Goal: Task Accomplishment & Management: Manage account settings

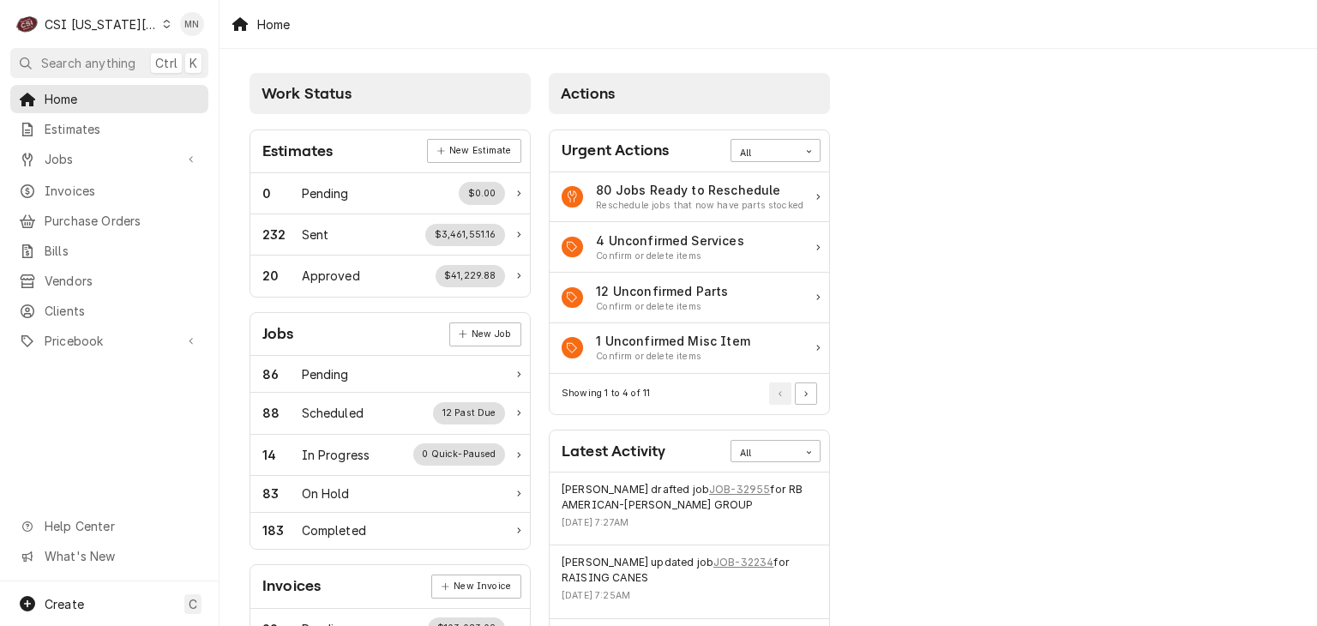
click at [90, 22] on div "CSI Kansas City" at bounding box center [101, 24] width 113 height 18
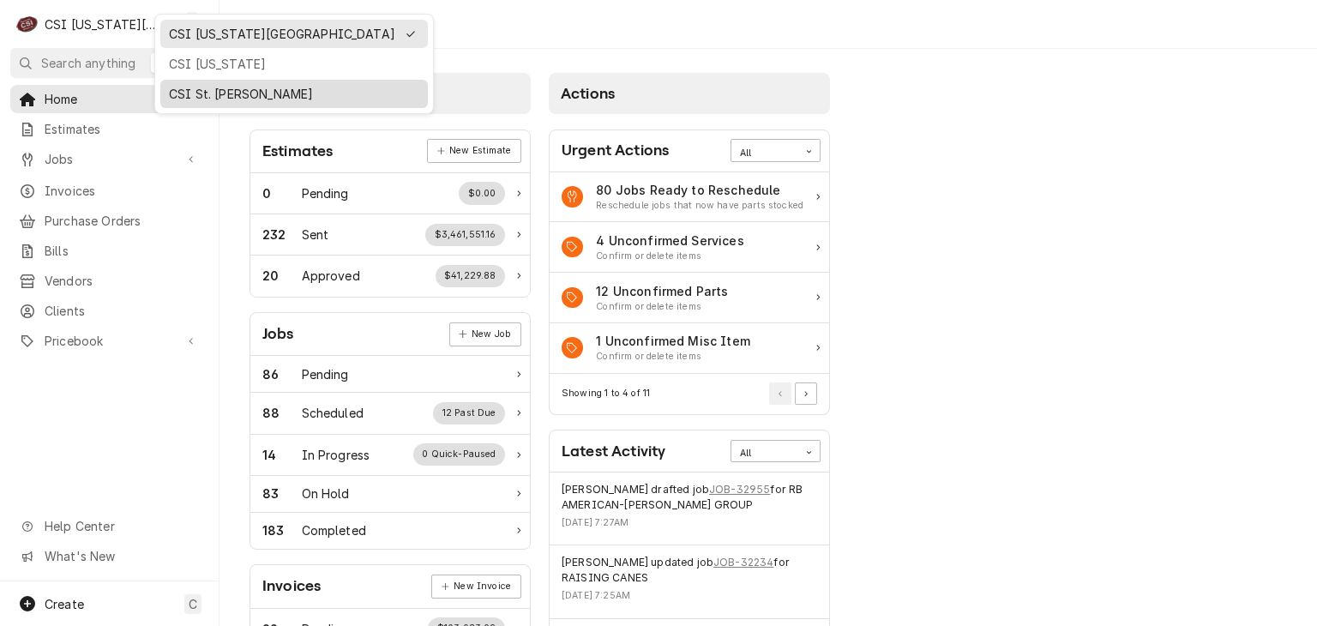
click at [198, 88] on div "CSI St. [PERSON_NAME]" at bounding box center [294, 94] width 250 height 18
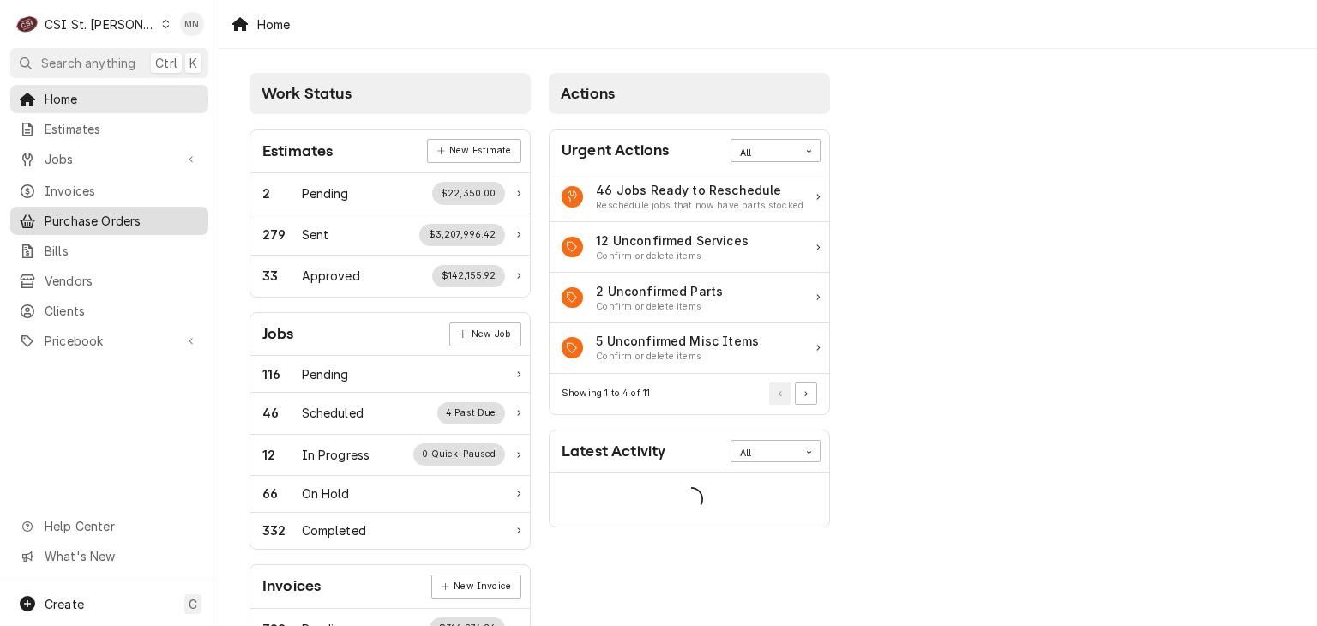
click at [97, 216] on span "Purchase Orders" at bounding box center [122, 221] width 155 height 18
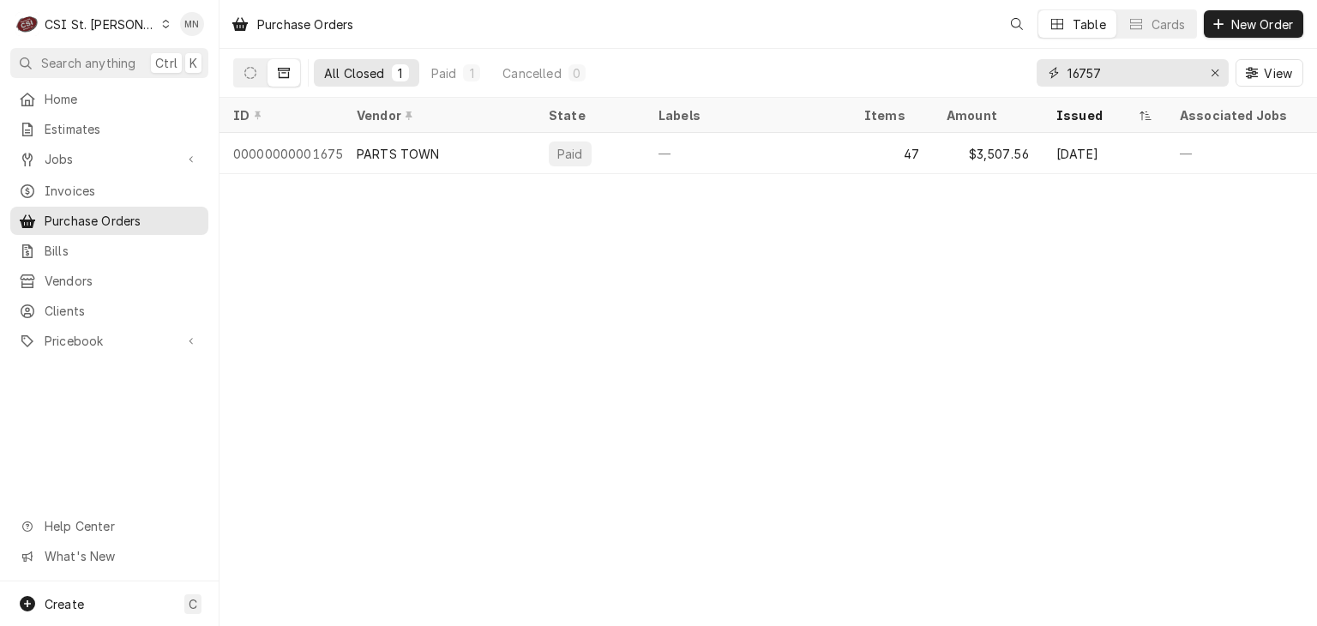
drag, startPoint x: 1138, startPoint y: 72, endPoint x: 832, endPoint y: 68, distance: 306.1
click at [832, 68] on div "All Closed 1 Paid 1 Cancelled 0 16757 View" at bounding box center [768, 73] width 1070 height 48
type input "401322"
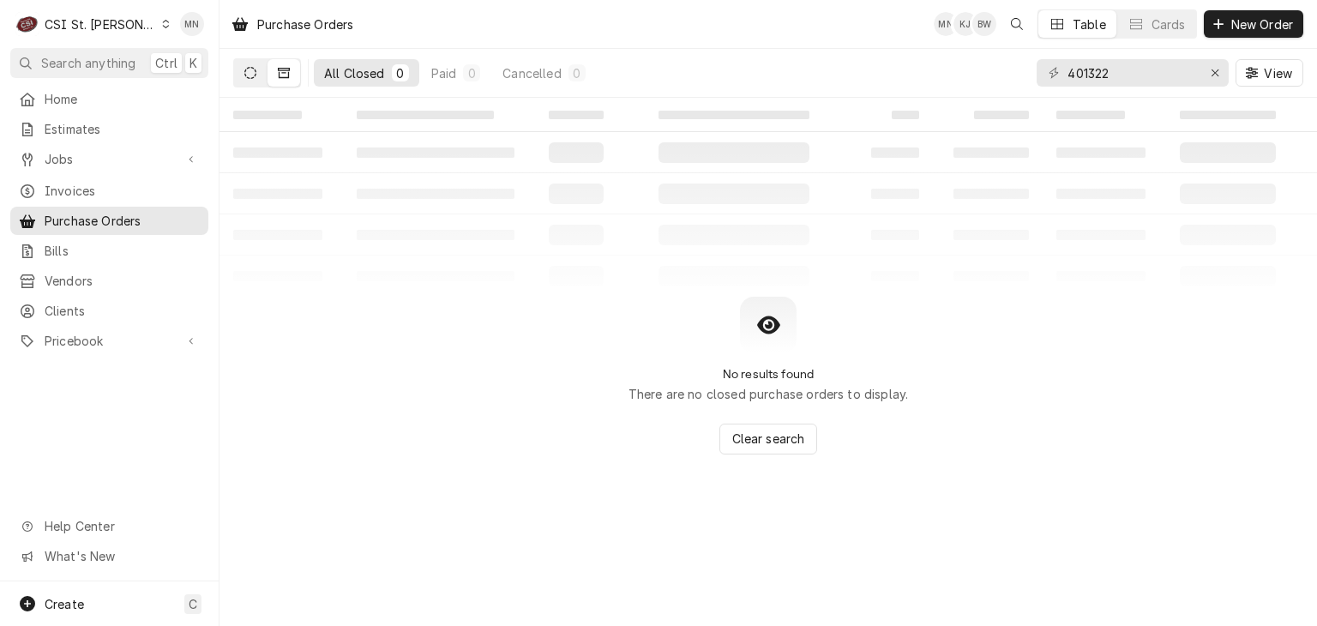
click at [257, 79] on button "Dynamic Content Wrapper" at bounding box center [250, 72] width 33 height 27
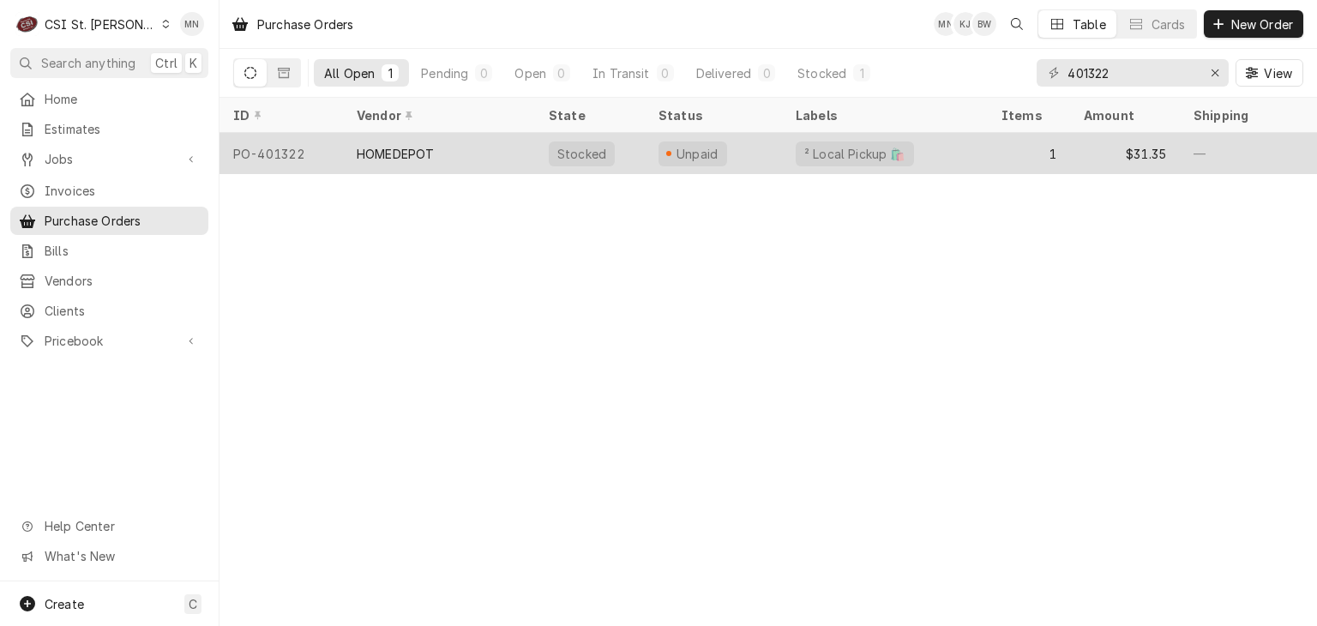
click at [370, 149] on div "HOMEDEPOT" at bounding box center [395, 154] width 77 height 18
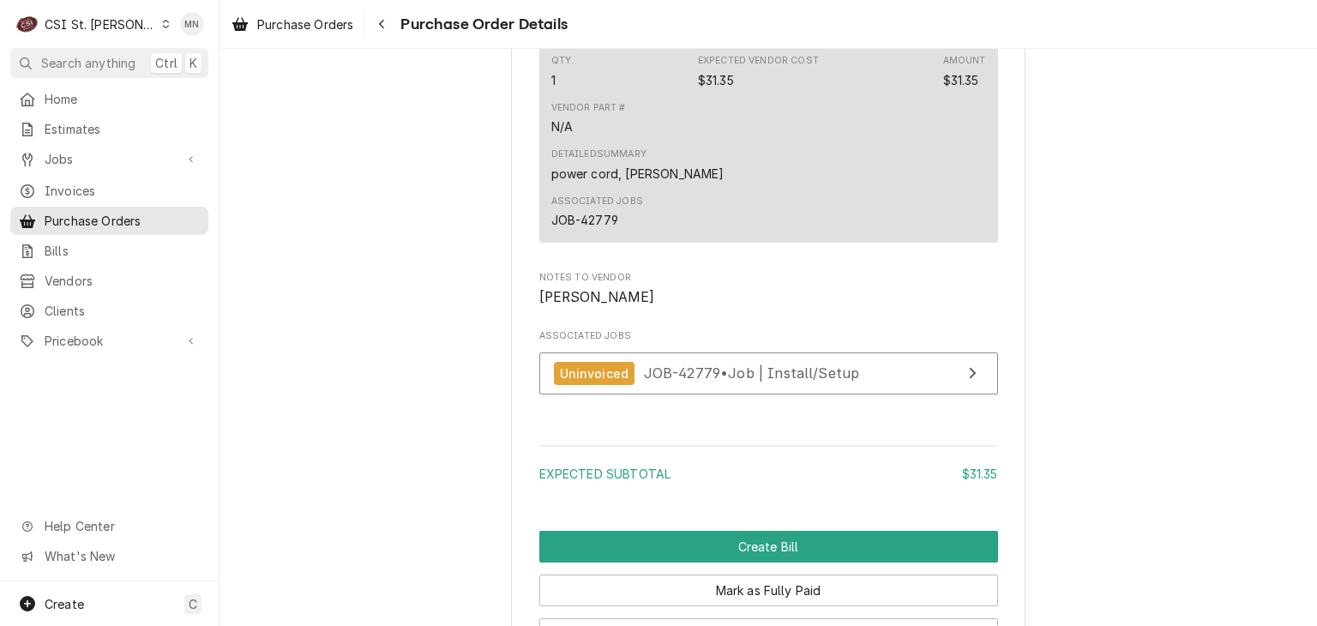
scroll to position [1609, 0]
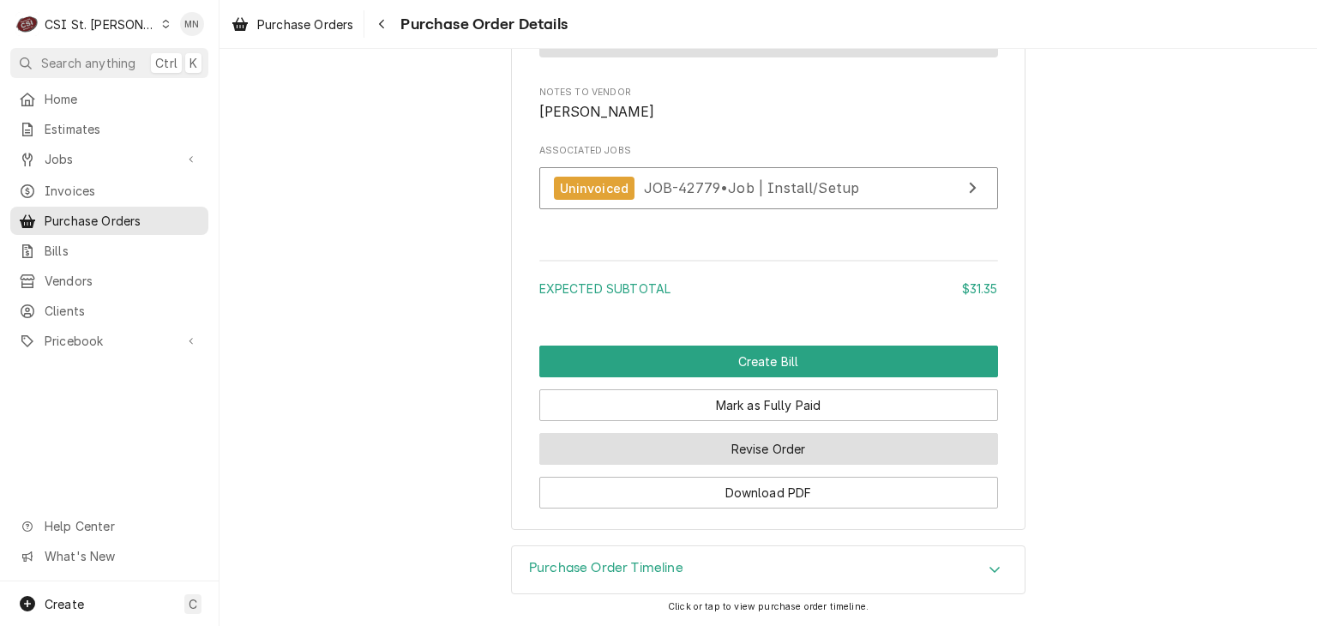
click at [799, 452] on button "Revise Order" at bounding box center [768, 449] width 459 height 32
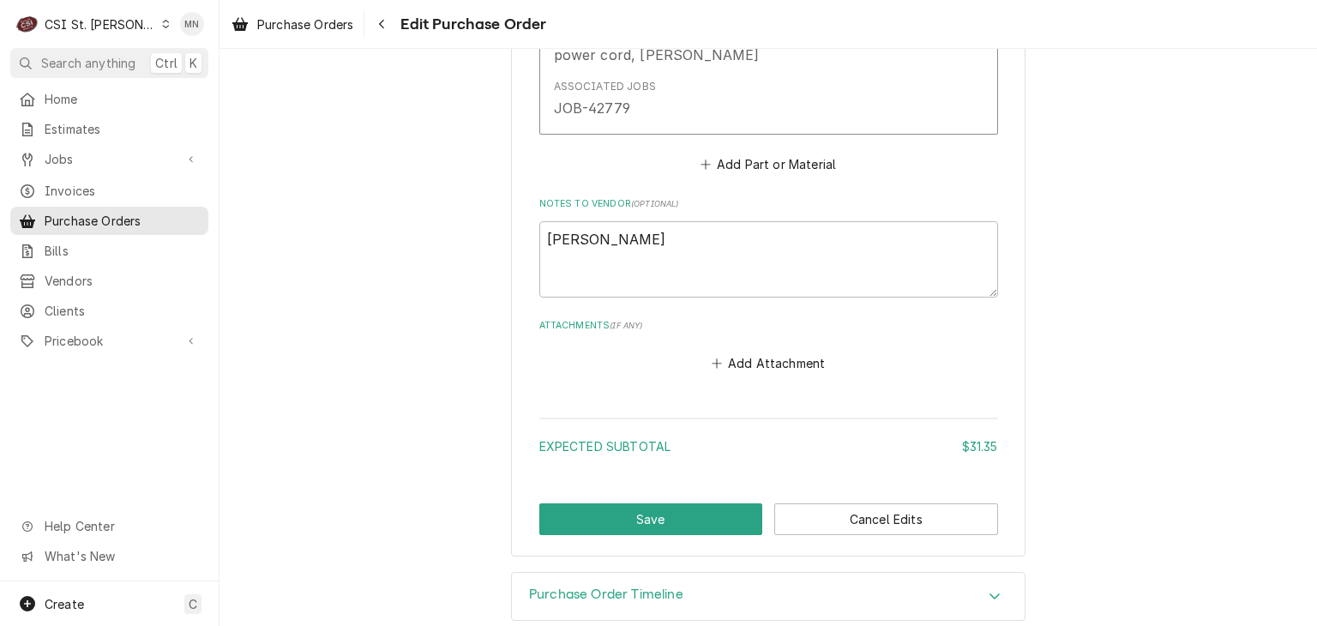
scroll to position [1136, 0]
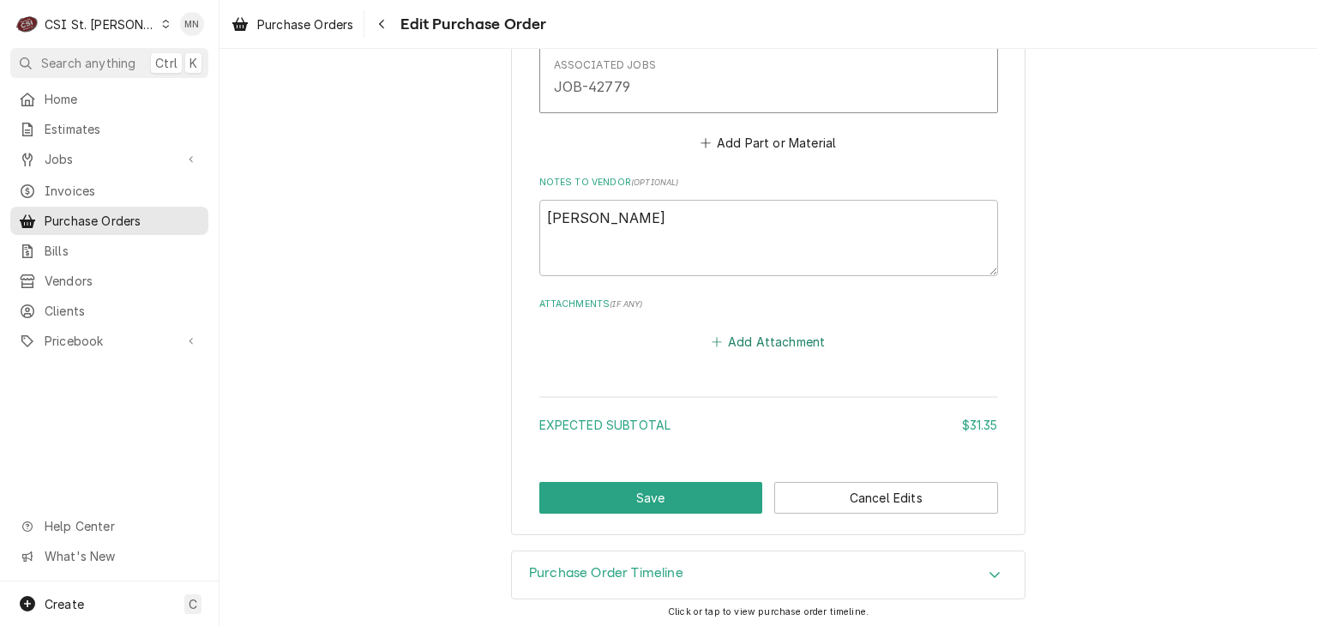
click at [750, 337] on button "Add Attachment" at bounding box center [768, 342] width 120 height 24
type textarea "x"
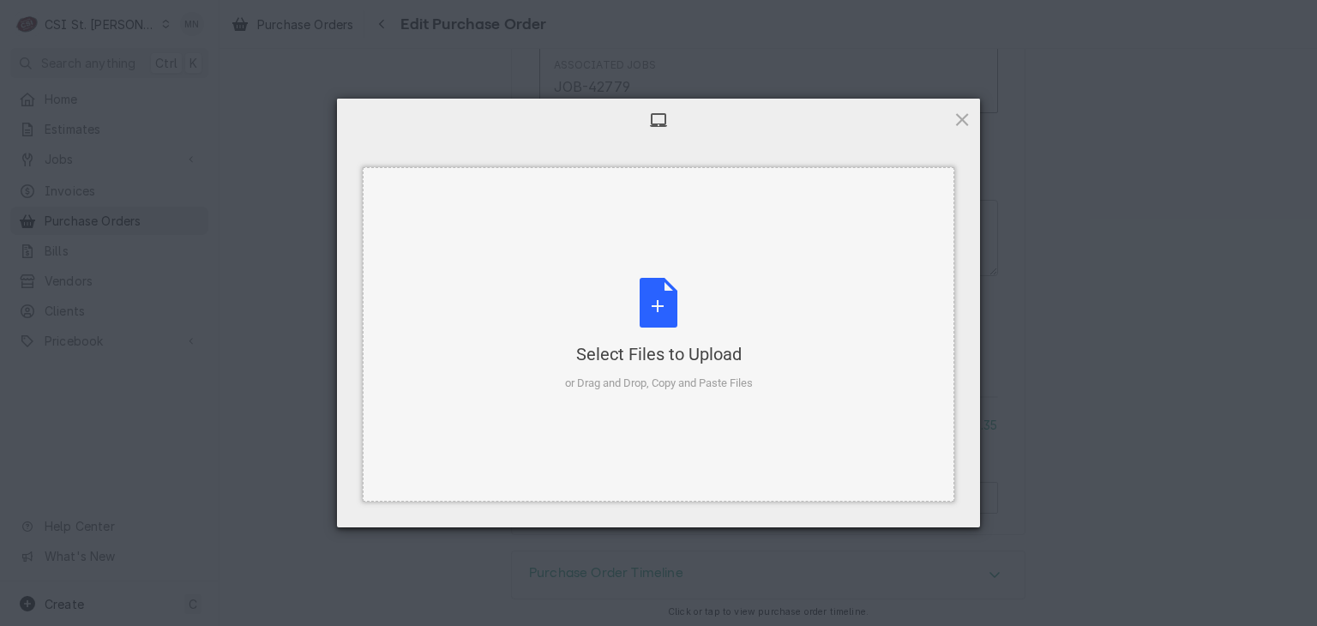
click at [657, 327] on div "Select Files to Upload or Drag and Drop, Copy and Paste Files" at bounding box center [659, 335] width 188 height 114
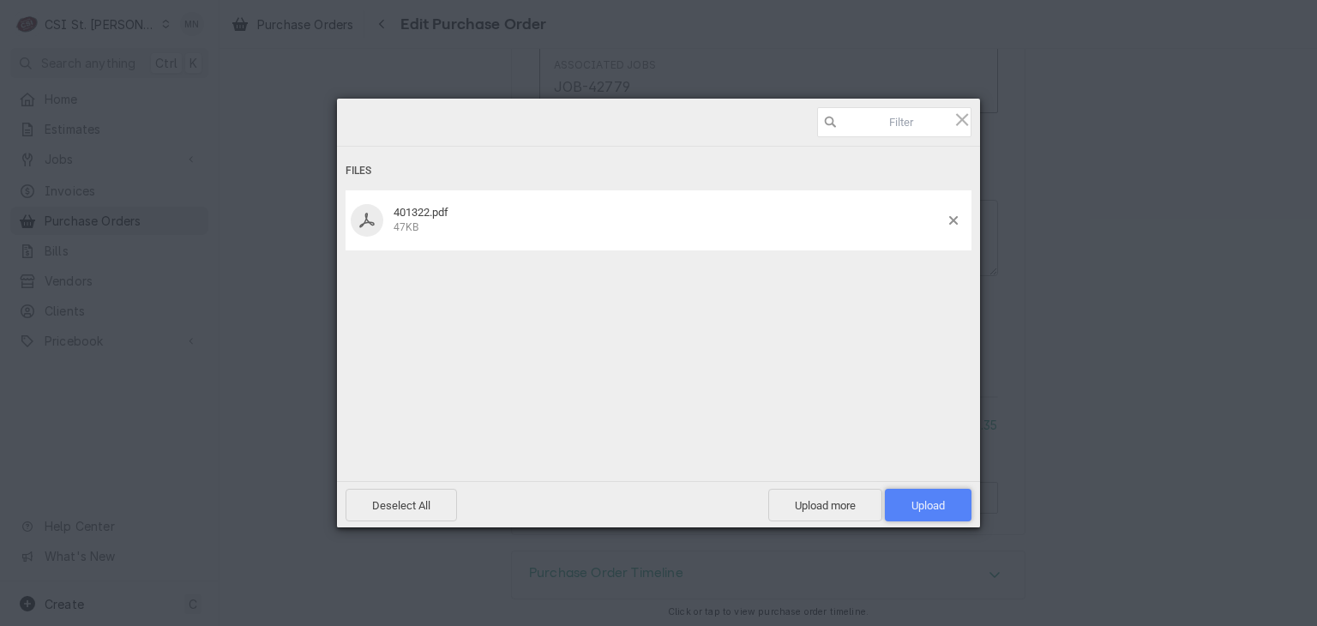
click at [929, 497] on span "Upload 1" at bounding box center [928, 505] width 87 height 33
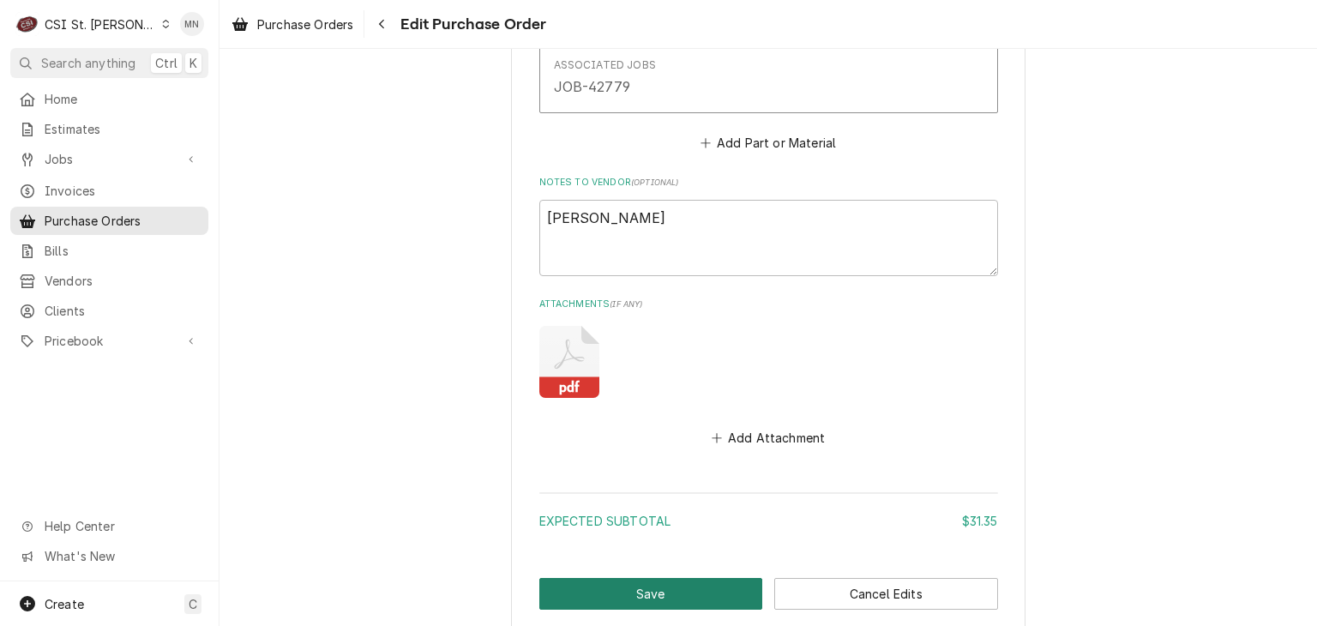
click at [678, 584] on button "Save" at bounding box center [651, 594] width 224 height 32
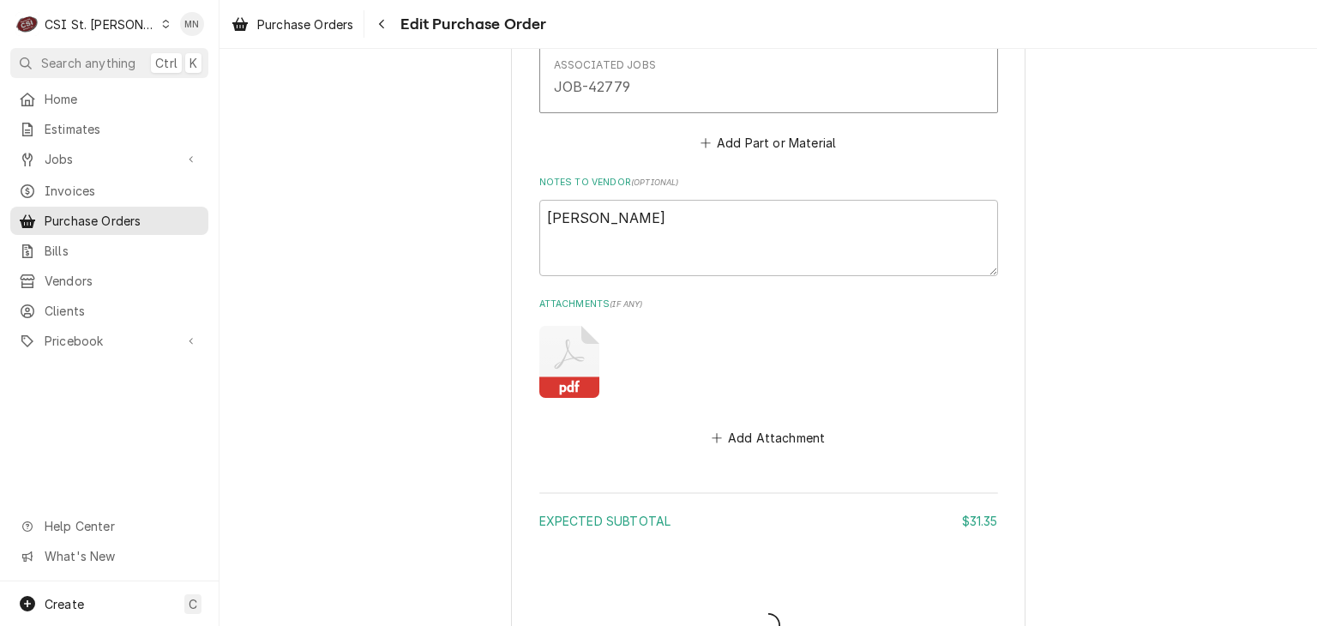
type textarea "x"
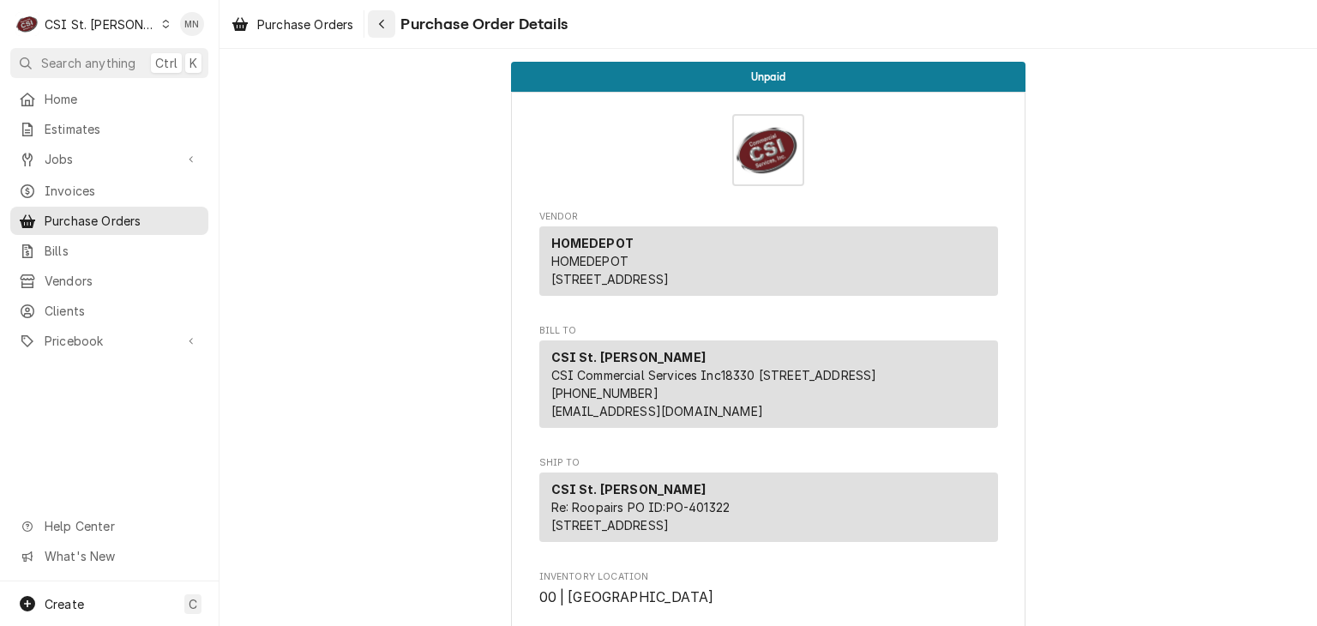
click at [377, 26] on div "Navigate back" at bounding box center [381, 23] width 17 height 17
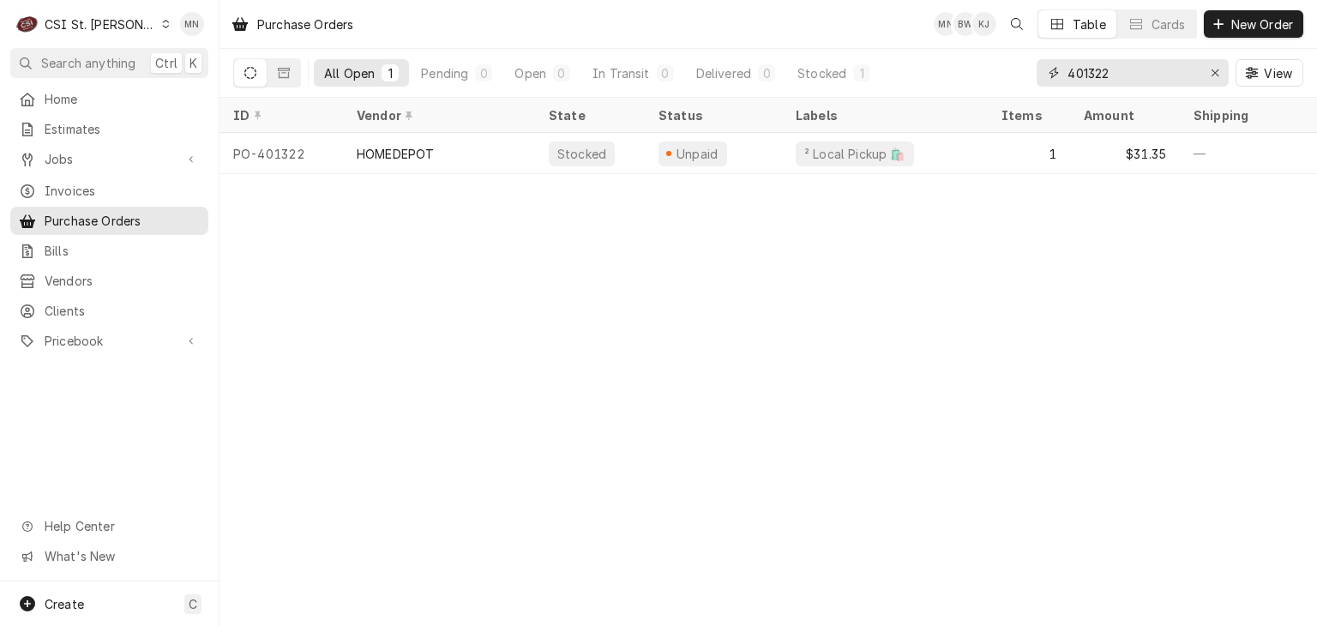
drag, startPoint x: 1164, startPoint y: 77, endPoint x: 965, endPoint y: 81, distance: 199.0
click at [965, 81] on div "All Open 1 Pending 0 Open 0 In Transit 0 Delivered 0 Stocked 1 401322 View" at bounding box center [768, 73] width 1070 height 48
type input "401300"
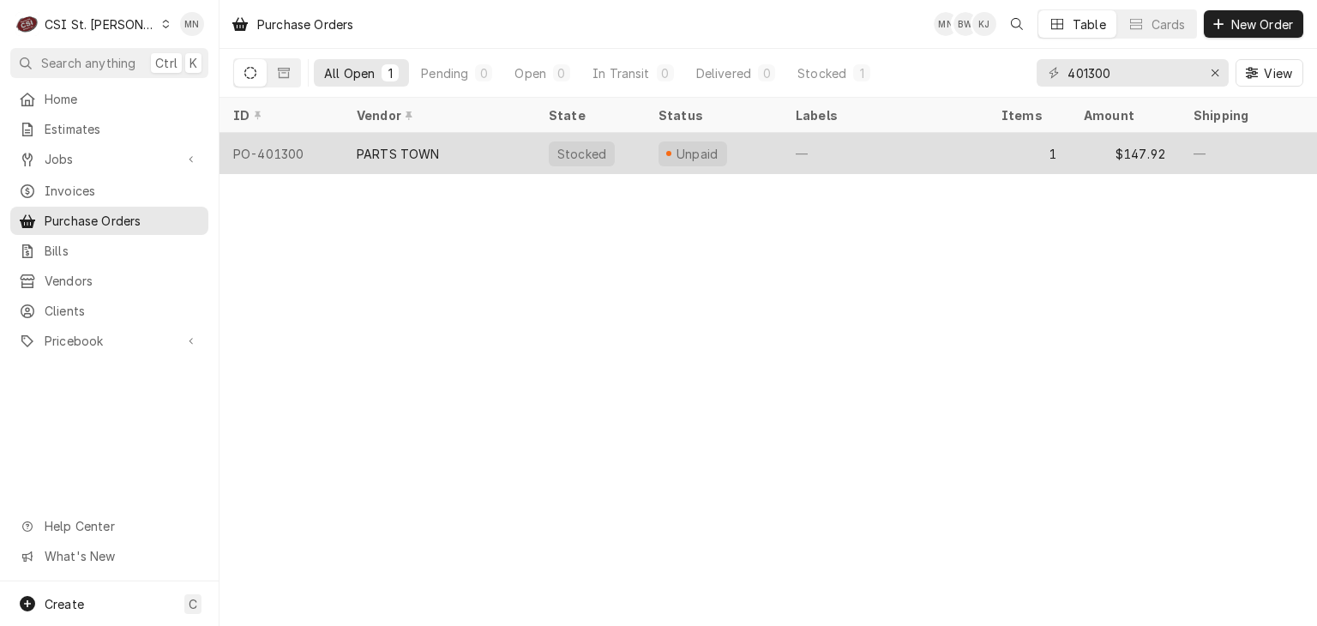
click at [433, 152] on div "PARTS TOWN" at bounding box center [398, 154] width 83 height 18
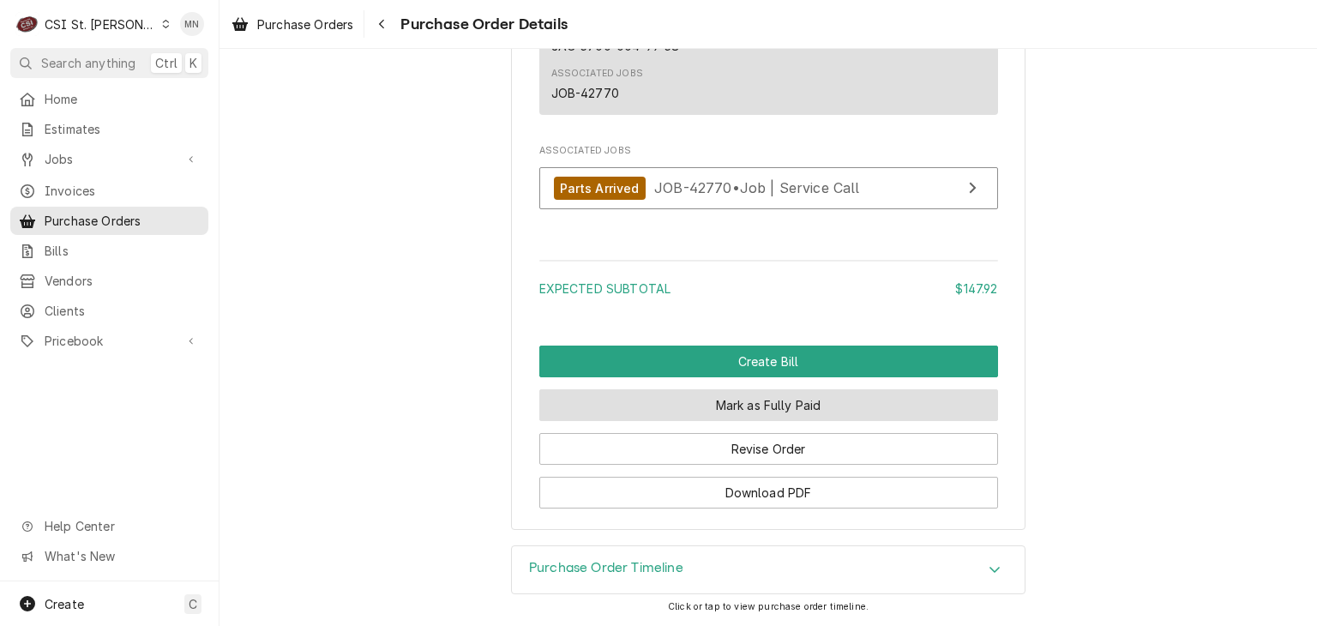
scroll to position [1506, 0]
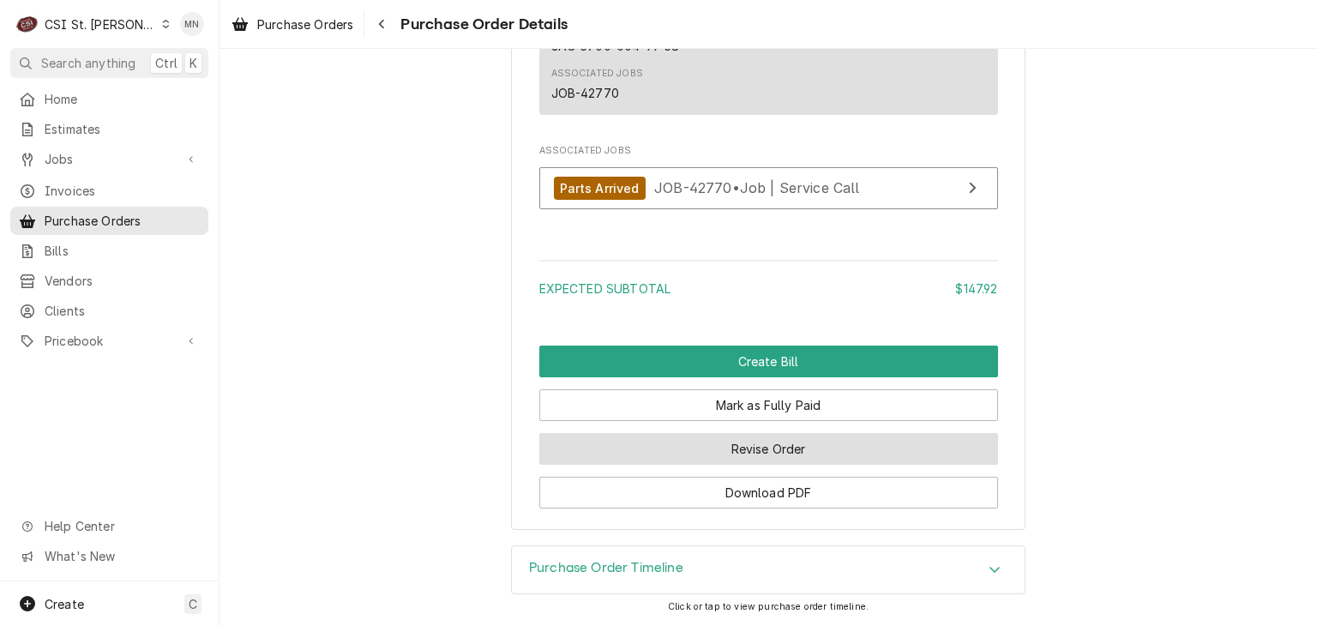
click at [748, 456] on button "Revise Order" at bounding box center [768, 449] width 459 height 32
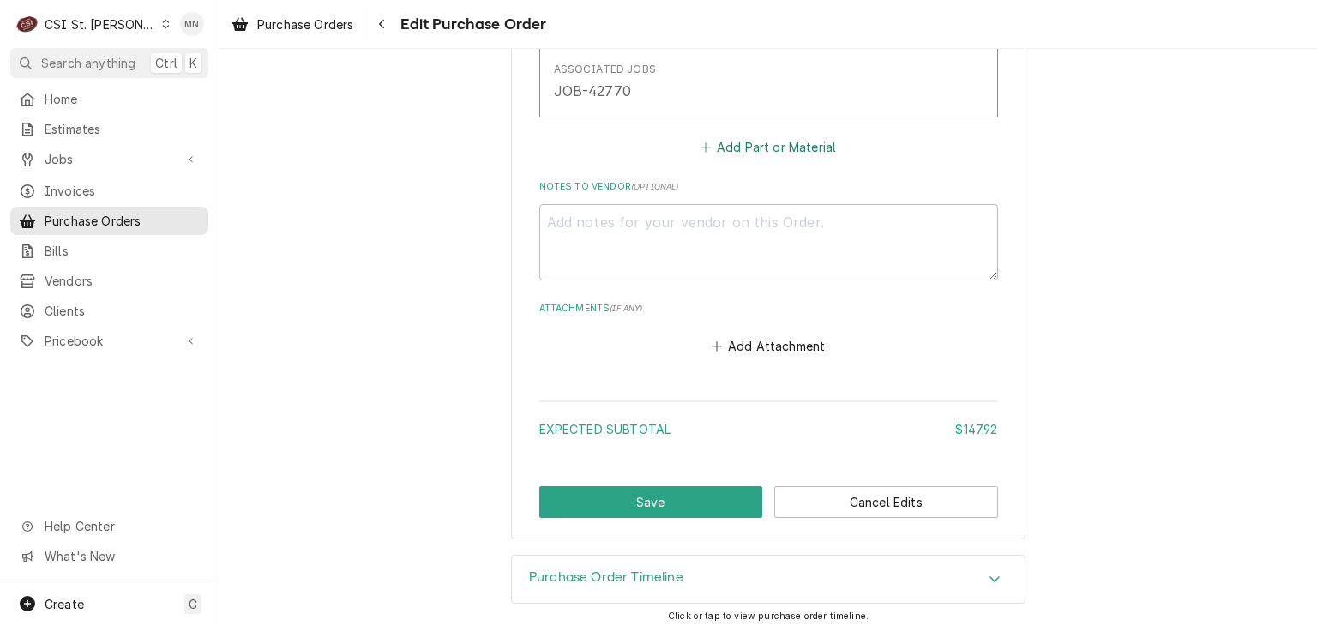
scroll to position [1136, 0]
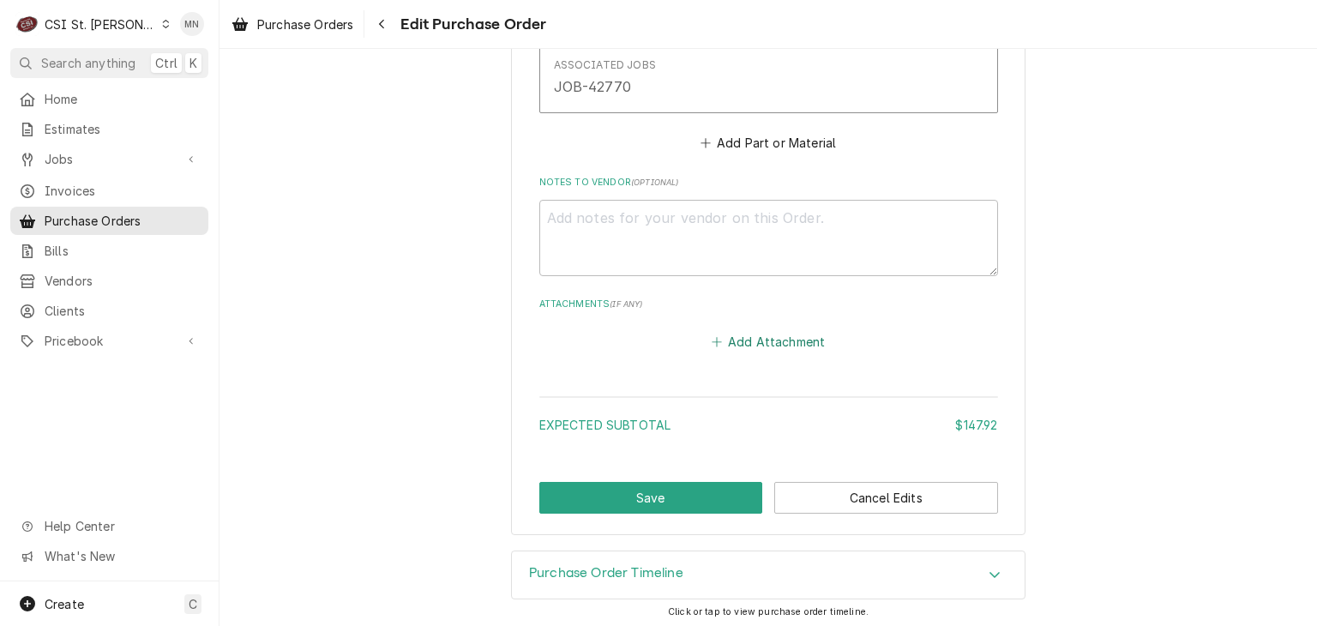
click at [762, 345] on button "Add Attachment" at bounding box center [768, 342] width 120 height 24
type textarea "x"
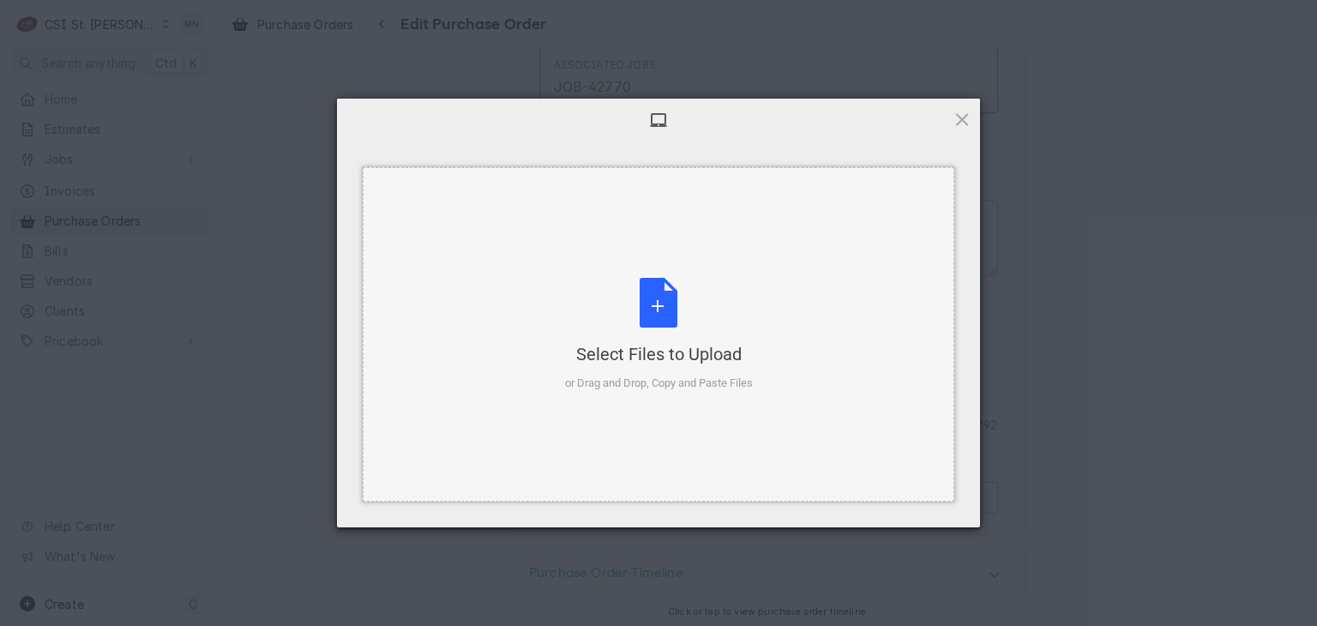
click at [672, 340] on div "Select Files to Upload or Drag and Drop, Copy and Paste Files" at bounding box center [659, 335] width 188 height 114
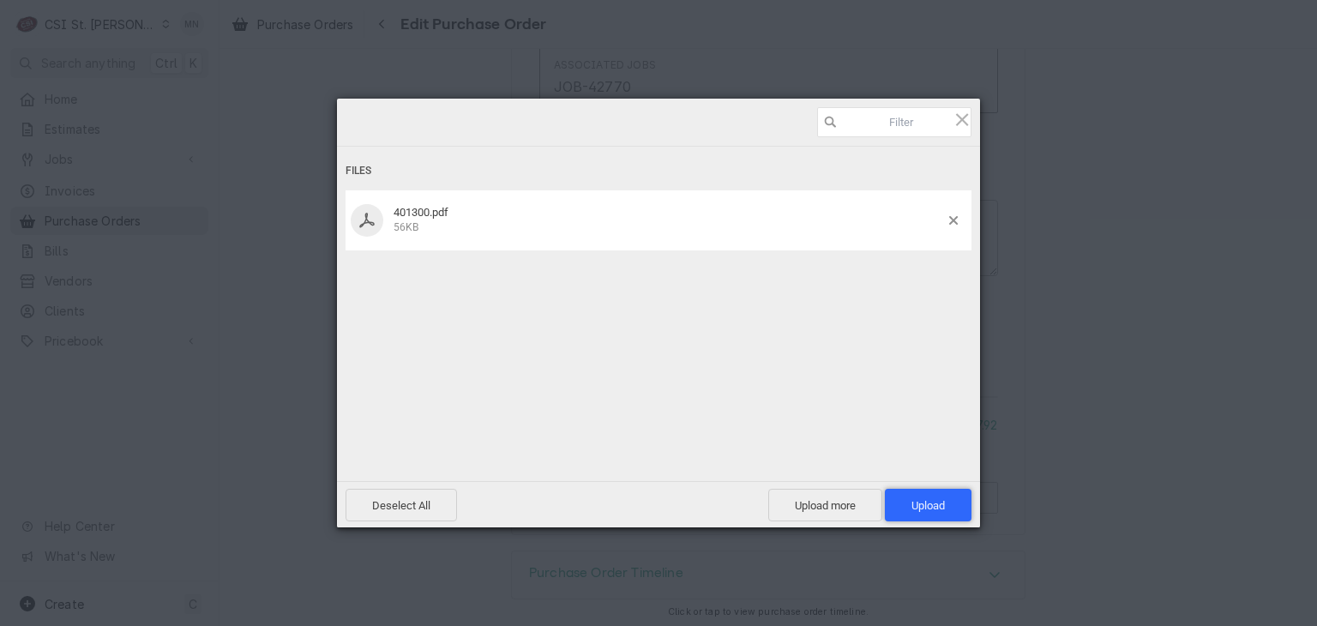
click at [913, 499] on span "Upload 1" at bounding box center [927, 505] width 33 height 13
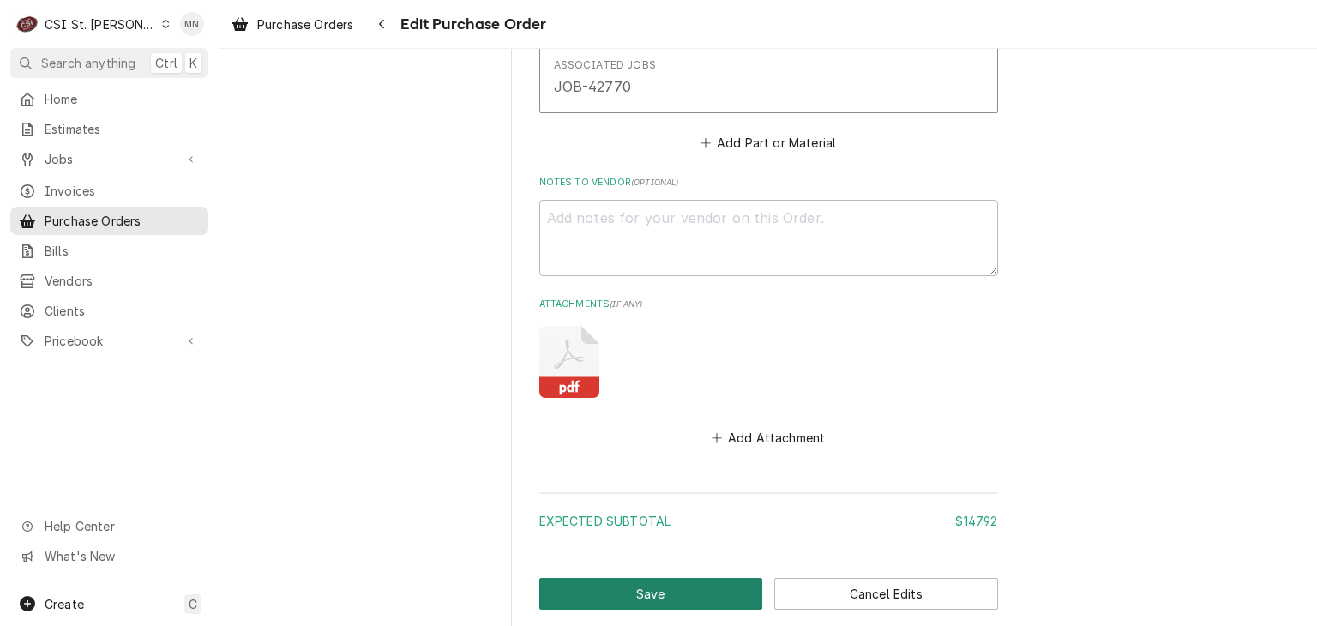
click at [662, 586] on button "Save" at bounding box center [651, 594] width 224 height 32
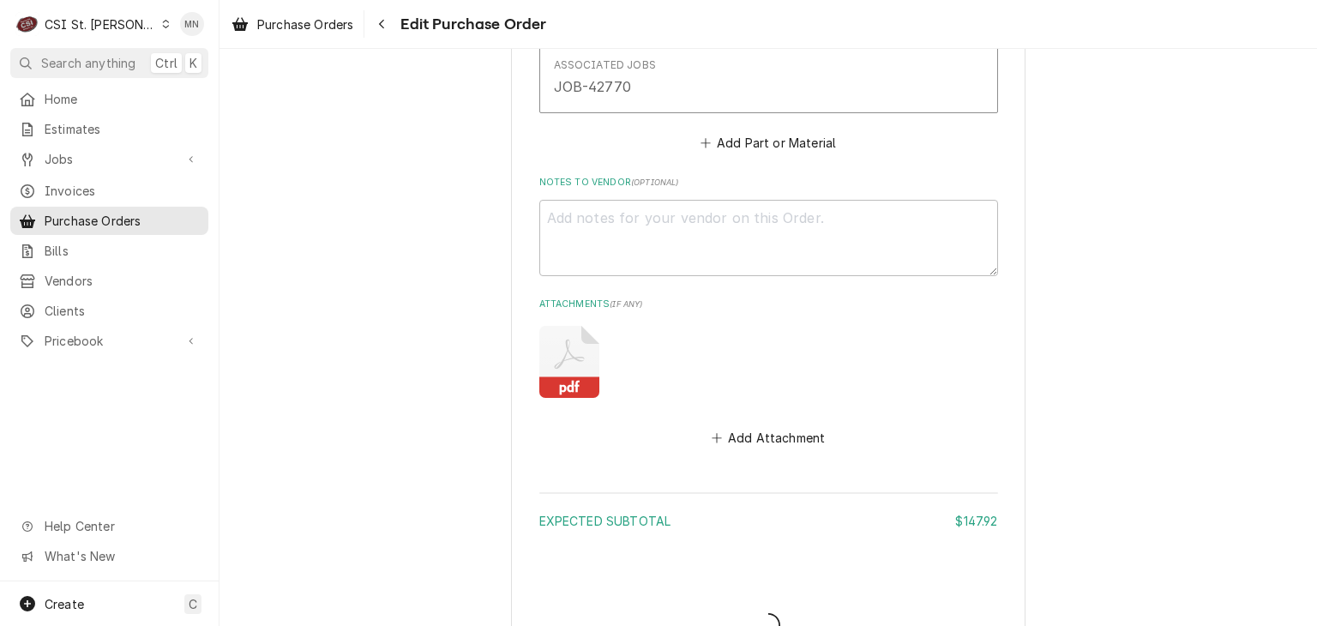
type textarea "x"
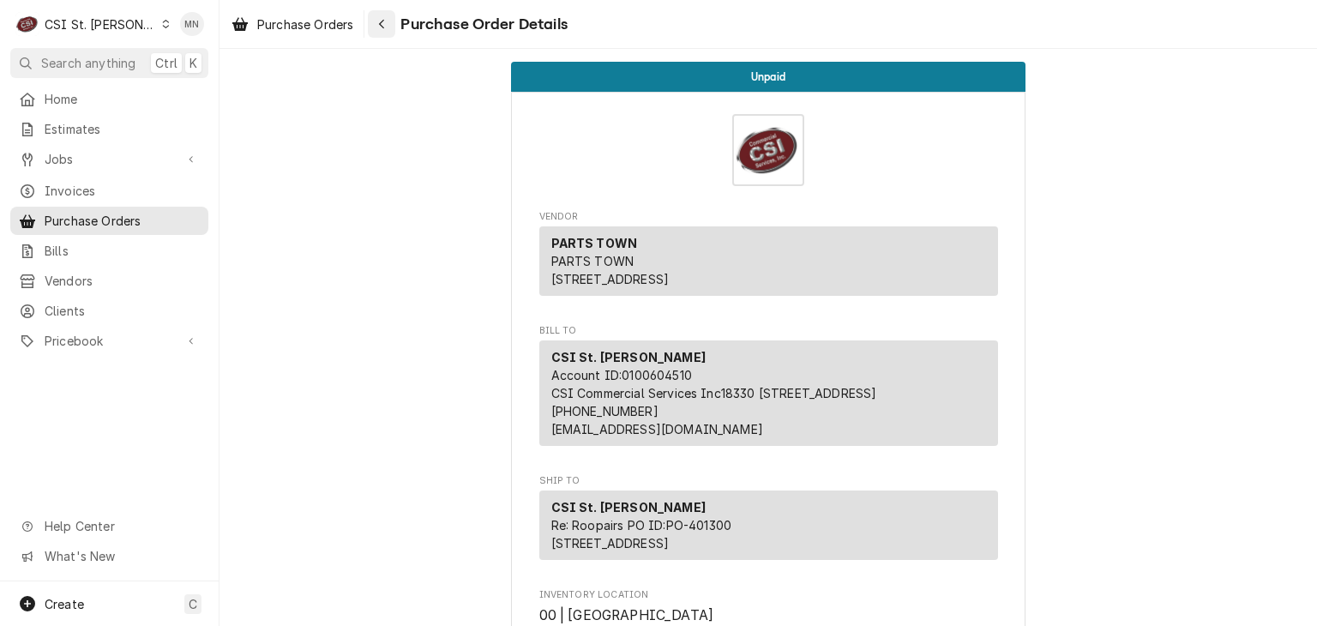
click at [389, 21] on div "Navigate back" at bounding box center [381, 23] width 17 height 17
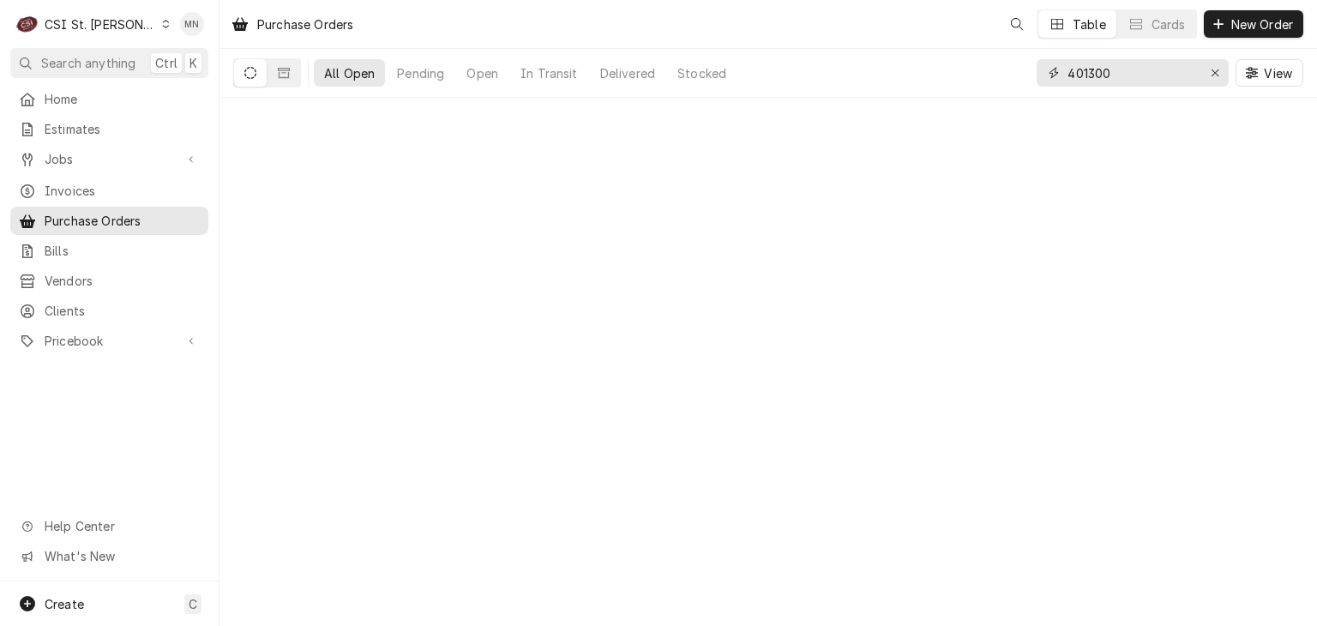
click at [980, 72] on div "All Open Pending Open In Transit Delivered Stocked 401300 View" at bounding box center [768, 73] width 1070 height 48
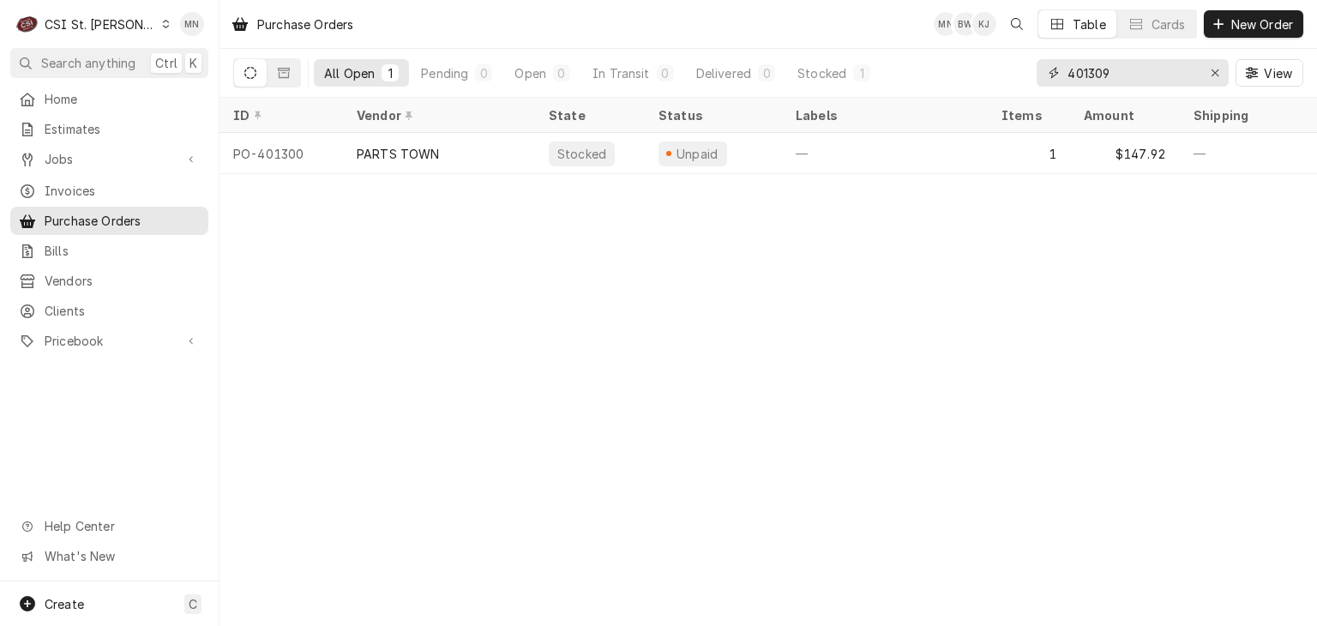
type input "401309"
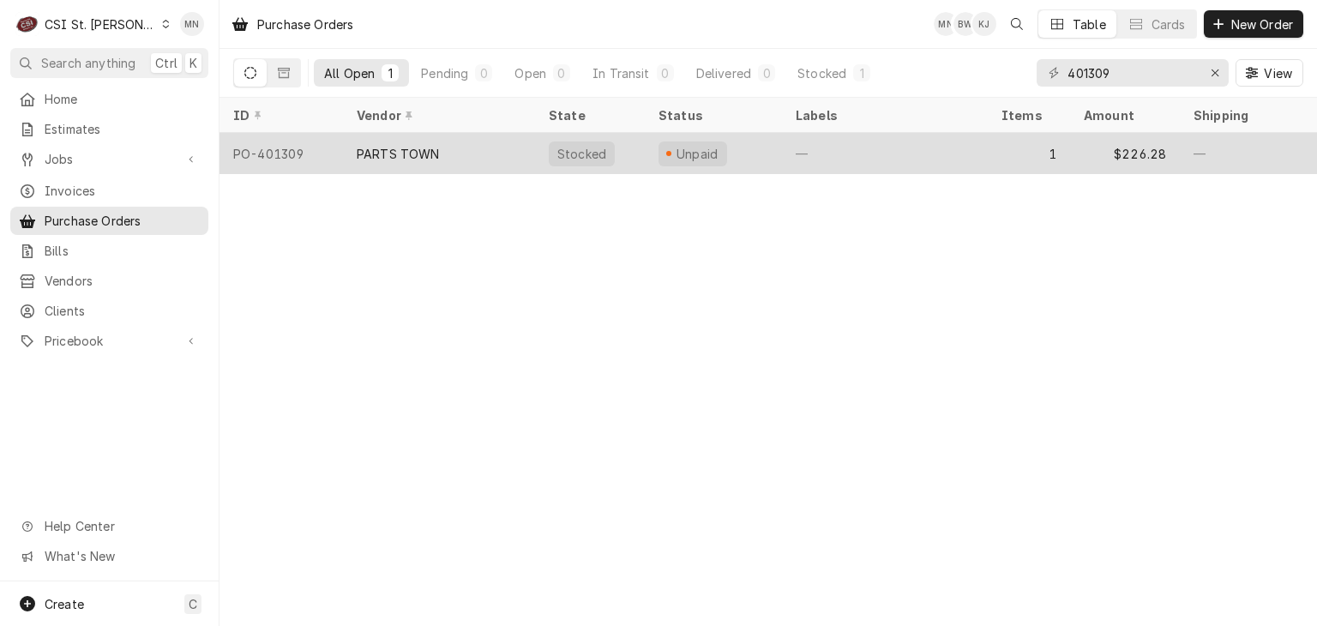
click at [433, 147] on div "PARTS TOWN" at bounding box center [398, 154] width 83 height 18
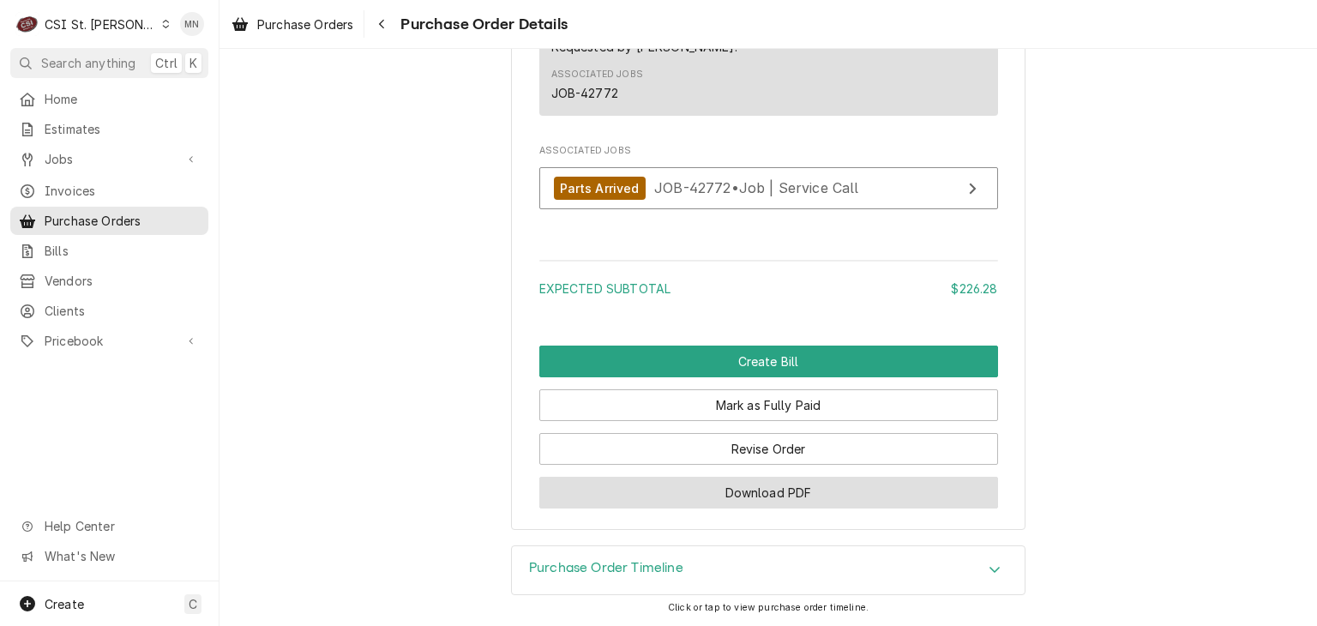
scroll to position [1553, 0]
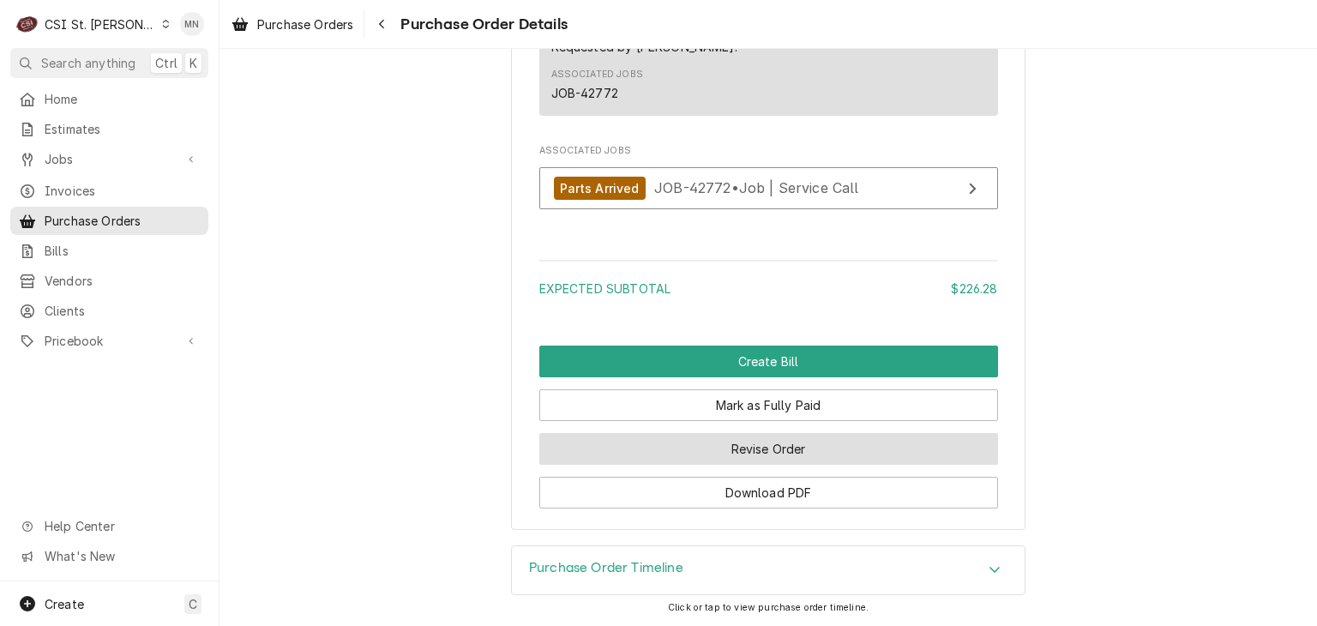
click at [768, 450] on button "Revise Order" at bounding box center [768, 449] width 459 height 32
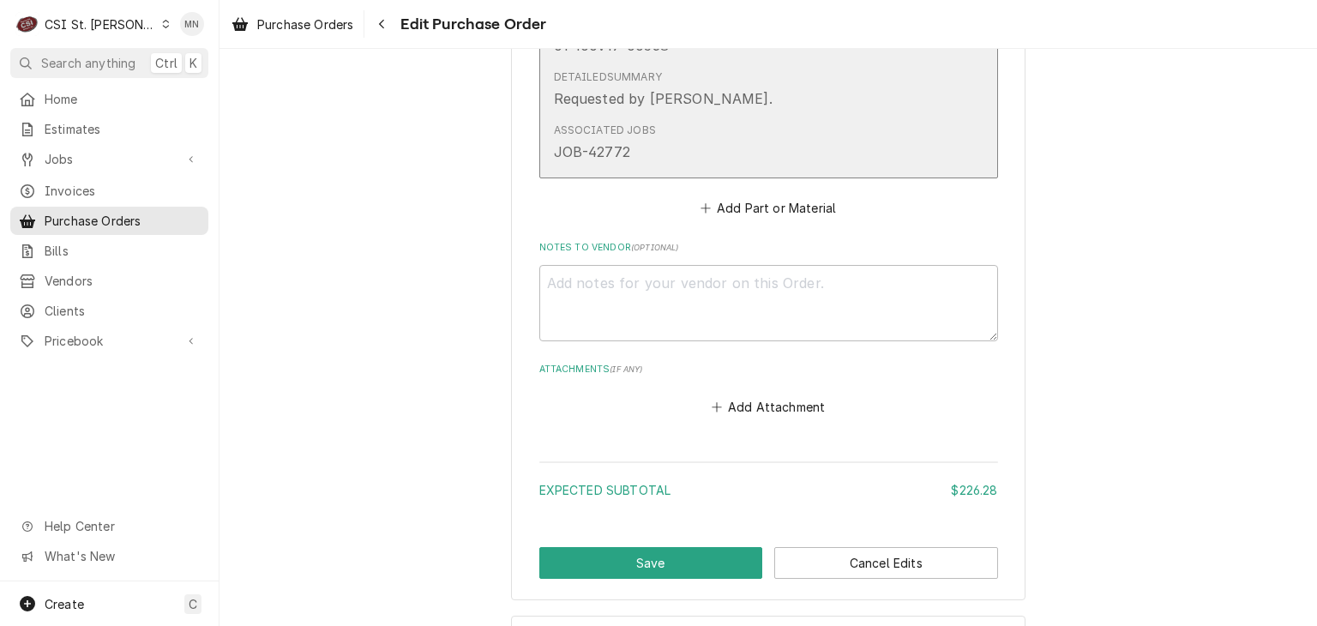
scroll to position [1189, 0]
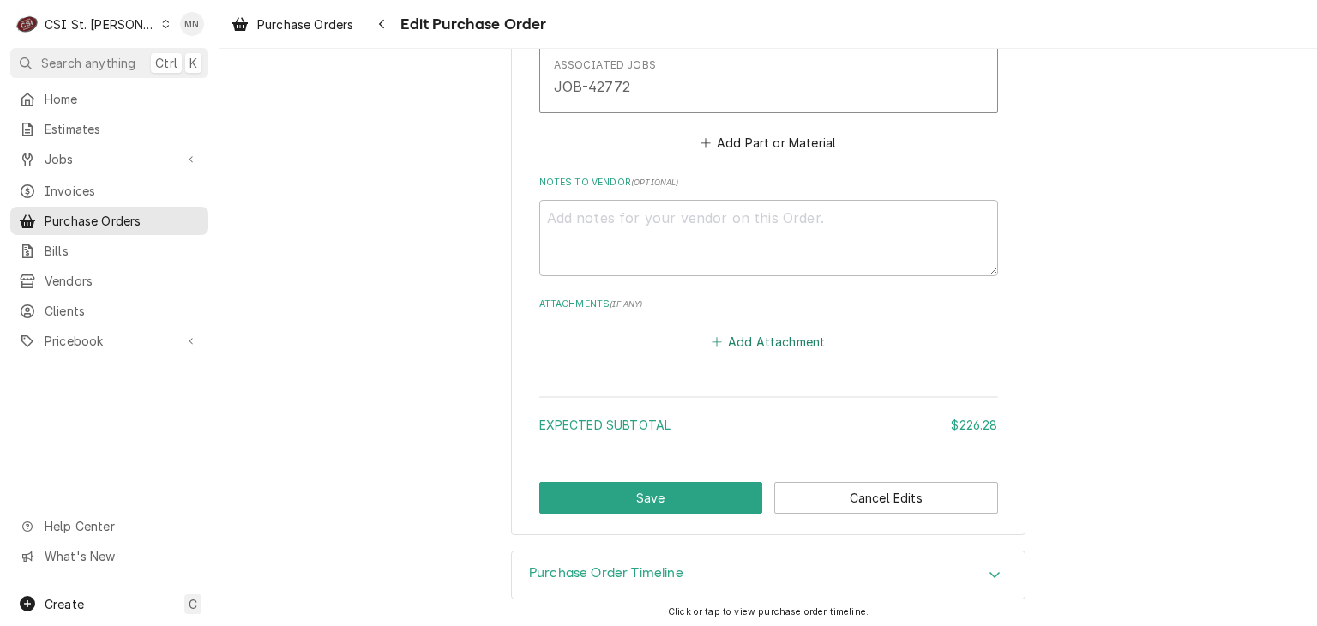
click at [742, 340] on button "Add Attachment" at bounding box center [768, 342] width 120 height 24
type textarea "x"
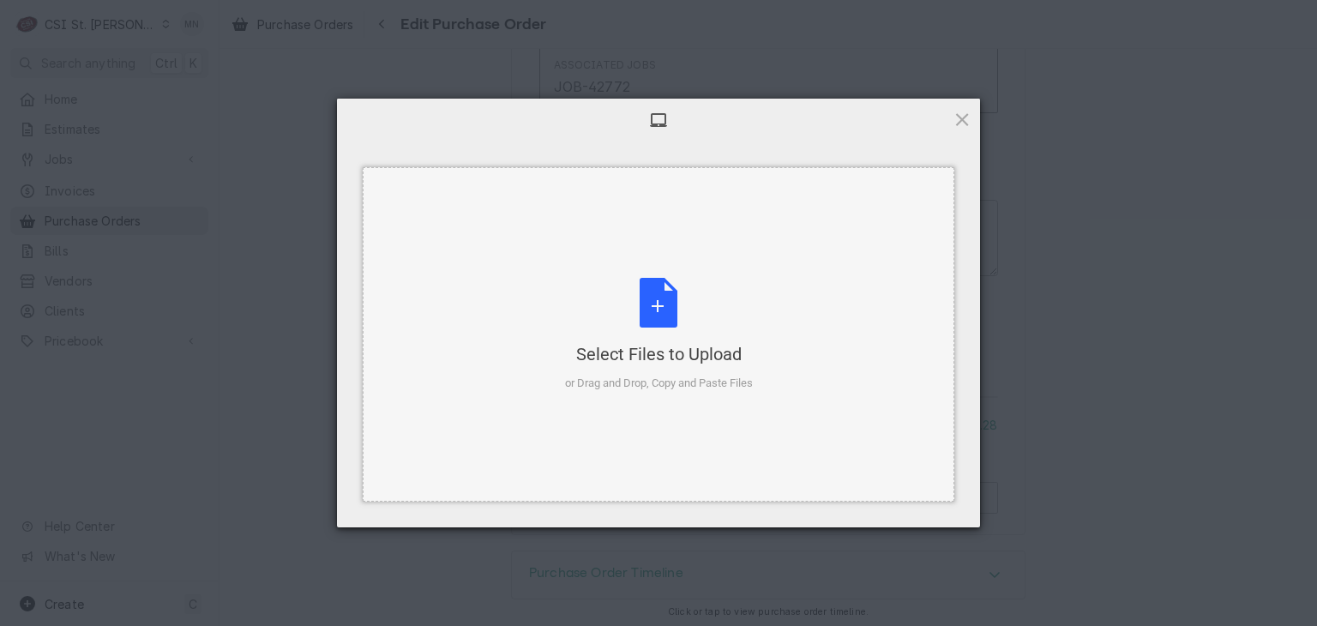
click at [665, 323] on div "Select Files to Upload or Drag and Drop, Copy and Paste Files" at bounding box center [659, 335] width 188 height 114
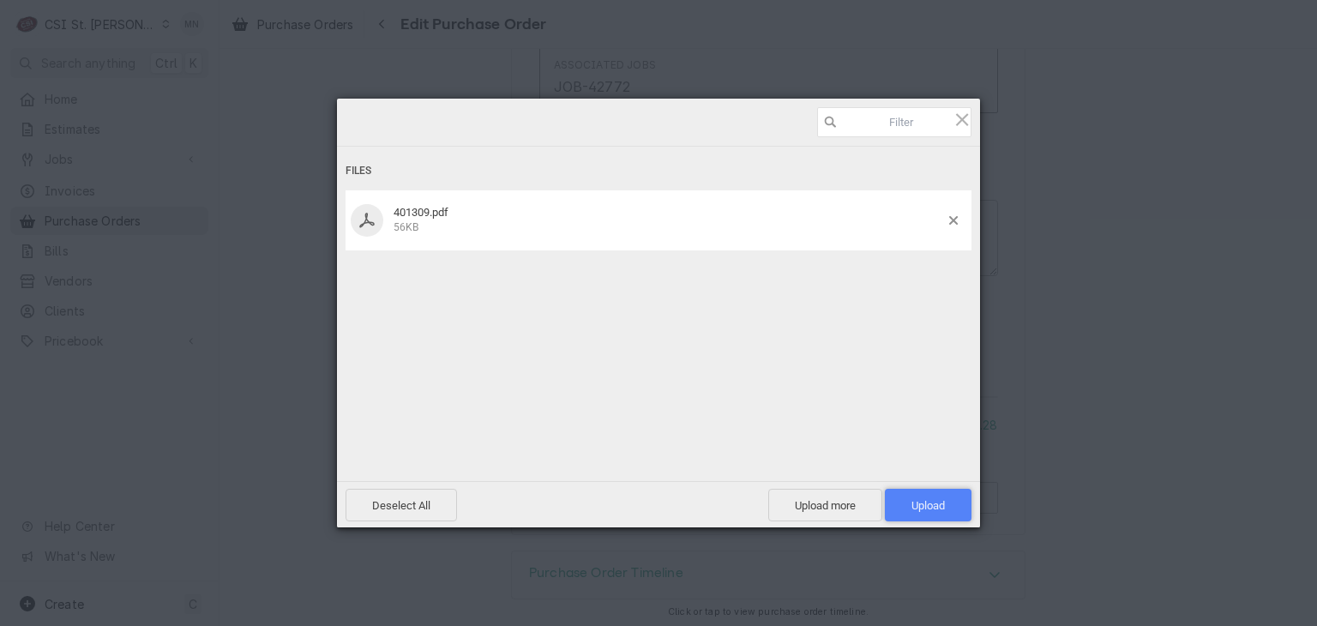
click at [946, 498] on span "Upload 1" at bounding box center [928, 505] width 87 height 33
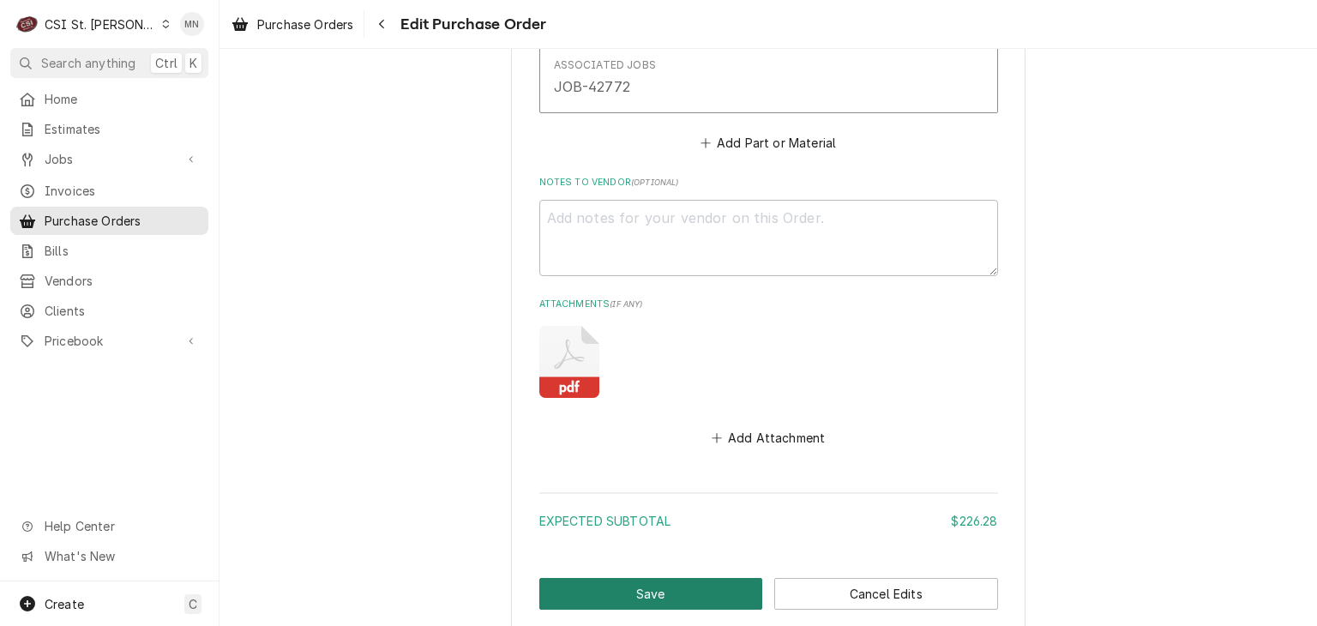
click at [622, 592] on button "Save" at bounding box center [651, 594] width 224 height 32
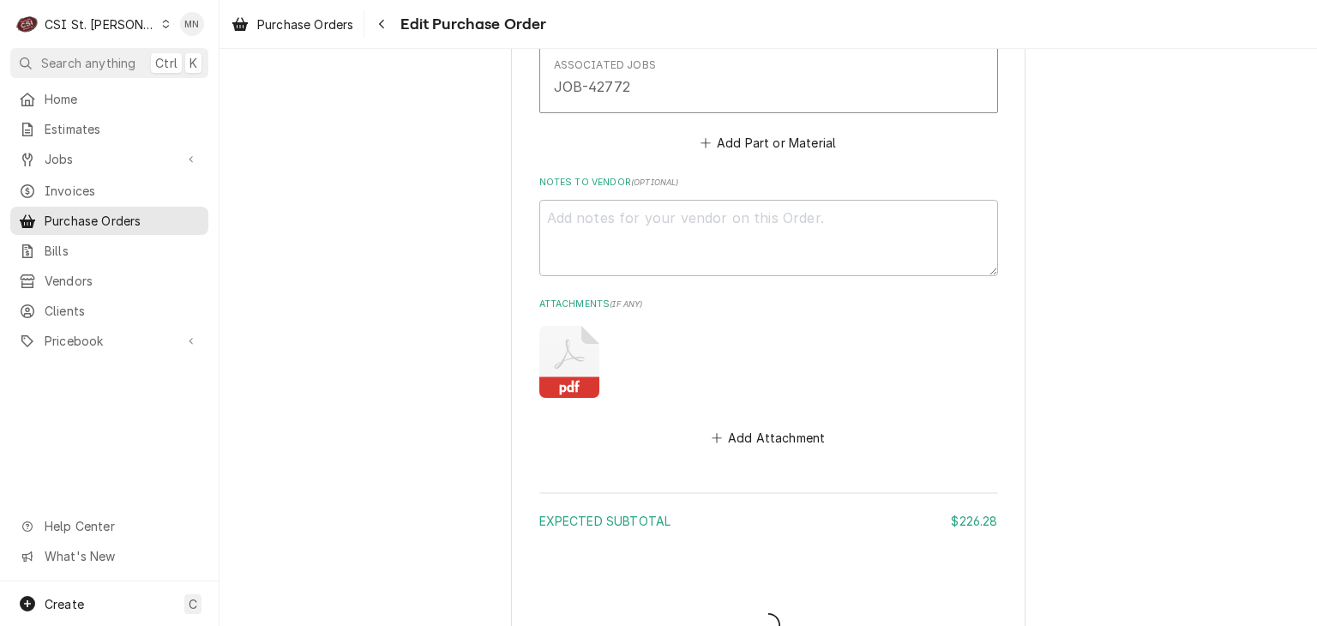
type textarea "x"
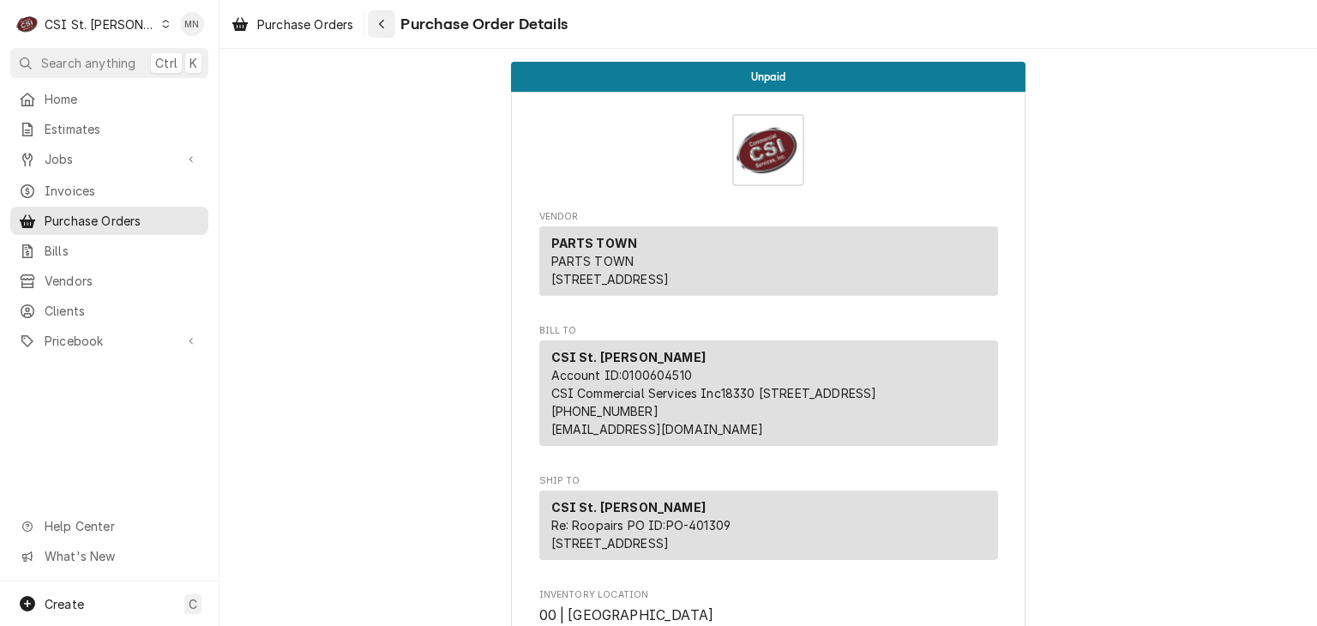
click at [380, 18] on icon "Navigate back" at bounding box center [382, 24] width 8 height 12
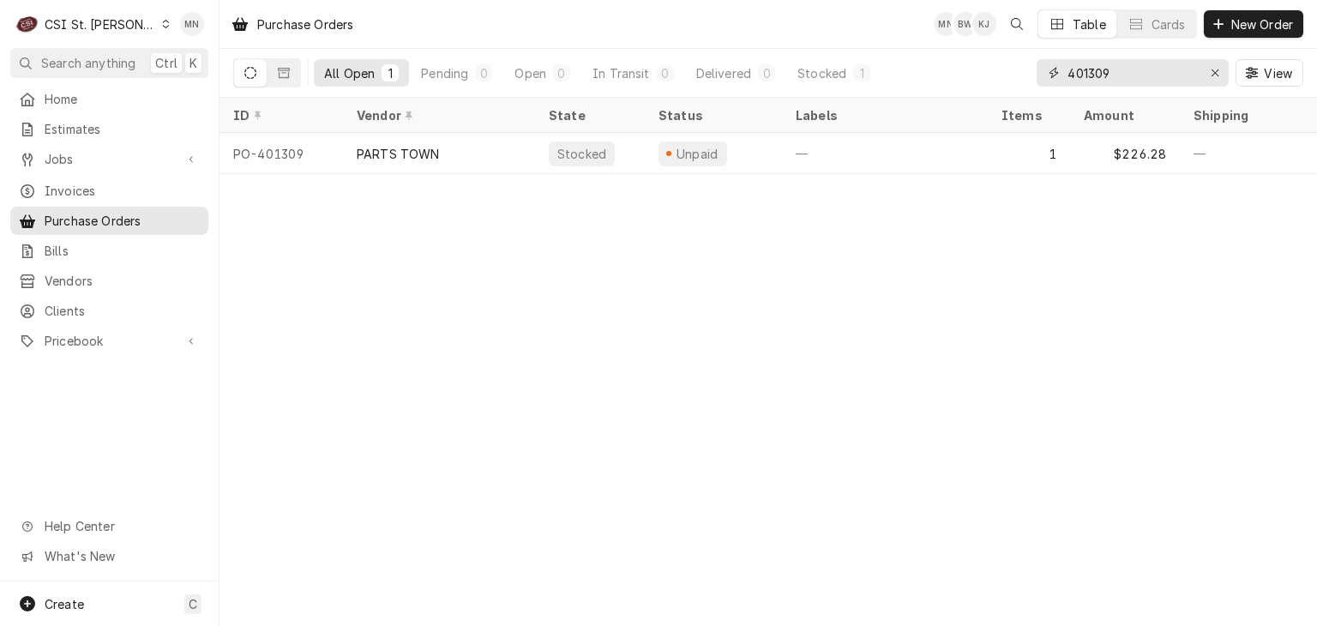
drag, startPoint x: 967, startPoint y: 69, endPoint x: 930, endPoint y: 69, distance: 36.9
click at [930, 69] on div "All Open 1 Pending 0 Open 0 In Transit 0 Delivered 0 Stocked 1 401309 View" at bounding box center [768, 73] width 1070 height 48
type input "401310"
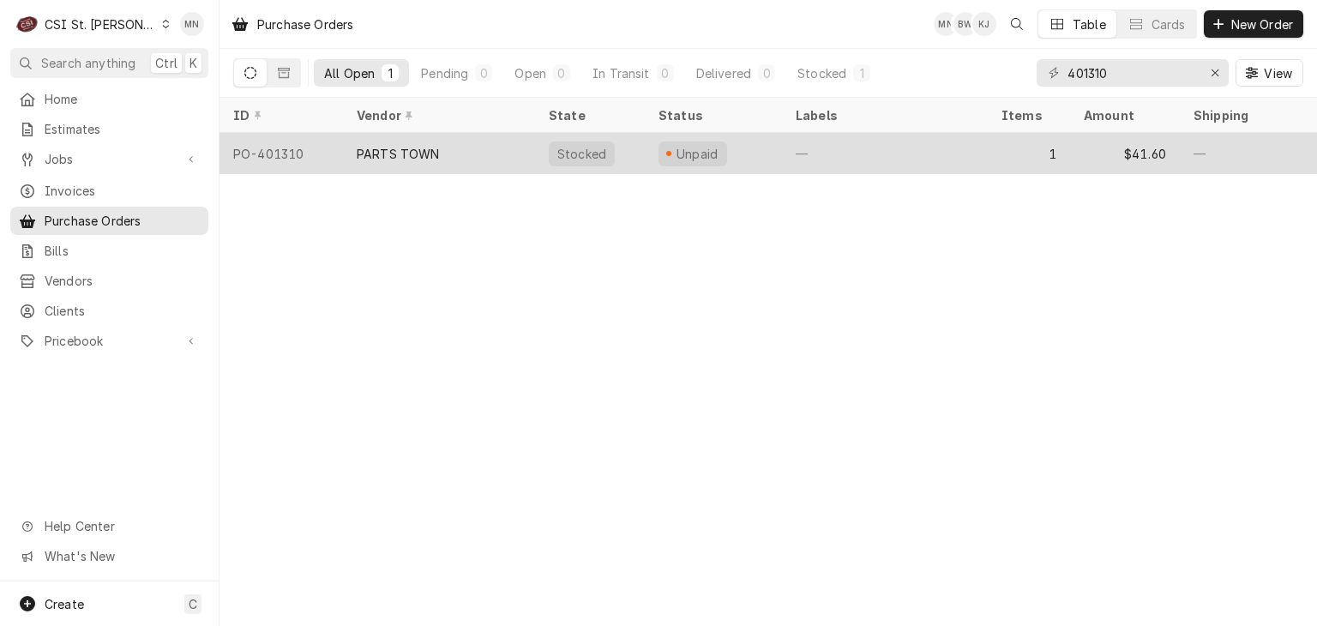
click at [444, 162] on div "PARTS TOWN" at bounding box center [439, 153] width 192 height 41
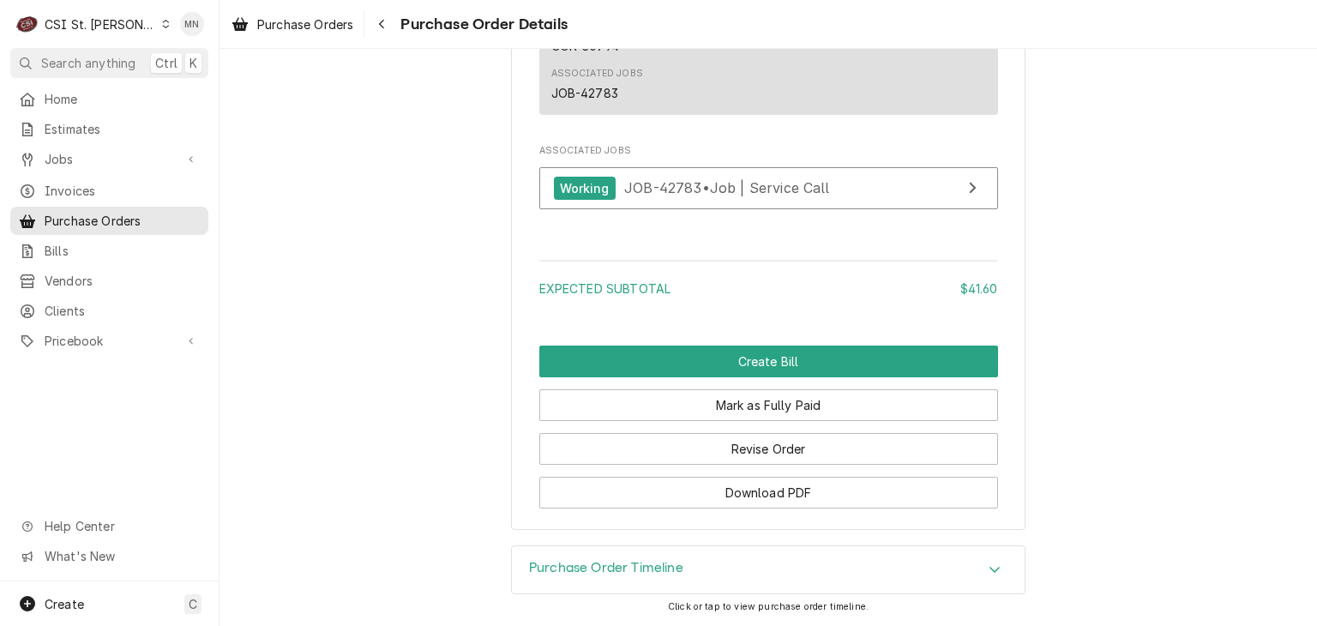
scroll to position [1506, 0]
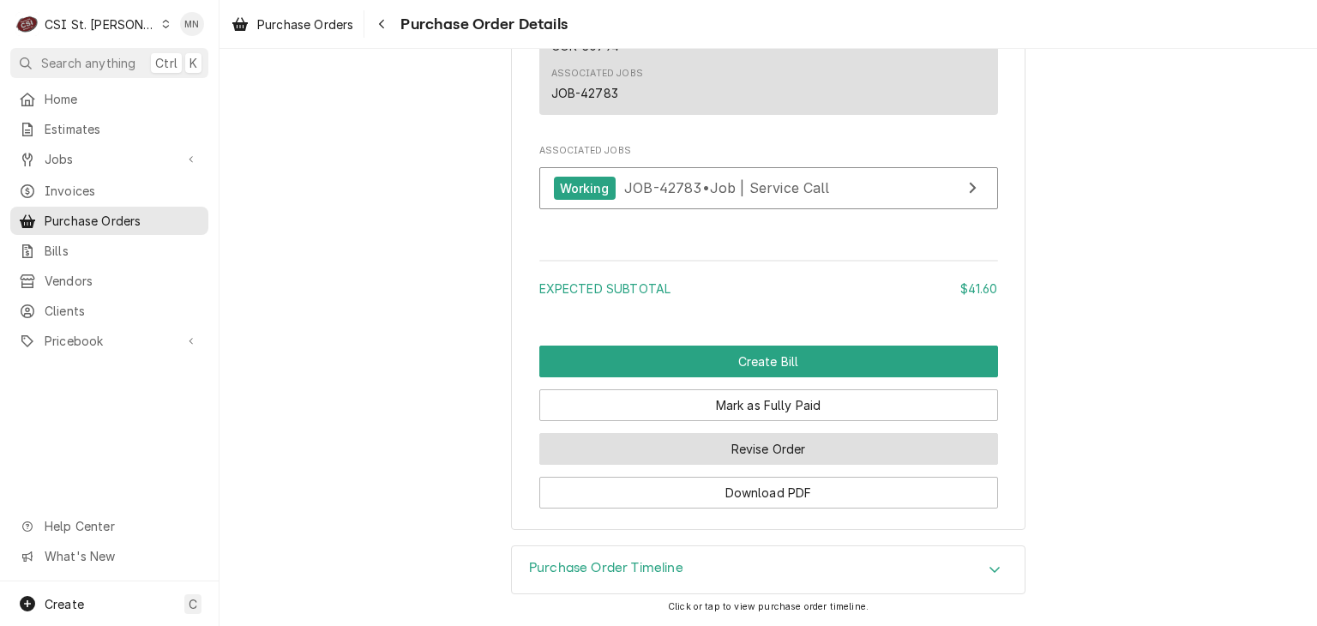
click at [767, 443] on button "Revise Order" at bounding box center [768, 449] width 459 height 32
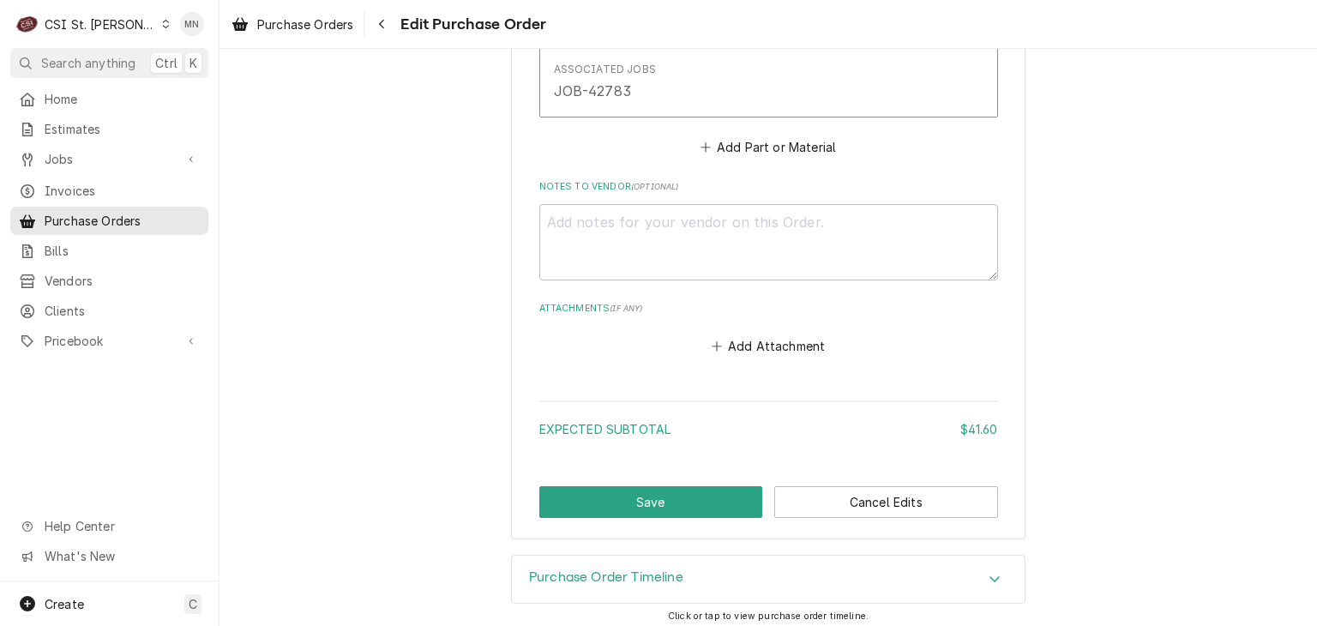
scroll to position [1136, 0]
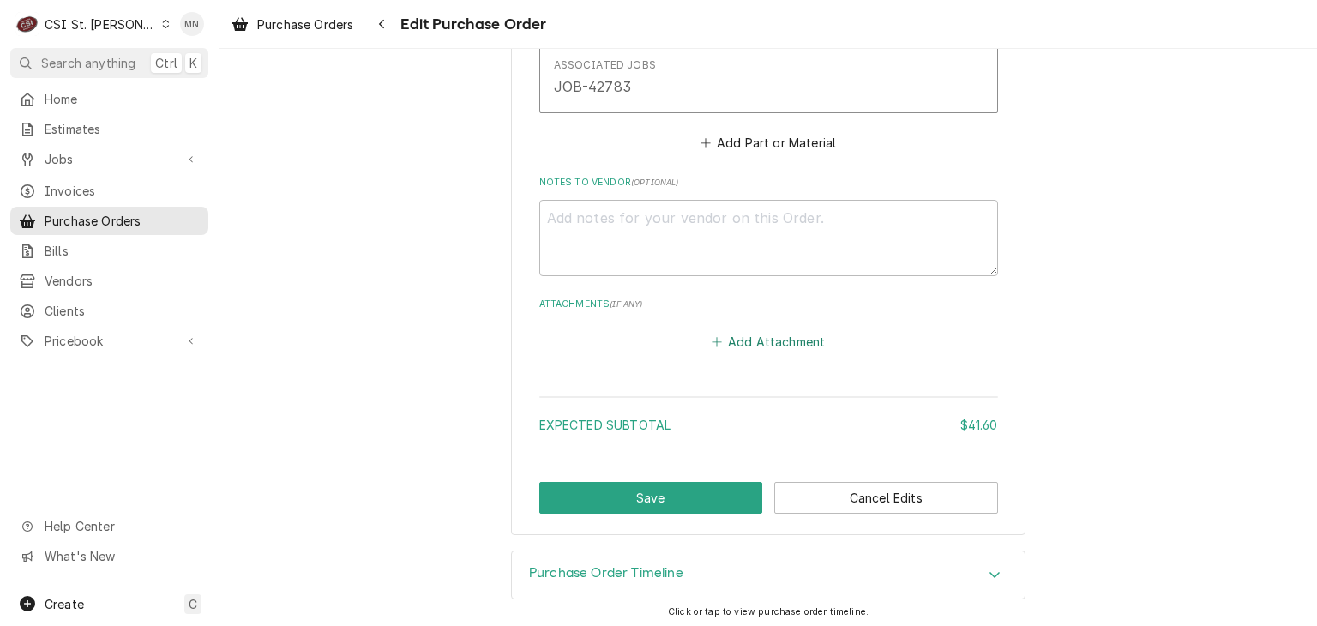
click at [758, 339] on button "Add Attachment" at bounding box center [768, 342] width 120 height 24
type textarea "x"
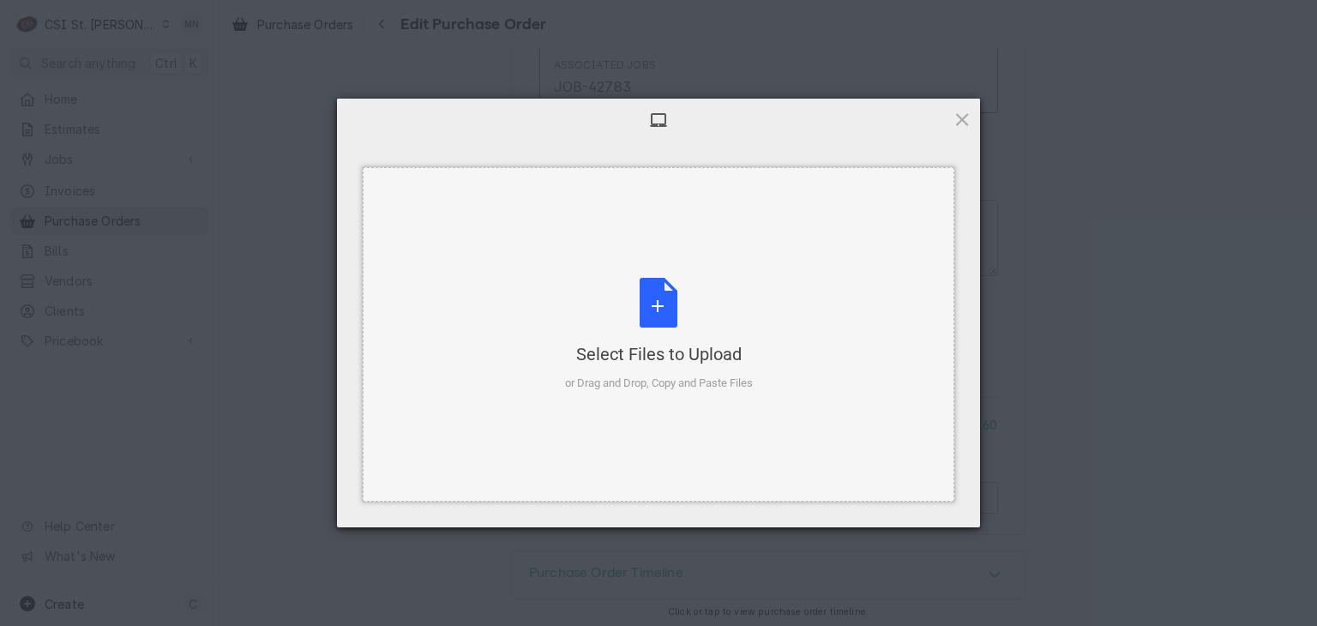
click at [661, 289] on div "Select Files to Upload or Drag and Drop, Copy and Paste Files" at bounding box center [659, 335] width 188 height 114
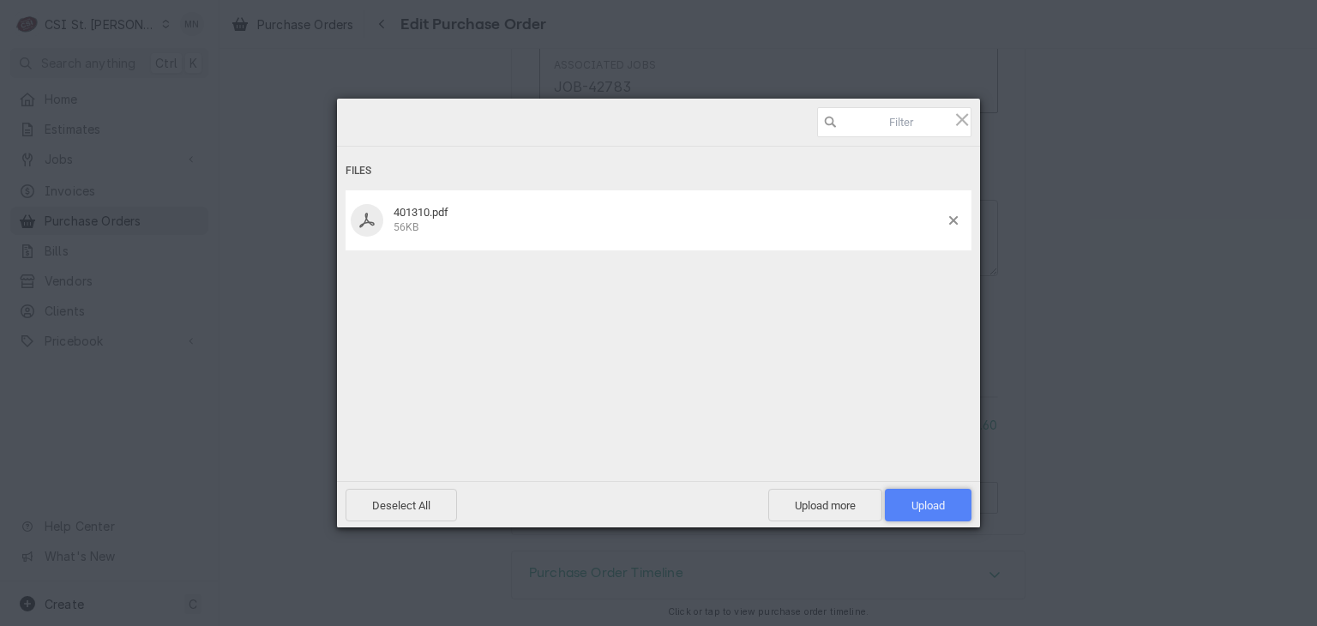
click at [913, 508] on span "Upload 1" at bounding box center [927, 505] width 33 height 13
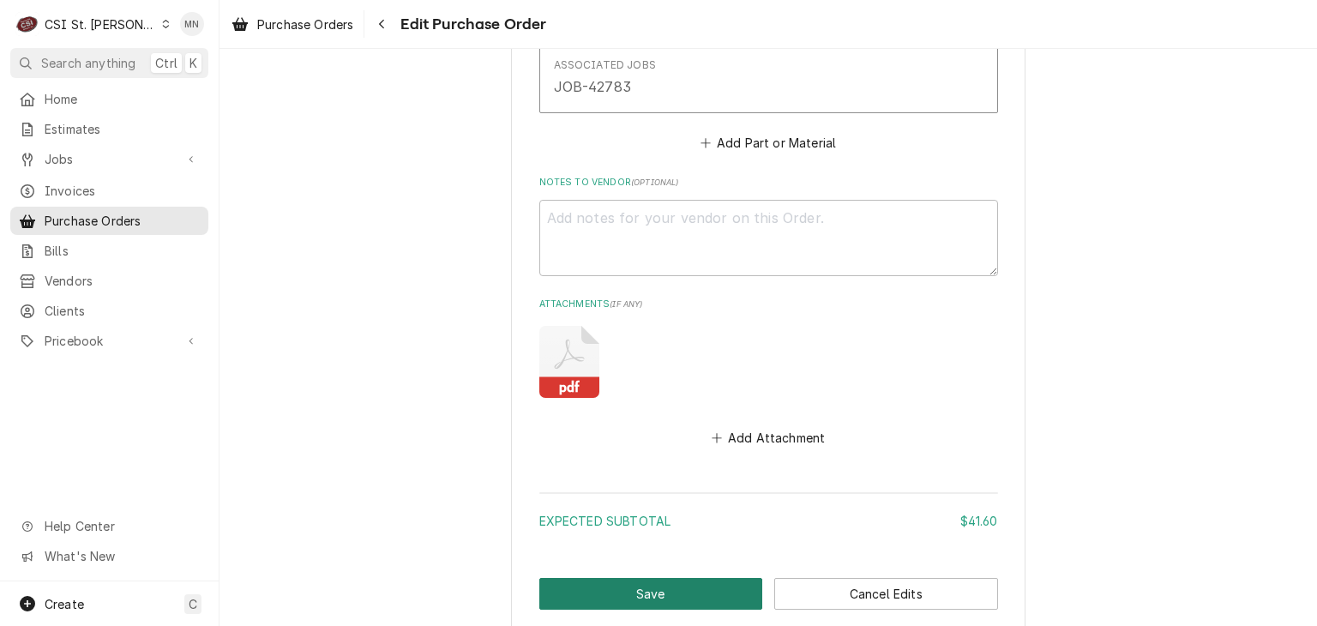
click at [638, 595] on button "Save" at bounding box center [651, 594] width 224 height 32
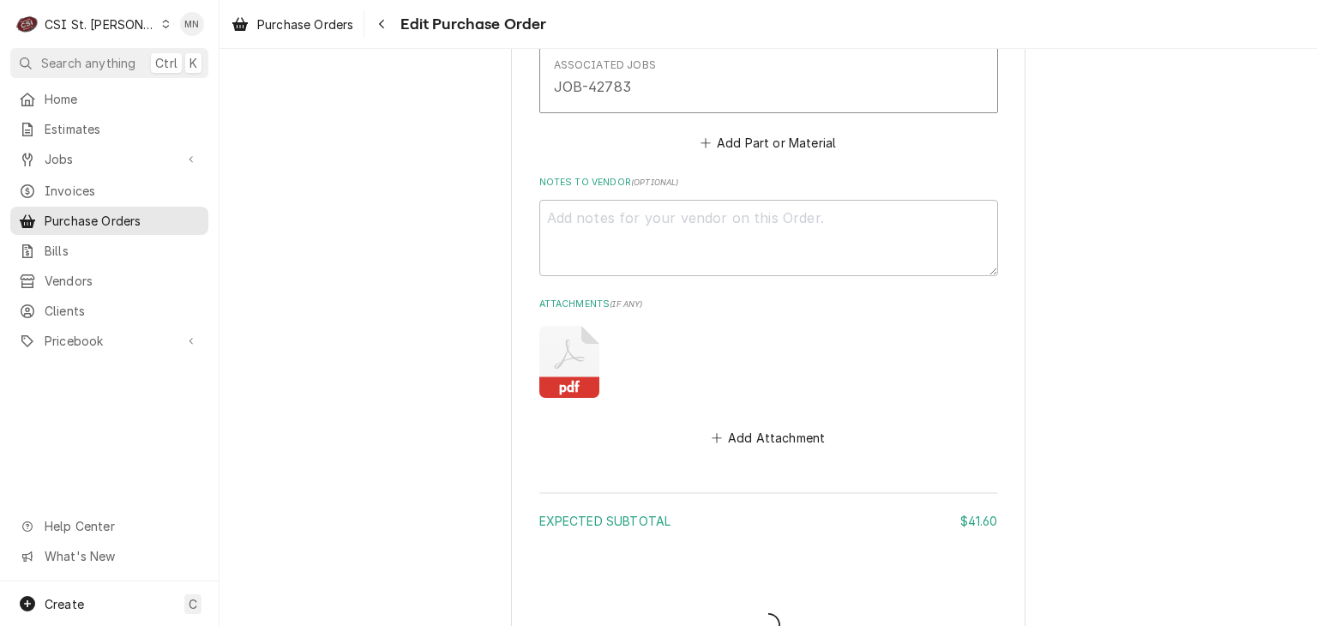
type textarea "x"
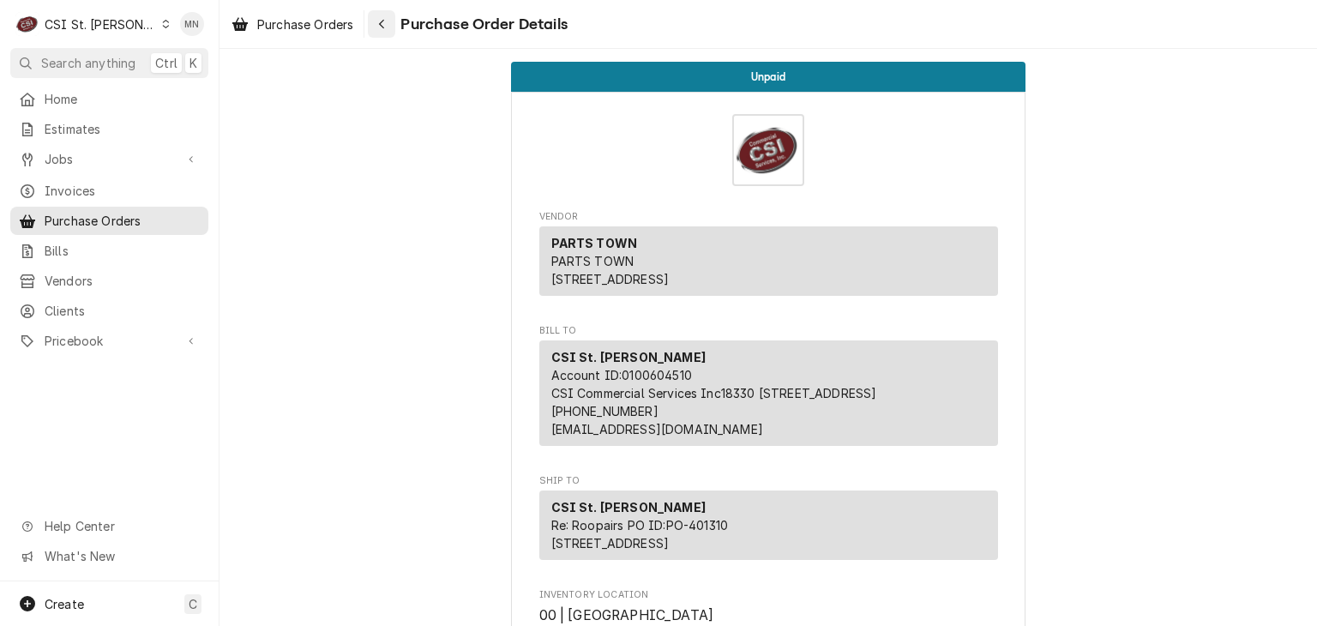
click at [394, 33] on button "Navigate back" at bounding box center [381, 23] width 27 height 27
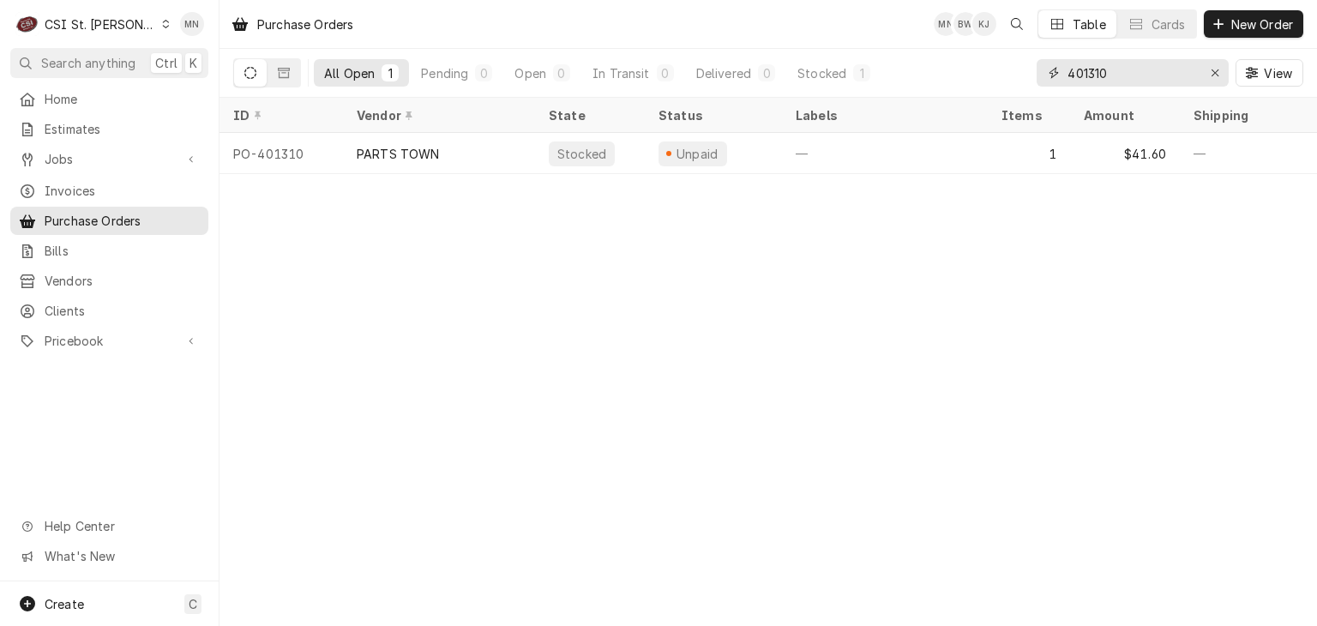
drag, startPoint x: 1115, startPoint y: 70, endPoint x: 976, endPoint y: 88, distance: 140.1
click at [978, 87] on div "All Open 1 Pending 0 Open 0 In Transit 0 Delivered 0 Stocked 1 401310 View" at bounding box center [768, 73] width 1070 height 48
type input "401306"
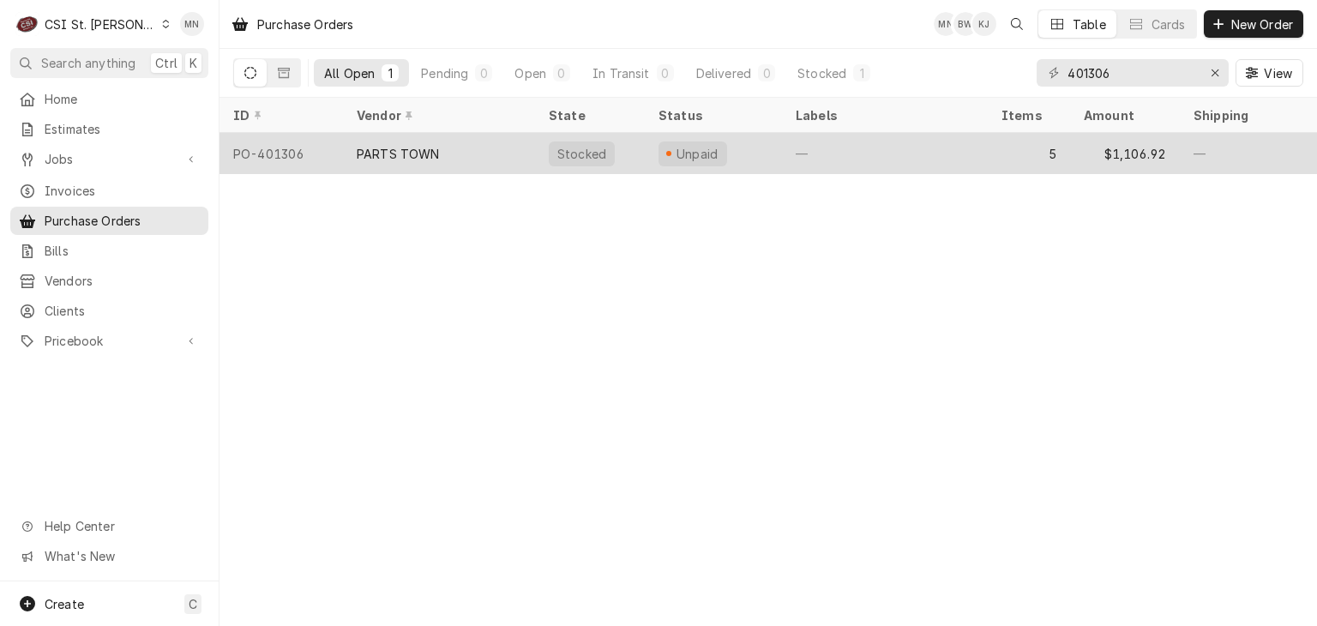
click at [441, 156] on div "PARTS TOWN" at bounding box center [439, 153] width 192 height 41
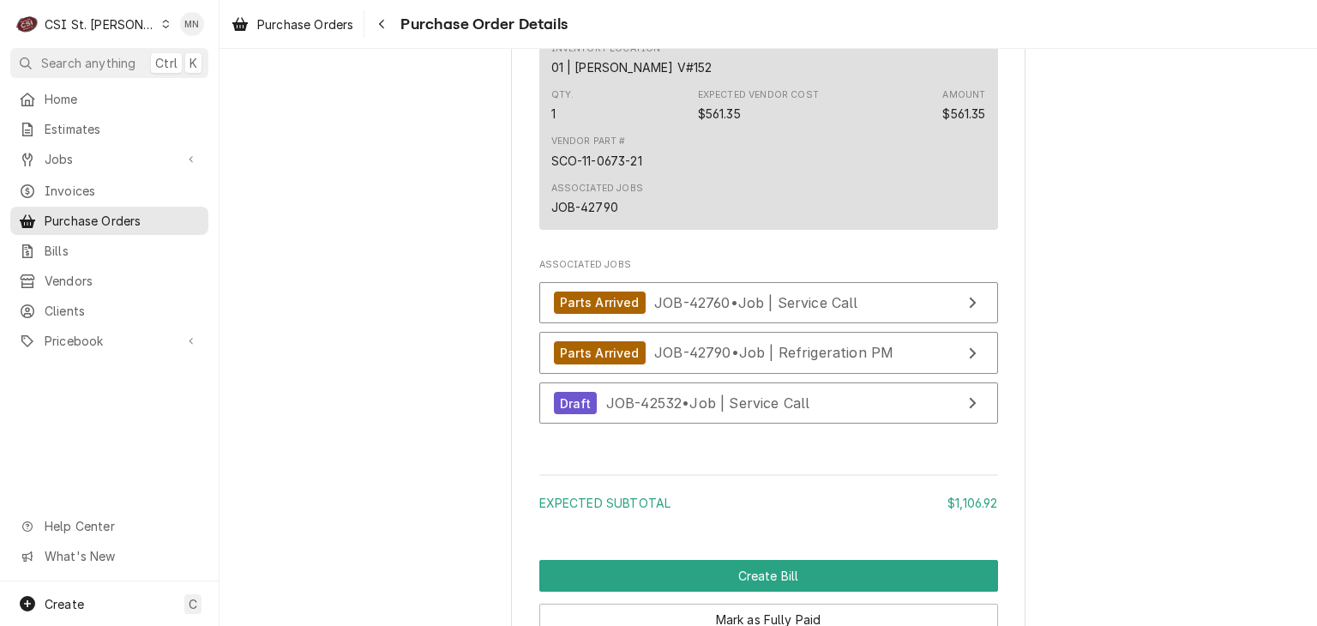
scroll to position [3095, 0]
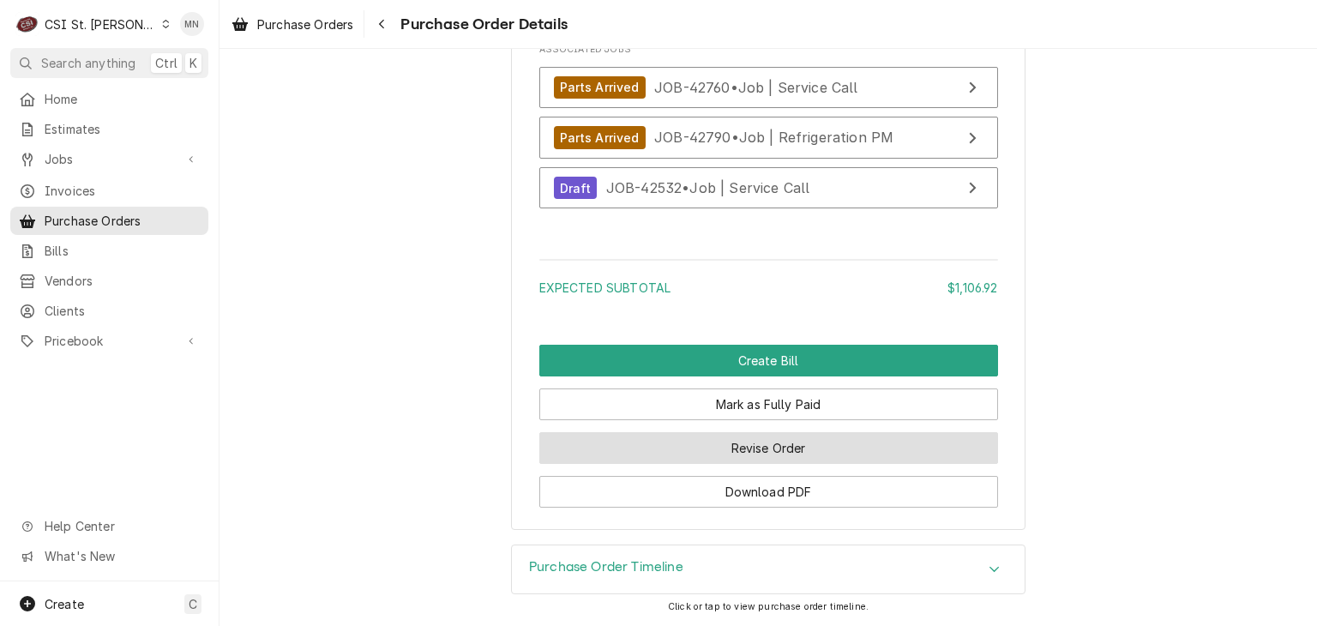
click at [727, 456] on button "Revise Order" at bounding box center [768, 448] width 459 height 32
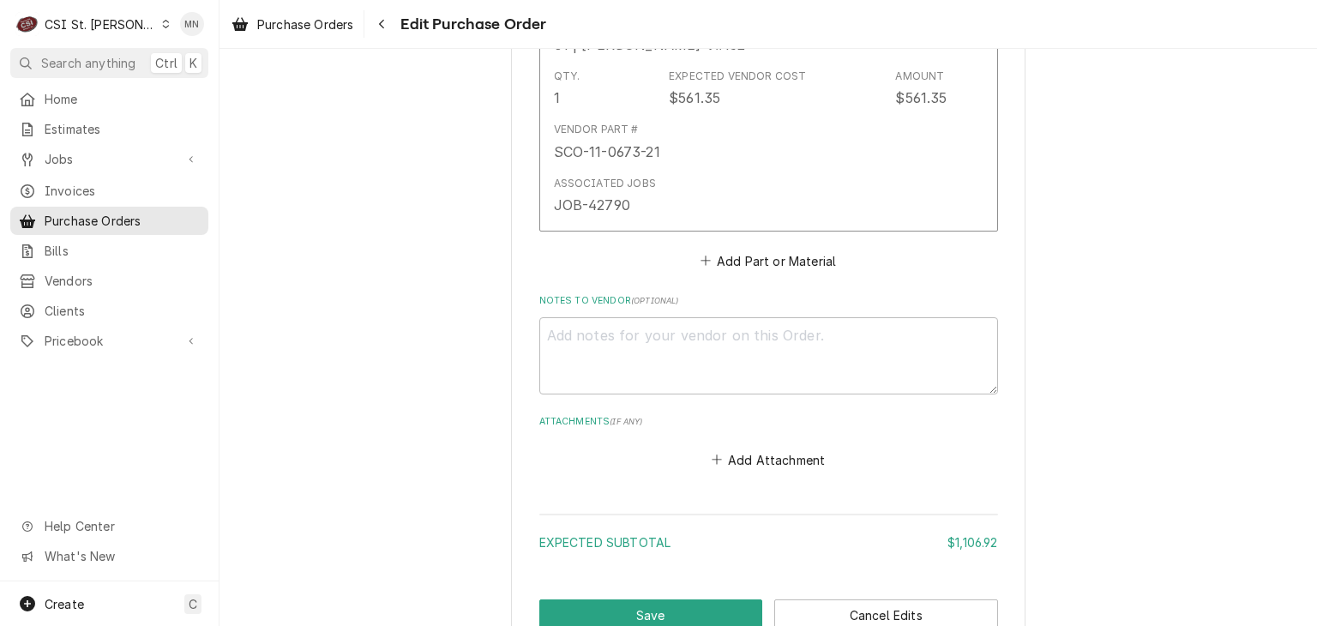
scroll to position [2844, 0]
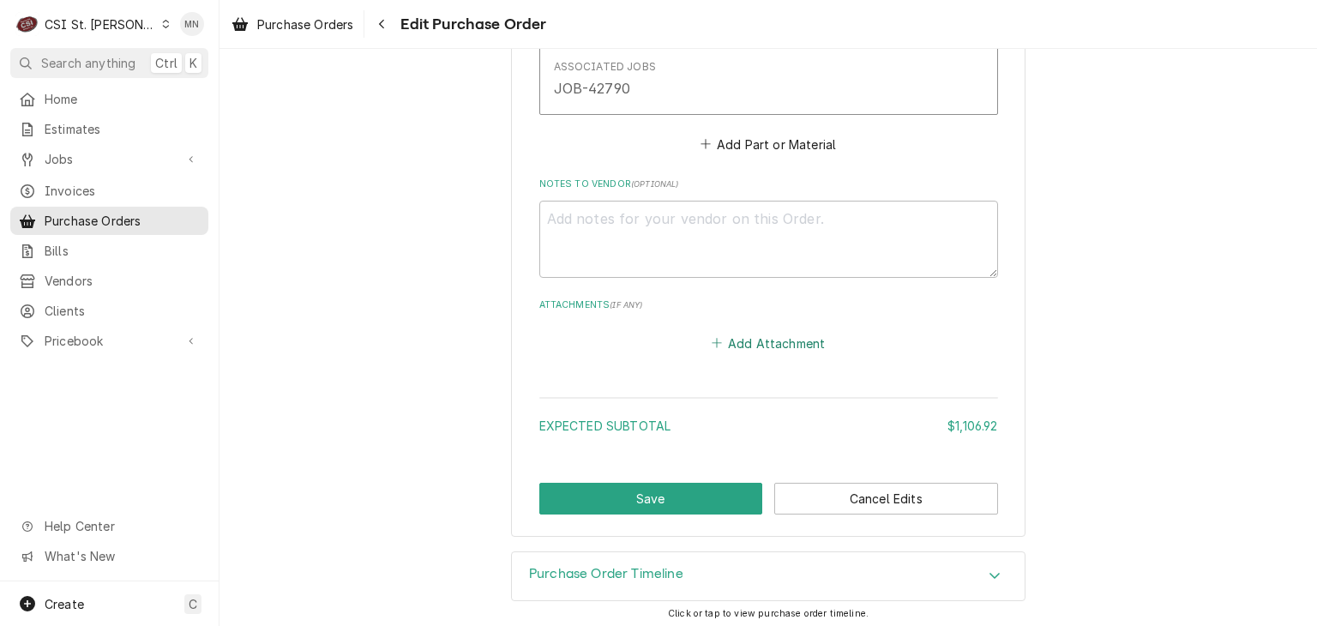
click at [732, 337] on button "Add Attachment" at bounding box center [768, 343] width 120 height 24
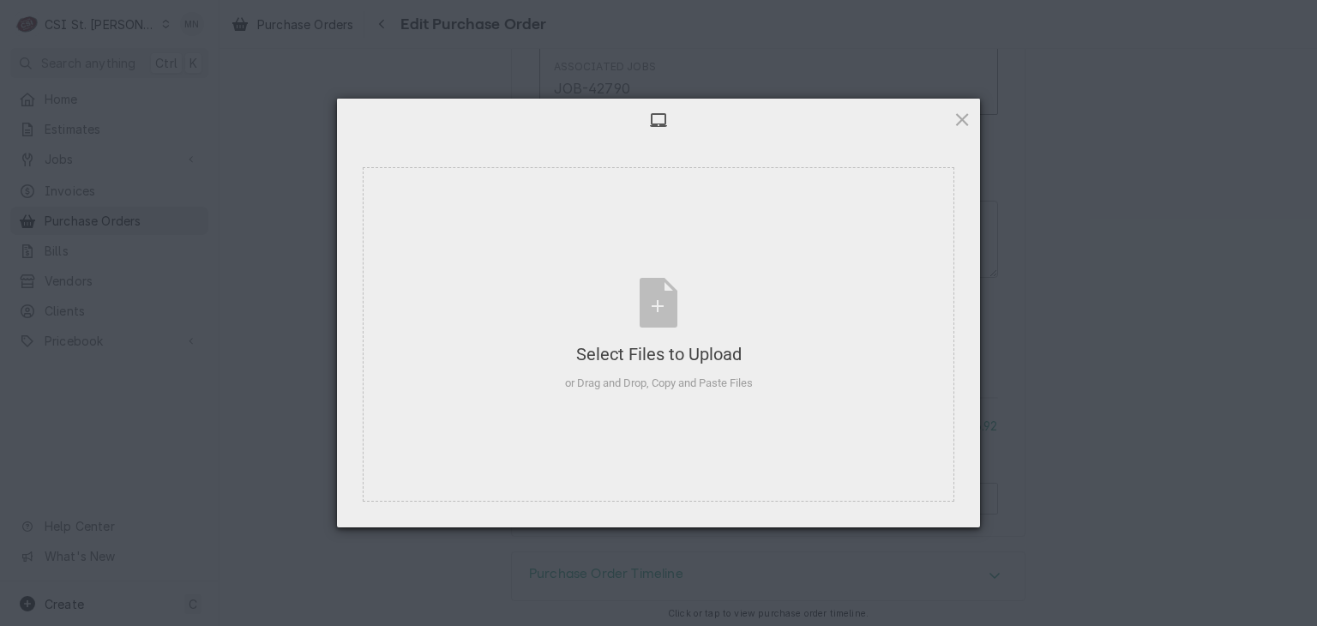
type textarea "x"
click at [658, 299] on div "Select Files to Upload or Drag and Drop, Copy and Paste Files" at bounding box center [659, 335] width 188 height 114
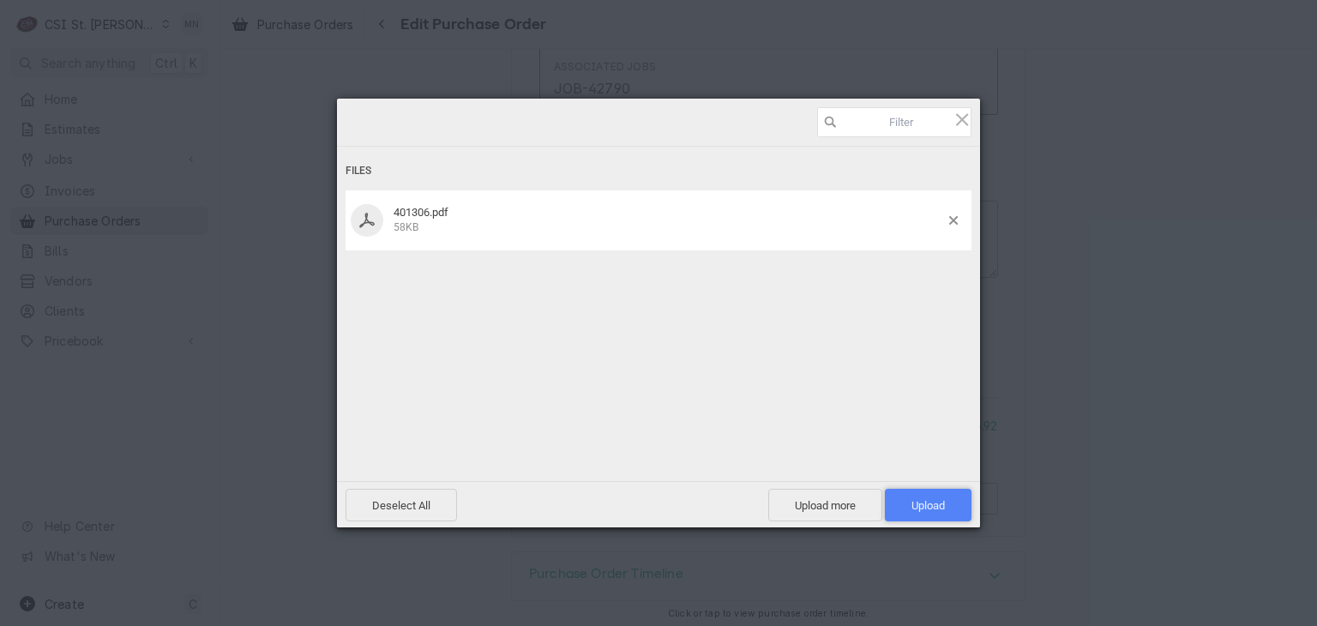
click at [913, 508] on span "Upload 1" at bounding box center [927, 505] width 33 height 13
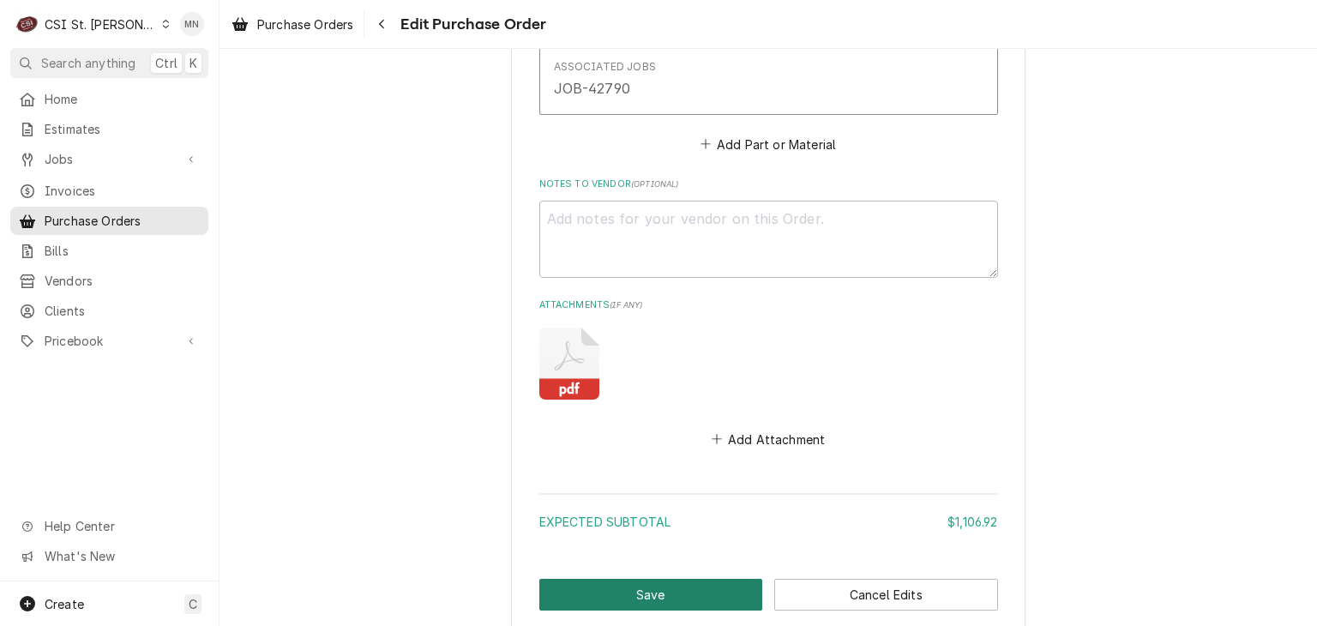
click at [660, 590] on button "Save" at bounding box center [651, 595] width 224 height 32
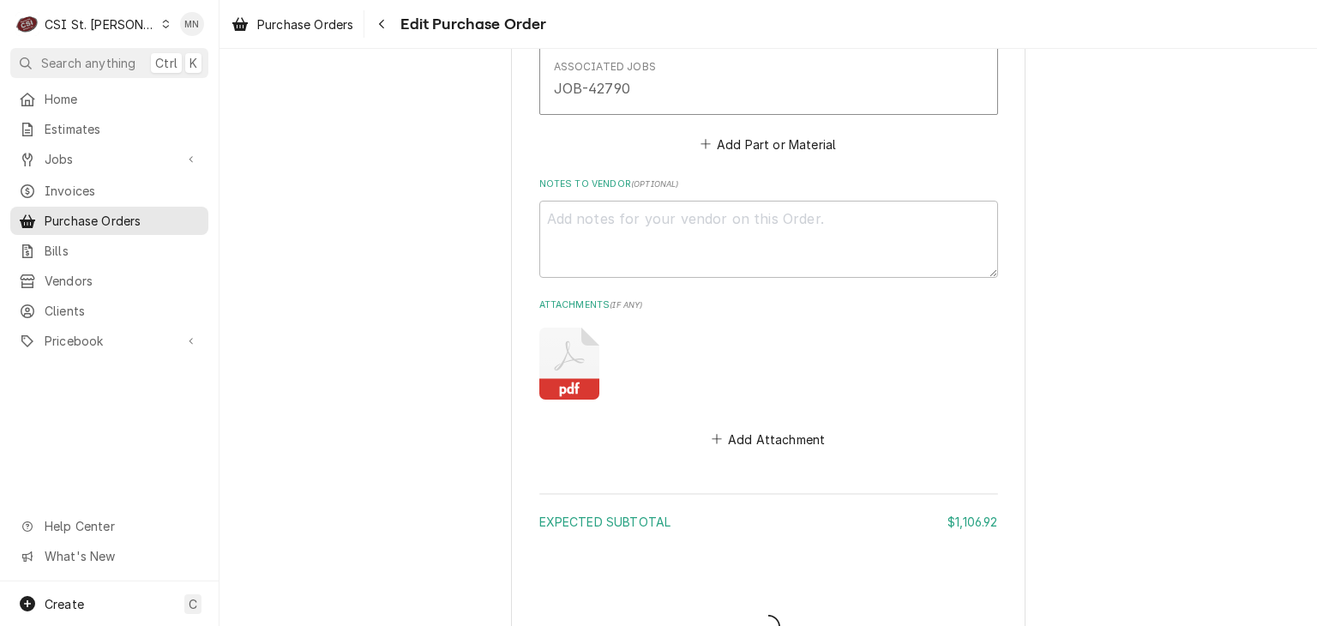
type textarea "x"
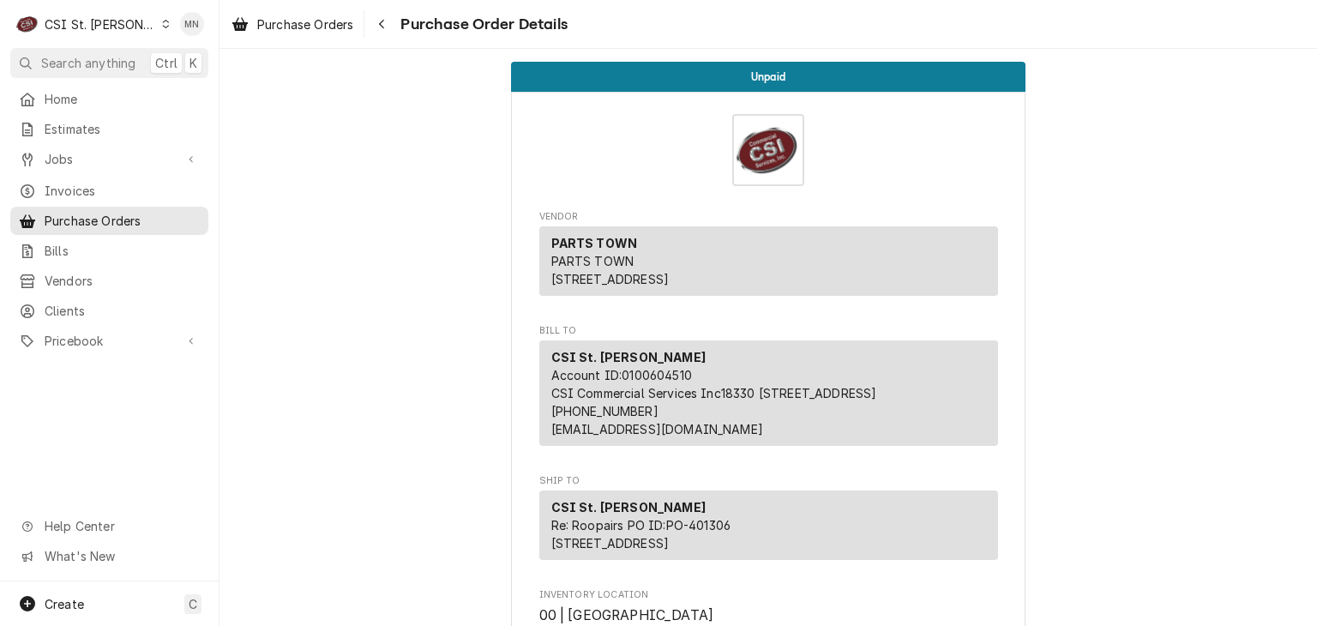
click at [70, 27] on div "CSI St. [PERSON_NAME]" at bounding box center [100, 24] width 111 height 18
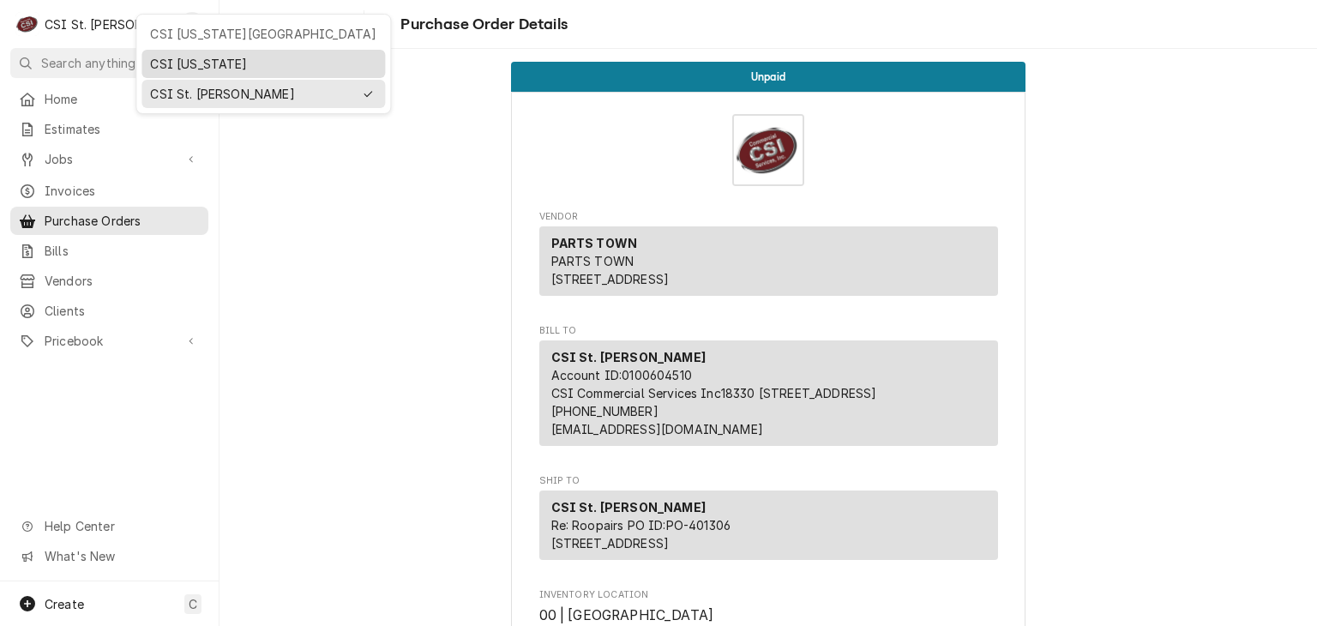
click at [190, 57] on div "CSI [US_STATE]" at bounding box center [263, 64] width 226 height 18
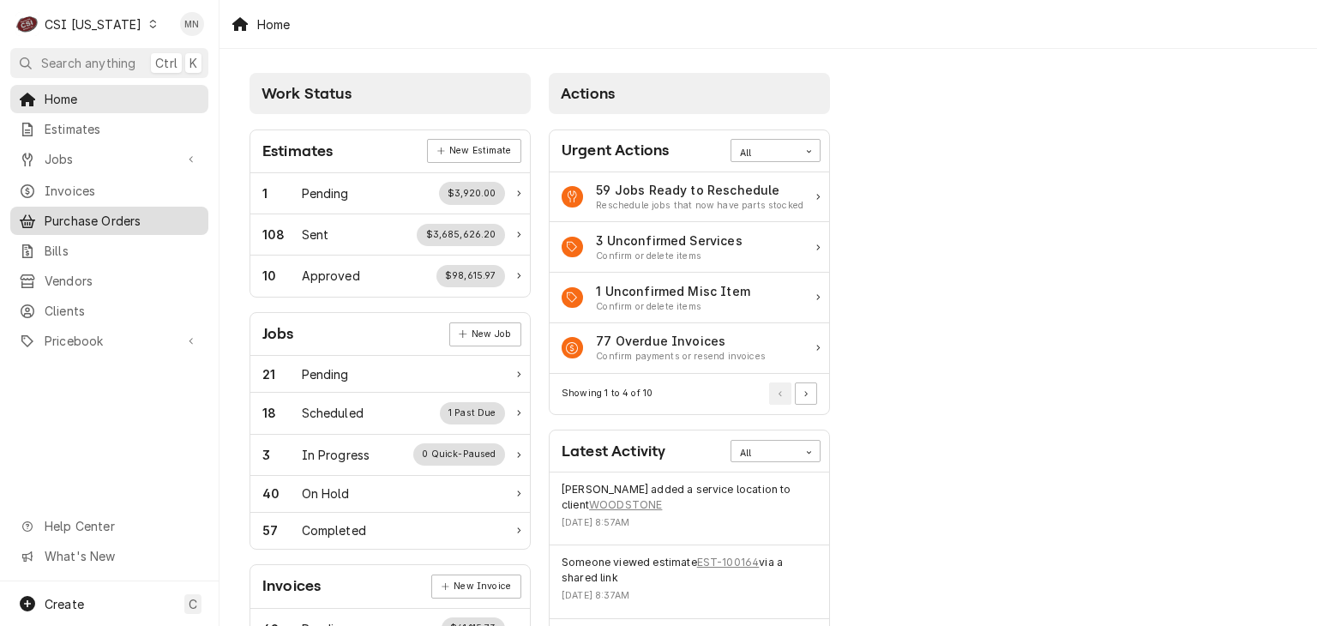
click at [115, 212] on span "Purchase Orders" at bounding box center [122, 221] width 155 height 18
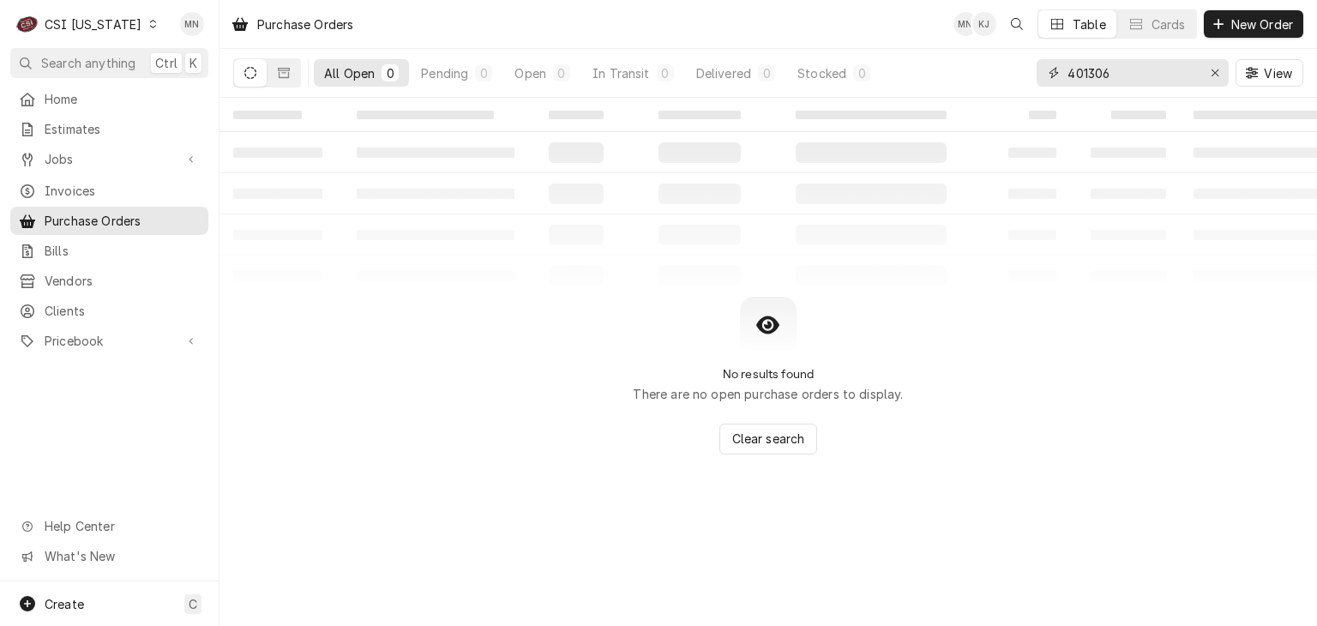
drag, startPoint x: 1099, startPoint y: 75, endPoint x: 1043, endPoint y: 75, distance: 55.7
click at [1045, 75] on div "401306" at bounding box center [1133, 72] width 192 height 27
type input "100399"
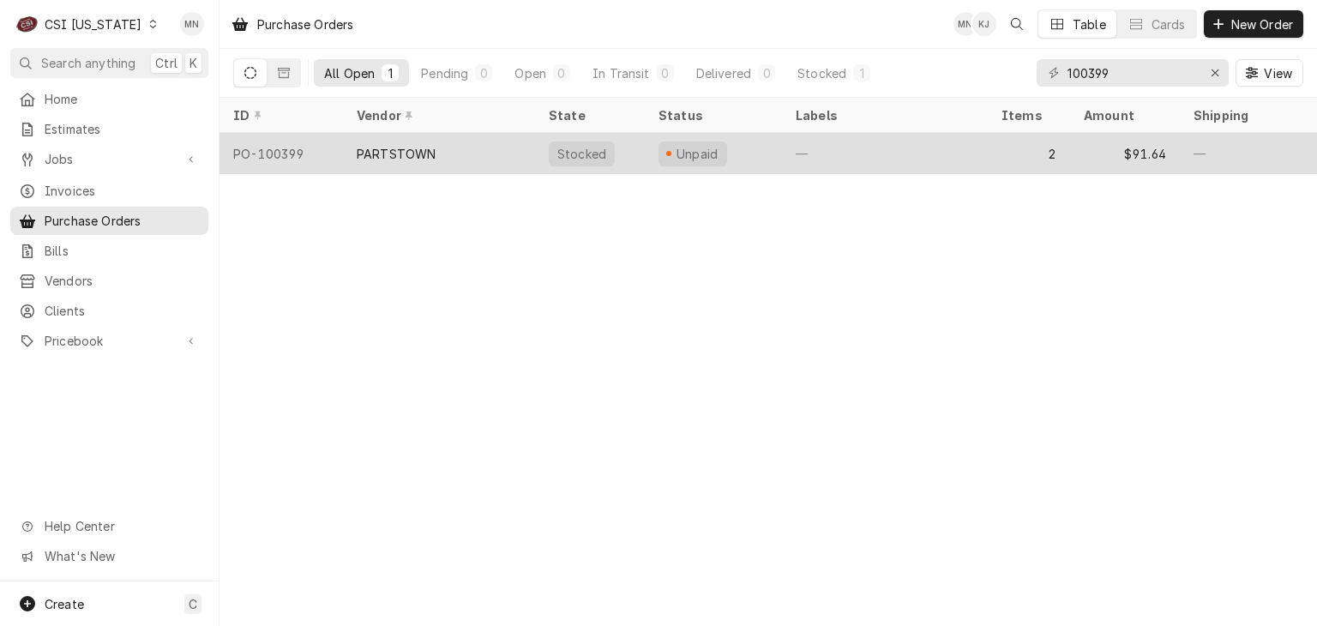
click at [426, 147] on div "PARTSTOWN" at bounding box center [396, 154] width 79 height 18
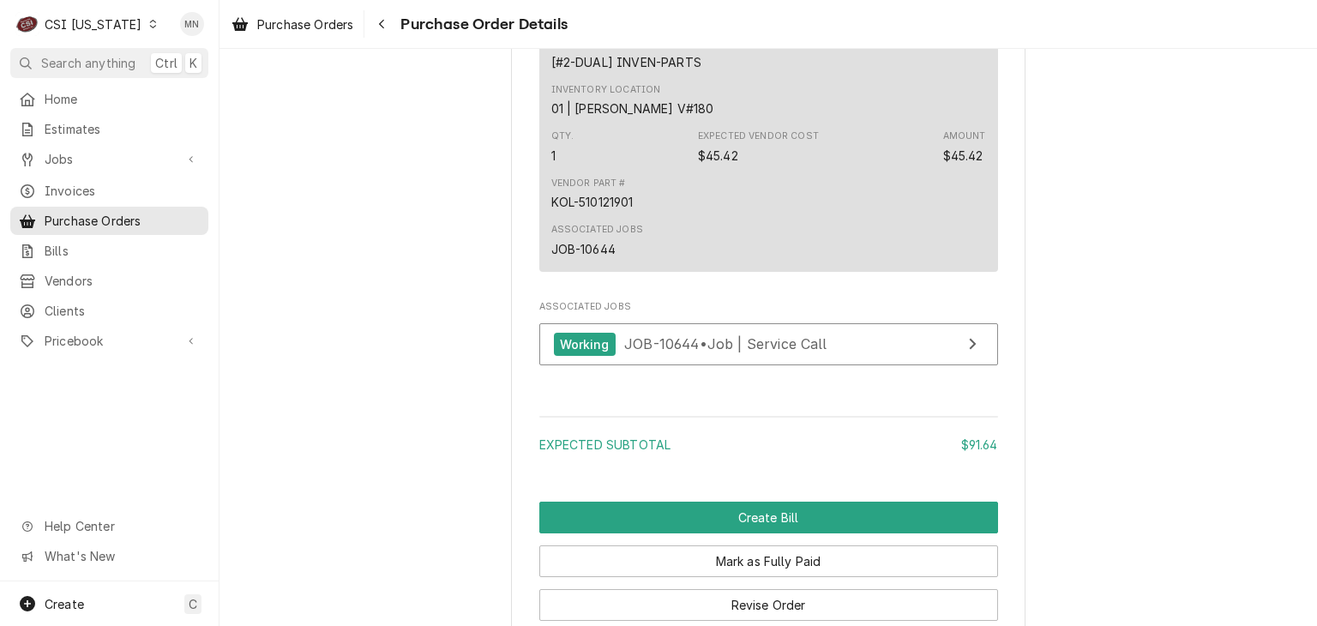
scroll to position [1837, 0]
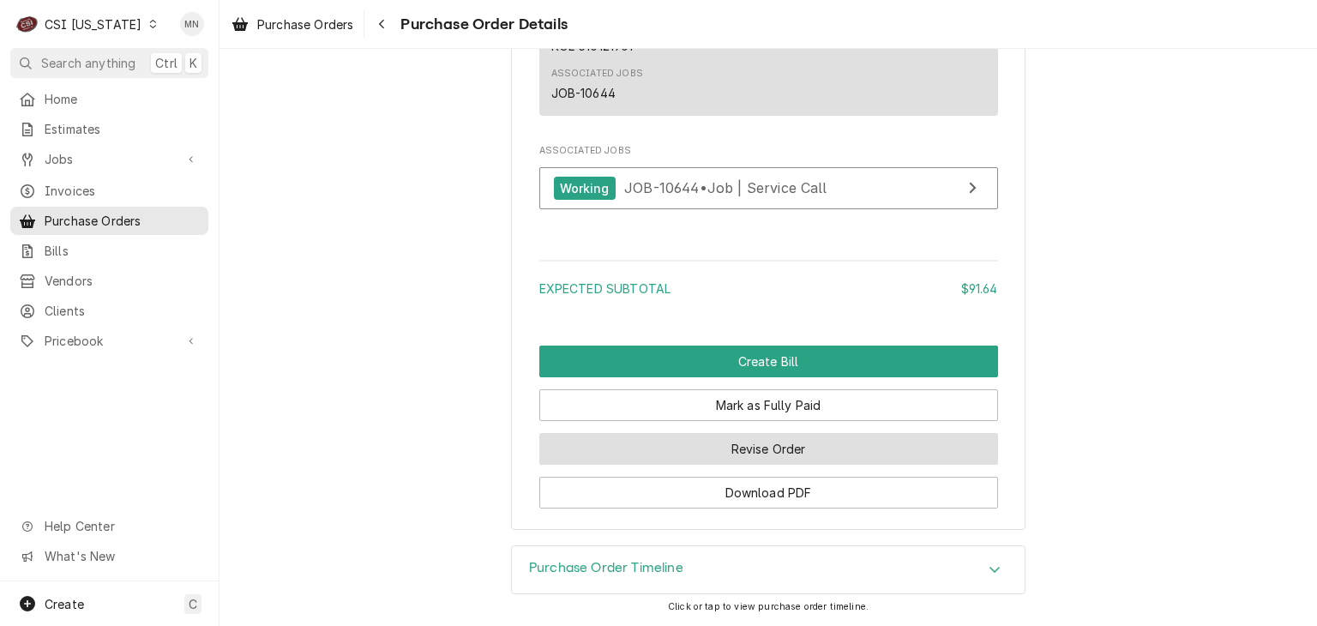
click at [795, 458] on button "Revise Order" at bounding box center [768, 449] width 459 height 32
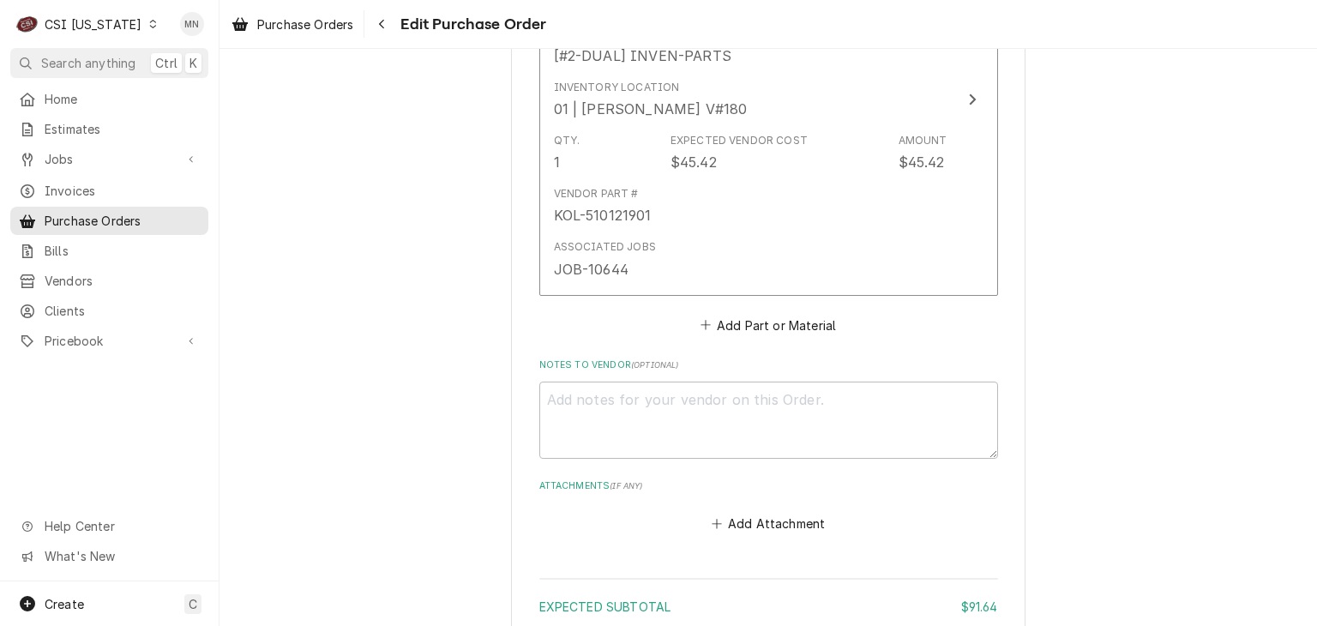
scroll to position [1478, 0]
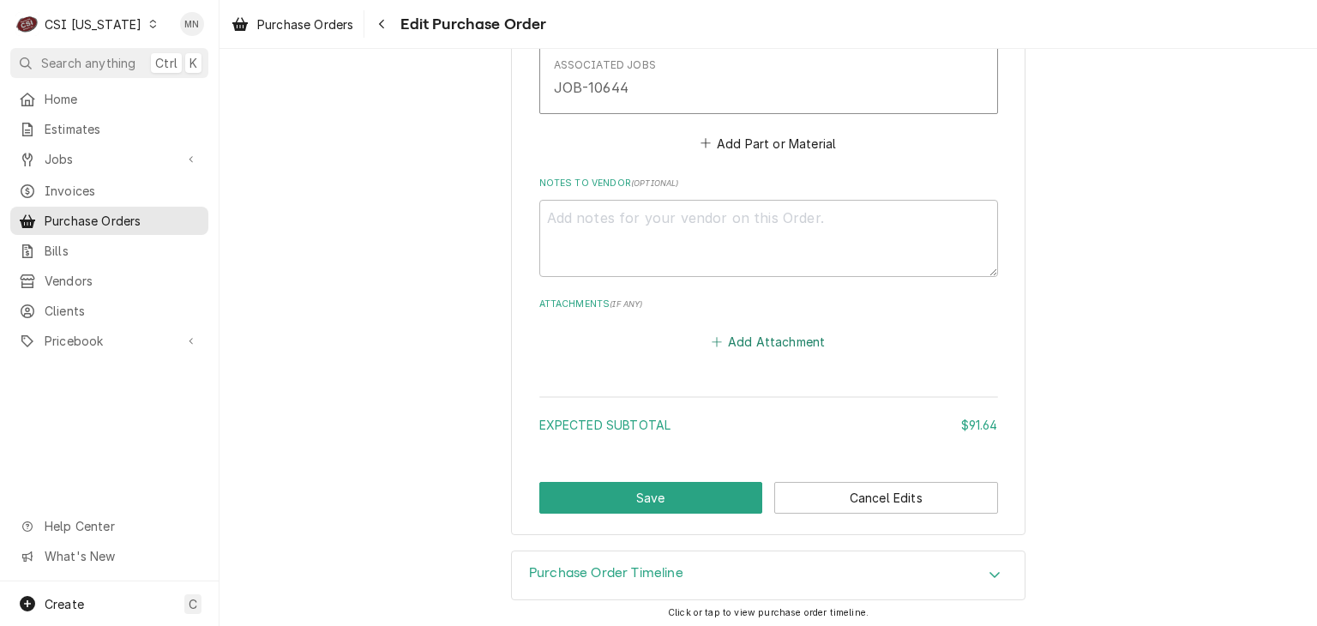
click at [770, 339] on button "Add Attachment" at bounding box center [768, 342] width 120 height 24
type textarea "x"
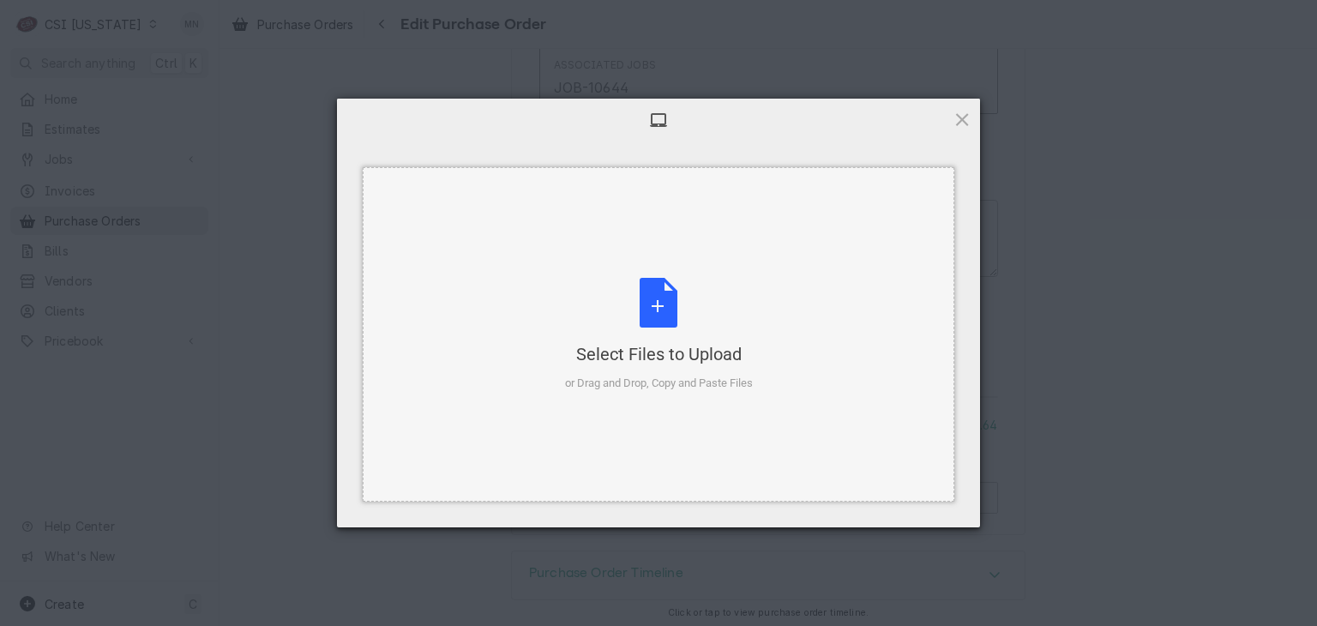
click at [676, 335] on div "Select Files to Upload or Drag and Drop, Copy and Paste Files" at bounding box center [659, 335] width 188 height 114
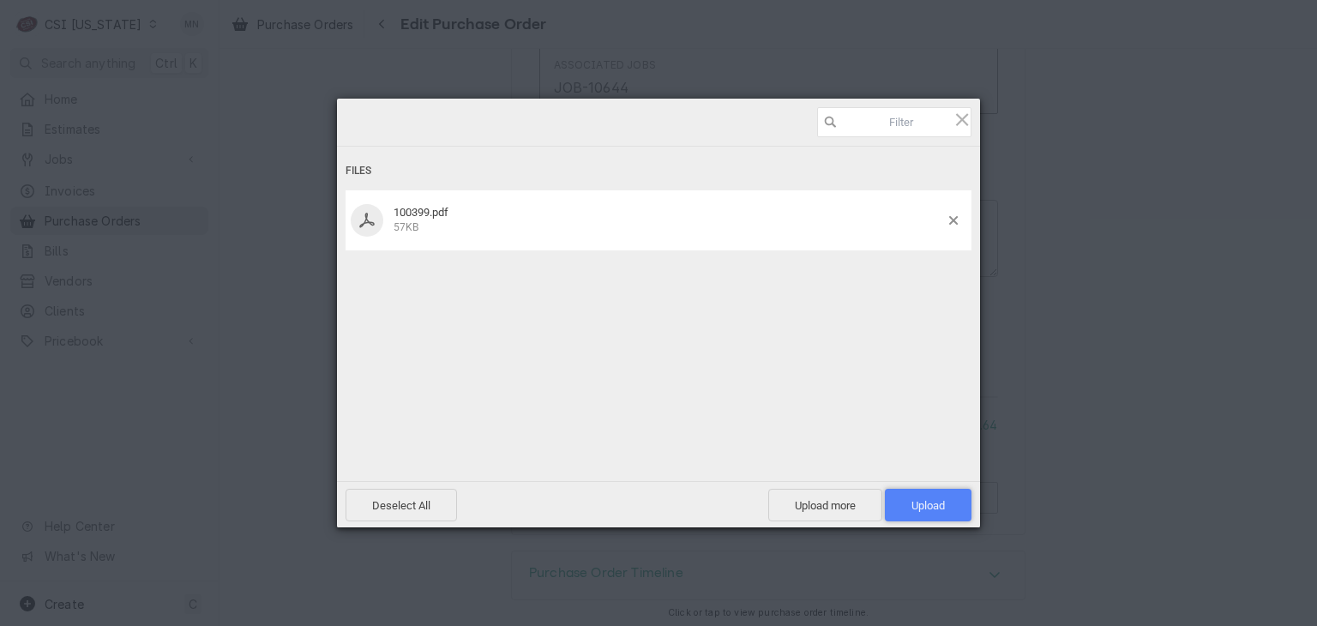
click at [942, 499] on span "Upload 1" at bounding box center [927, 505] width 33 height 13
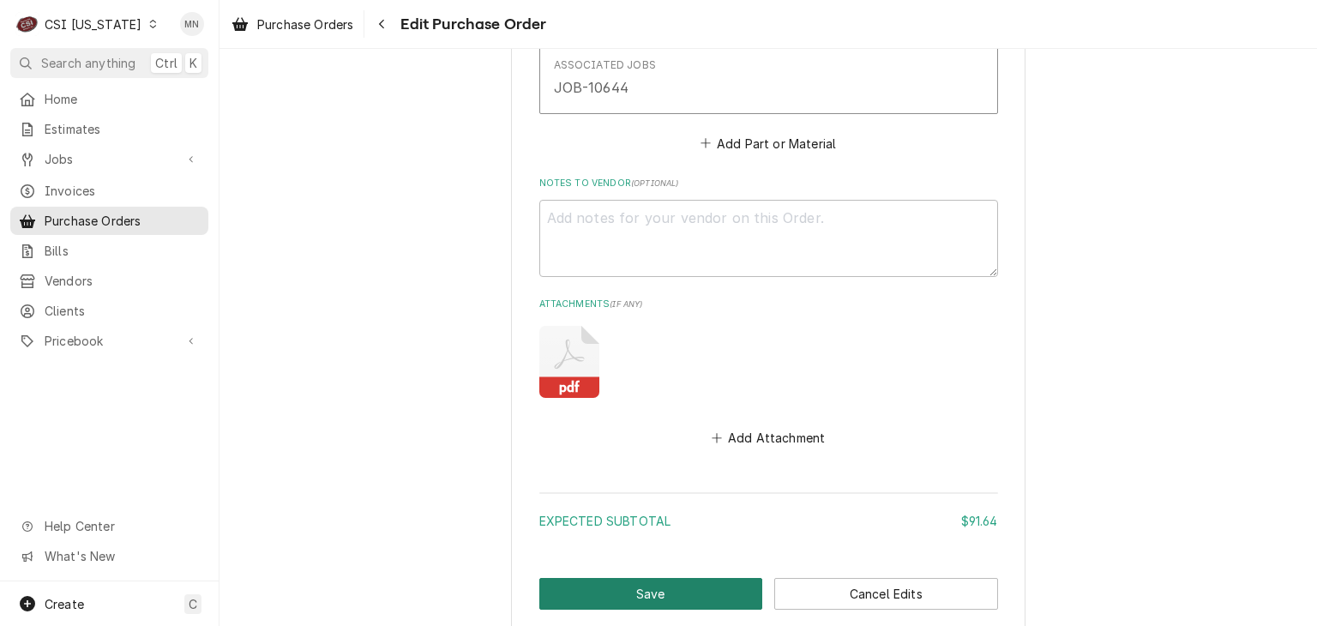
click at [614, 591] on button "Save" at bounding box center [651, 594] width 224 height 32
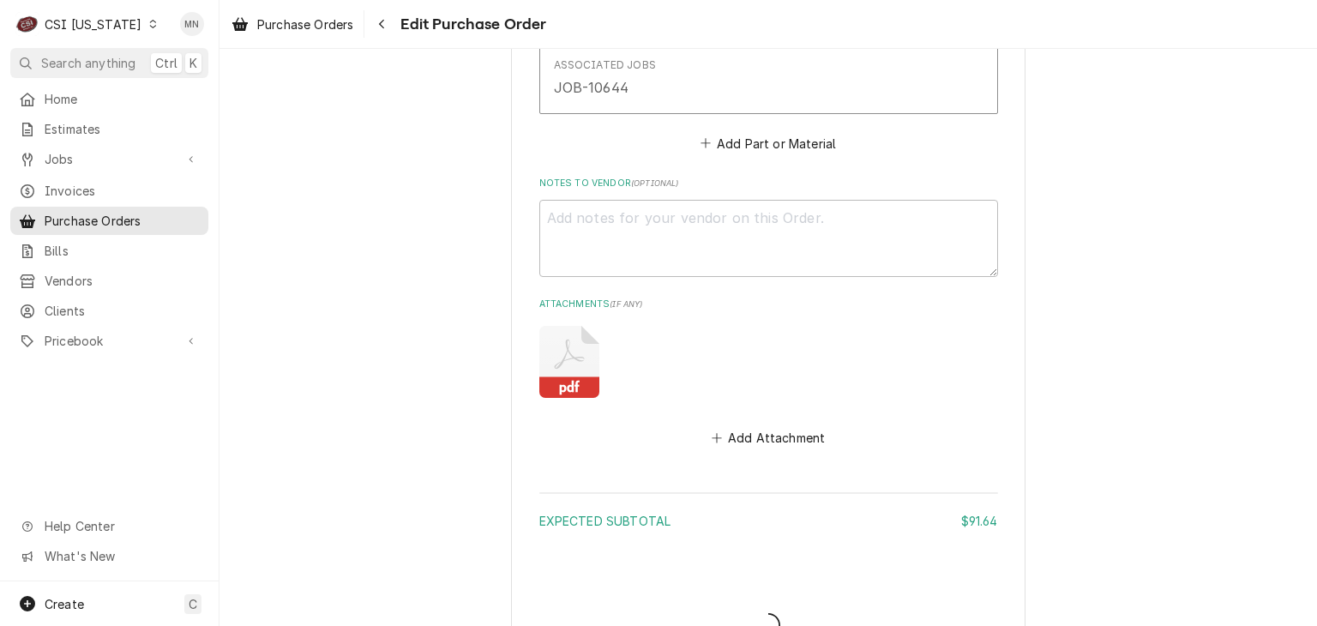
type textarea "x"
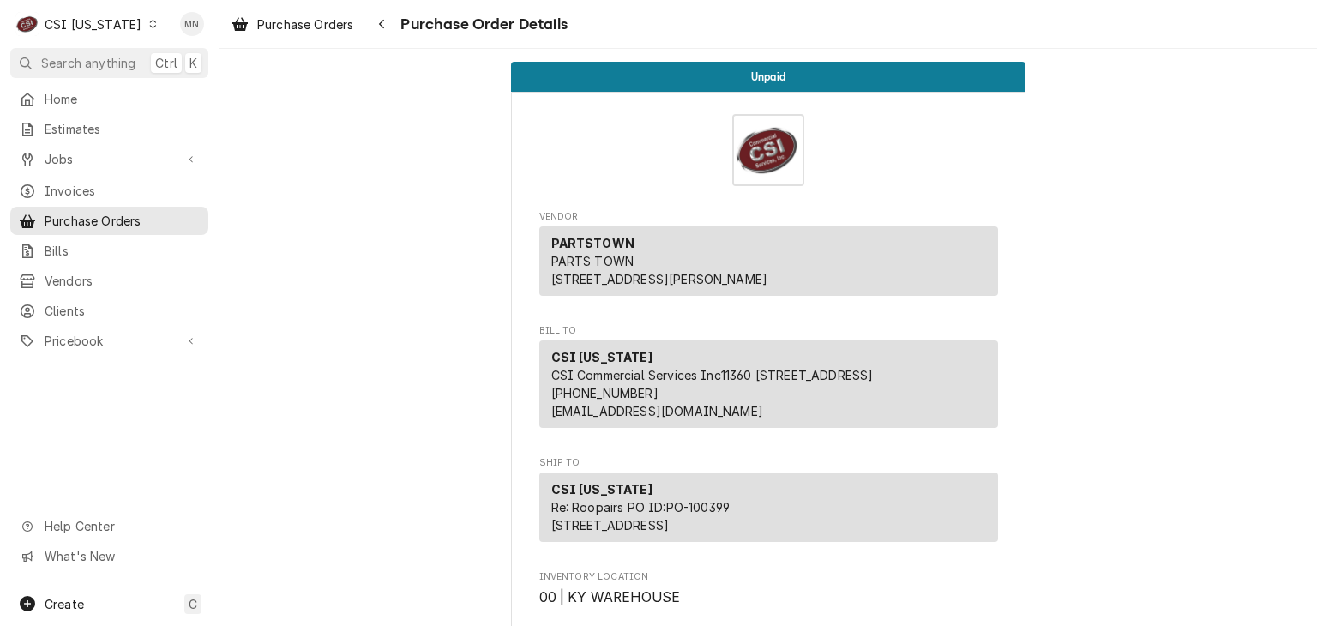
click at [113, 21] on div "CSI [US_STATE]" at bounding box center [93, 24] width 97 height 18
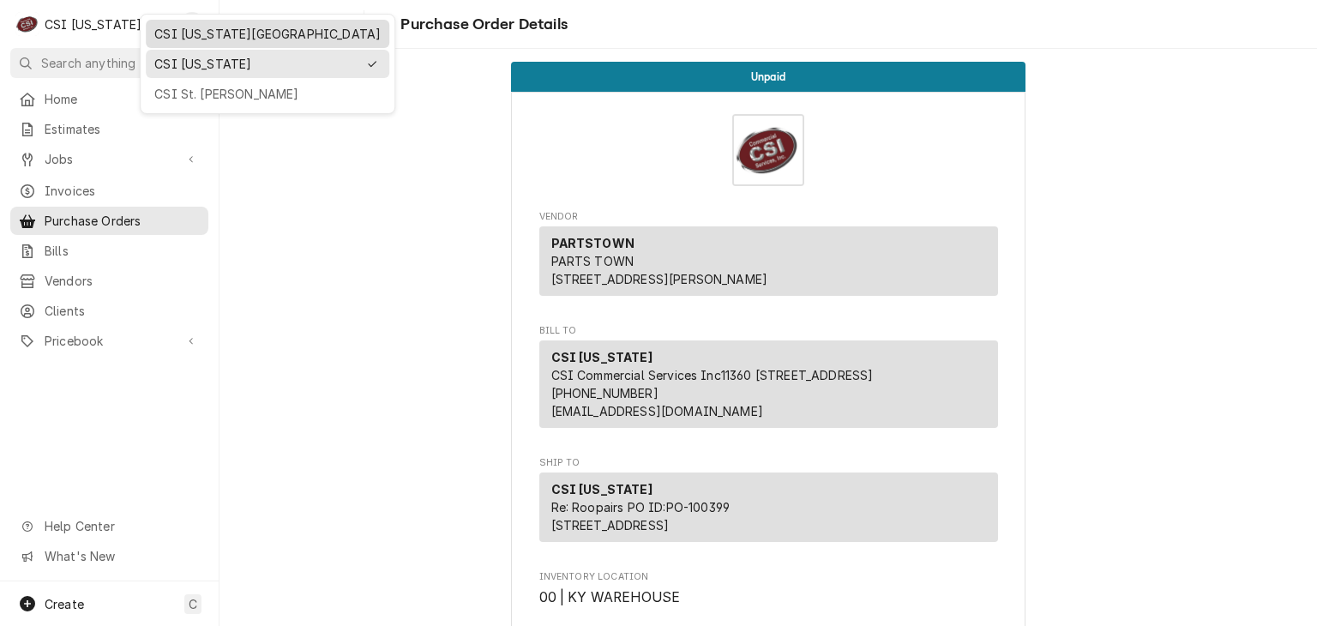
click at [168, 37] on div "CSI Kansas City" at bounding box center [267, 34] width 226 height 18
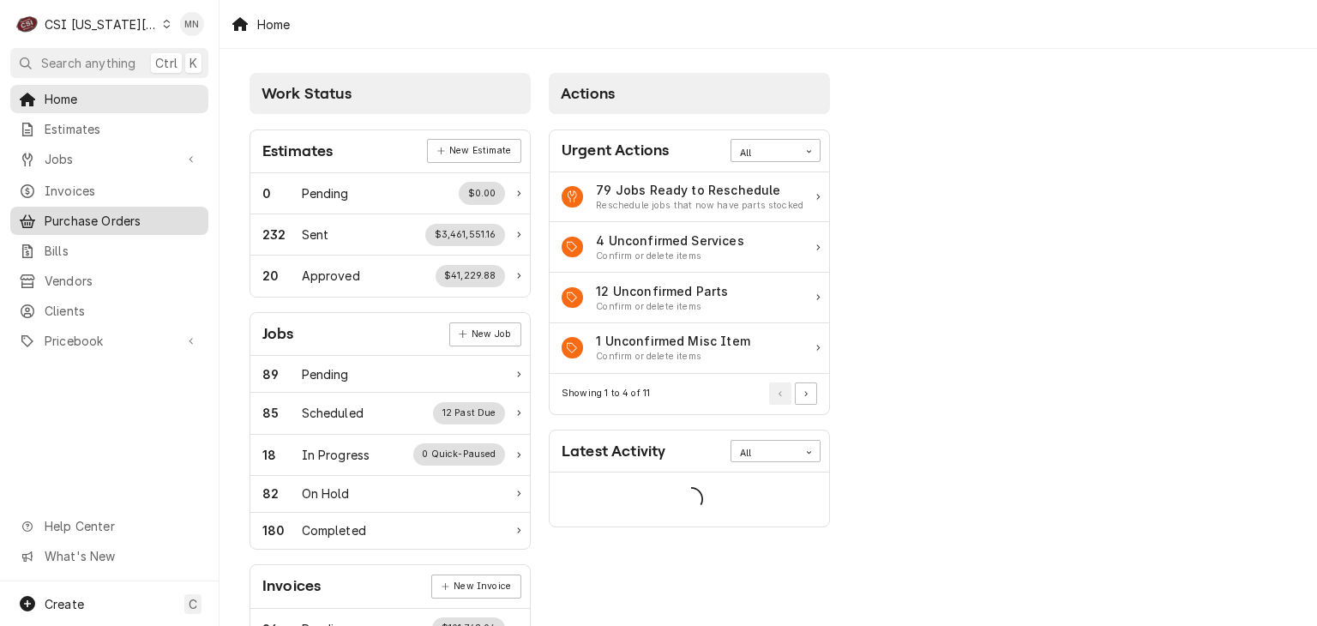
click at [89, 212] on span "Purchase Orders" at bounding box center [122, 221] width 155 height 18
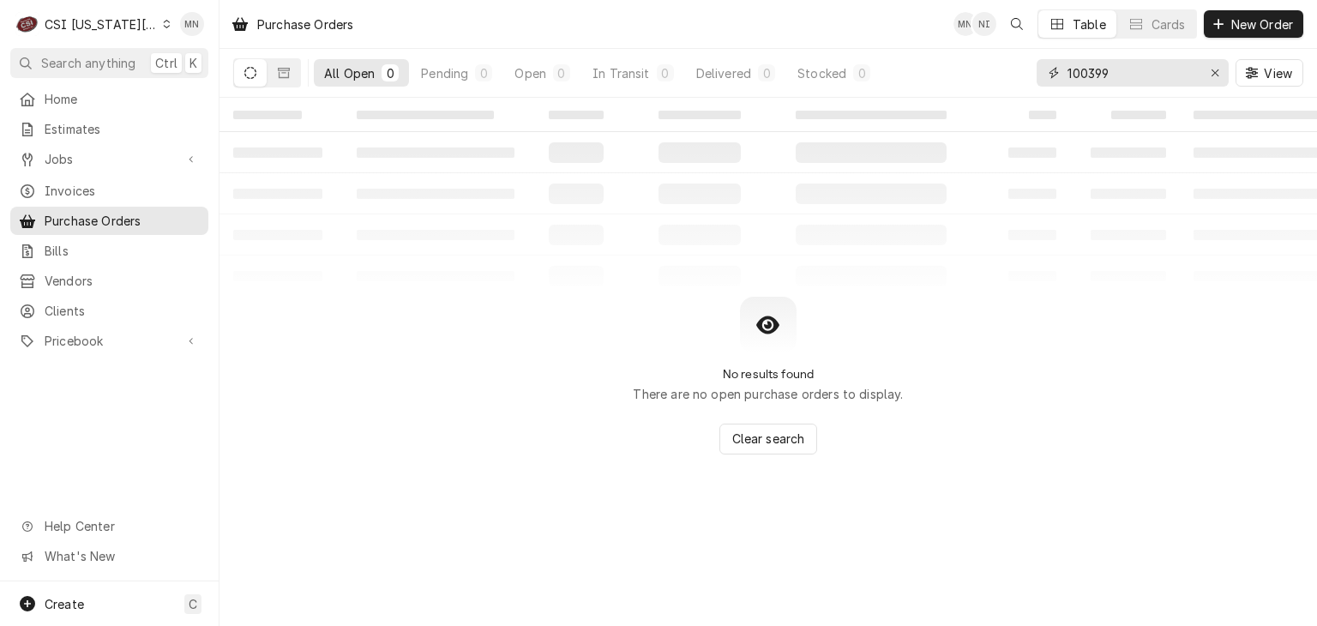
drag, startPoint x: 1118, startPoint y: 69, endPoint x: 967, endPoint y: 80, distance: 151.3
click at [967, 80] on div "All Open 0 Pending 0 Open 0 In Transit 0 Delivered 0 Stocked 0 100399 View" at bounding box center [768, 73] width 1070 height 48
type input "301561"
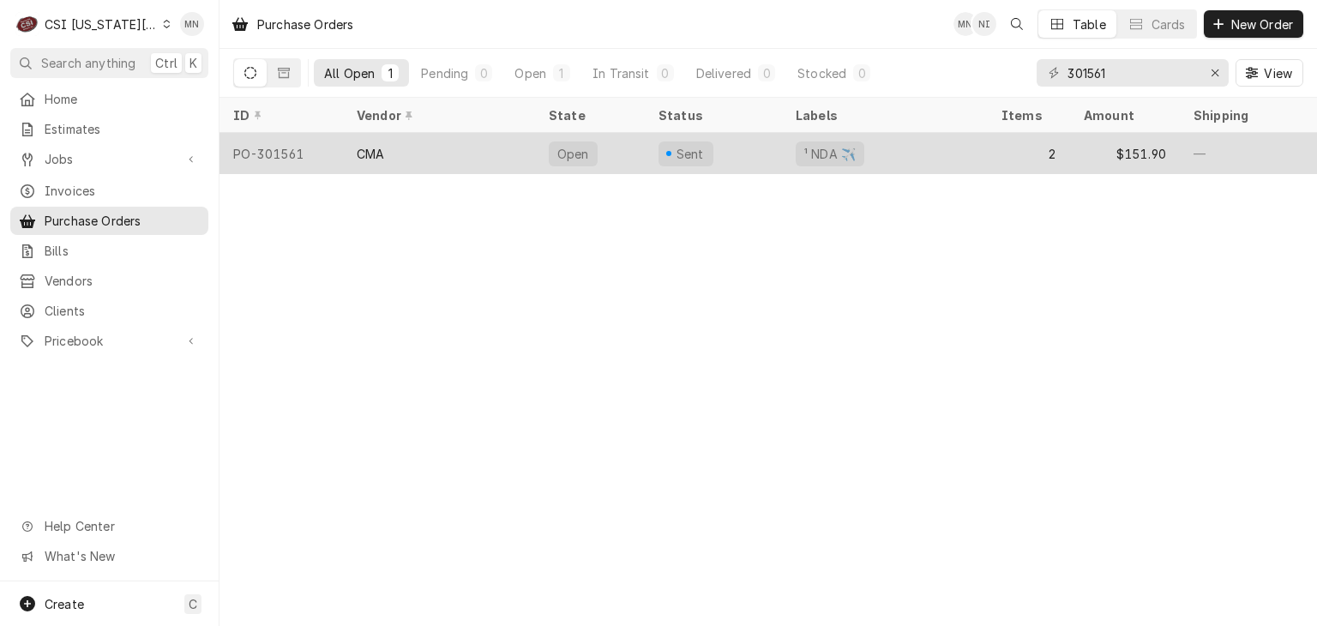
click at [449, 157] on div "CMA" at bounding box center [439, 153] width 192 height 41
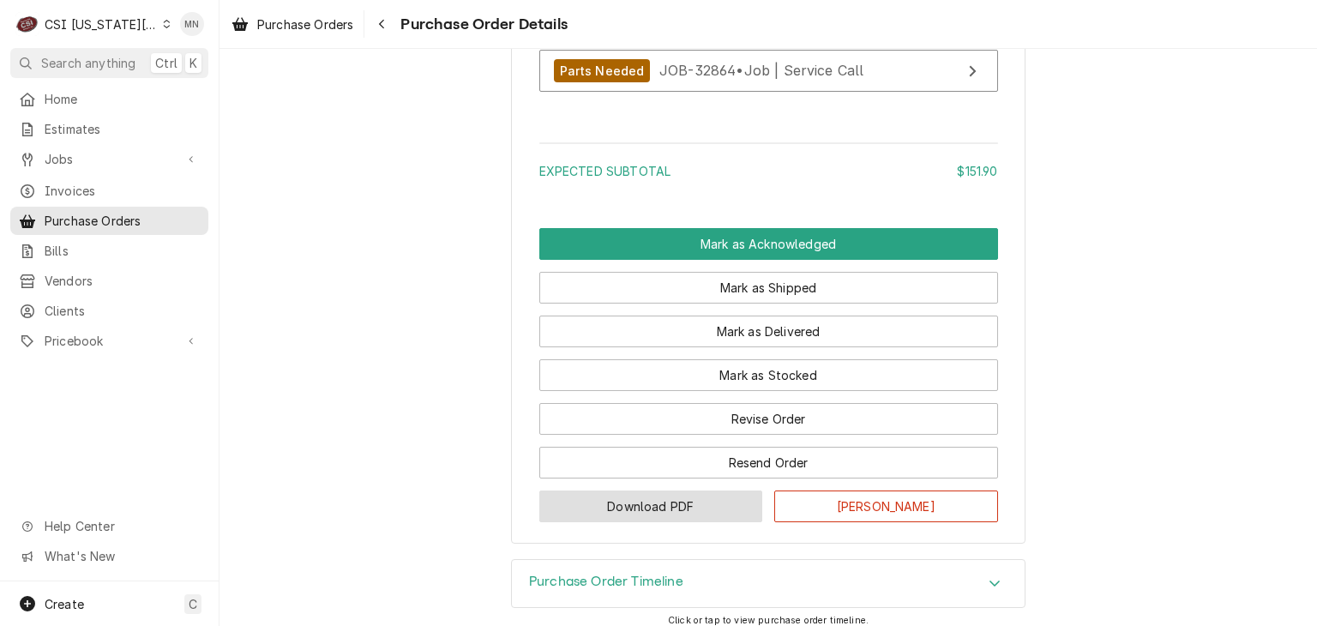
scroll to position [1831, 0]
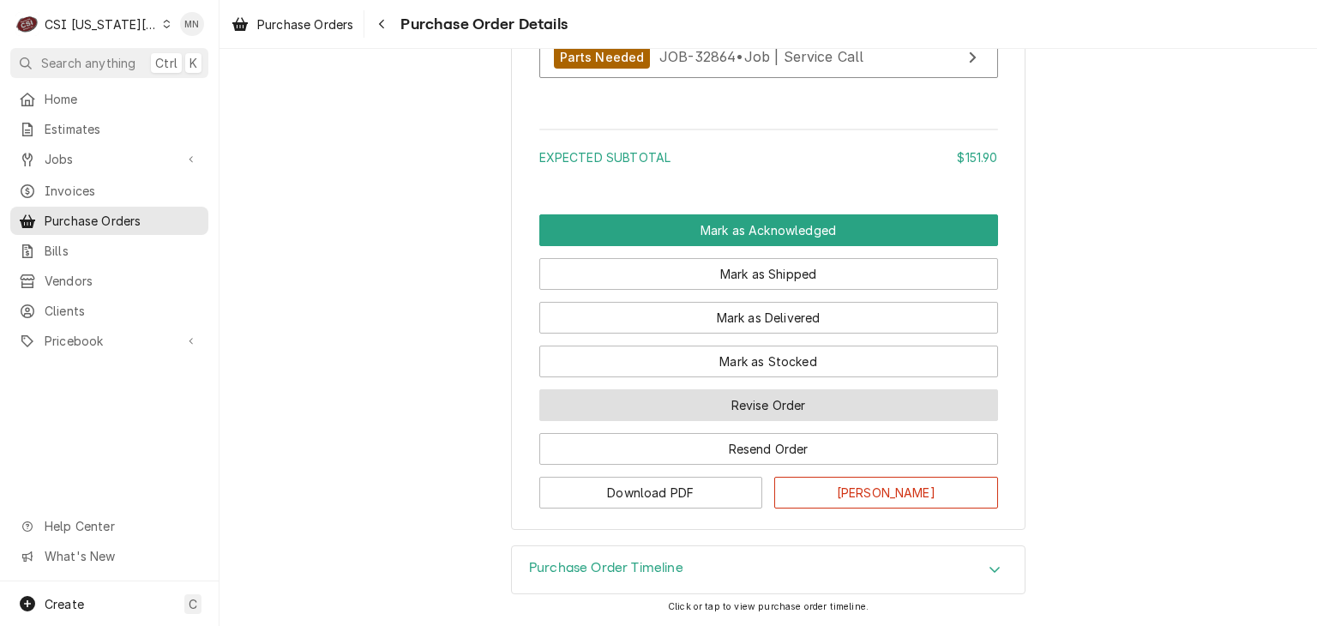
click at [808, 410] on button "Revise Order" at bounding box center [768, 405] width 459 height 32
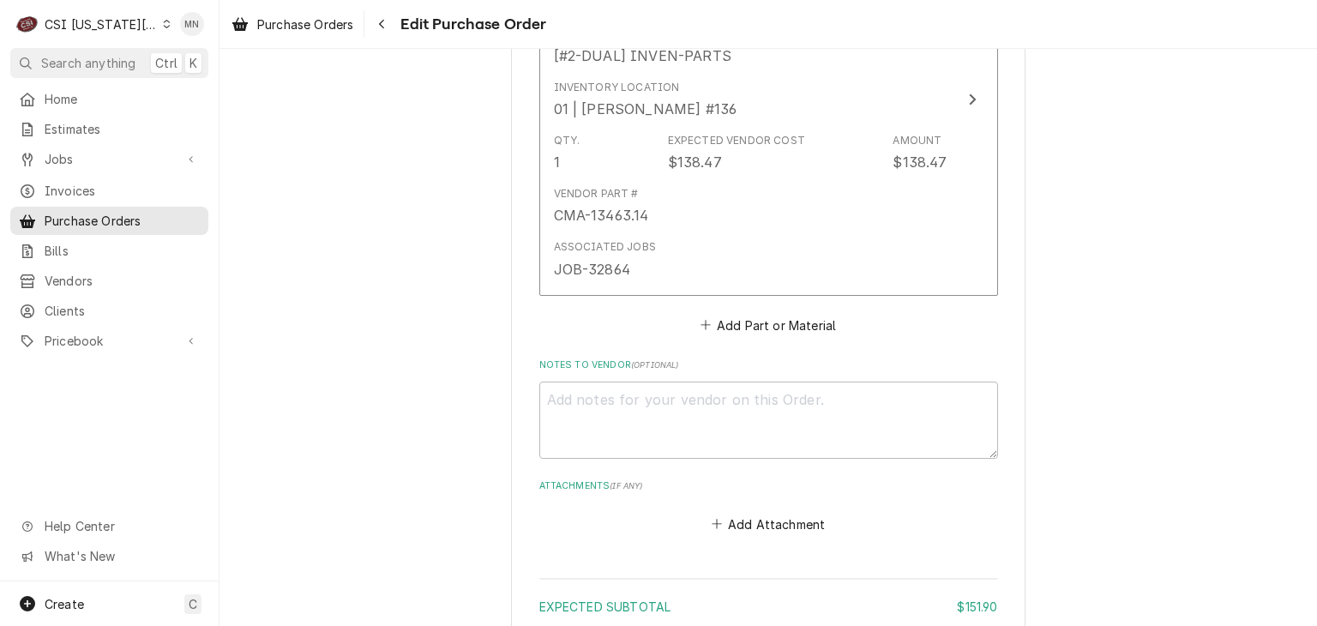
scroll to position [1410, 0]
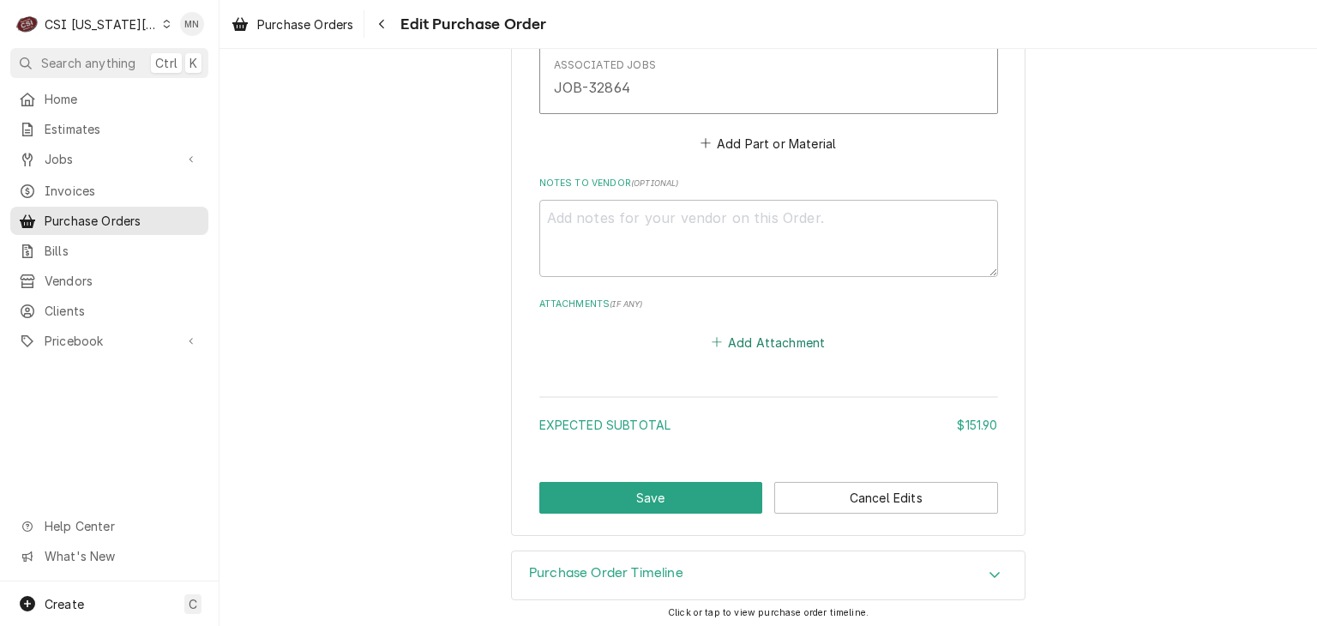
click at [773, 337] on button "Add Attachment" at bounding box center [768, 342] width 120 height 24
type textarea "x"
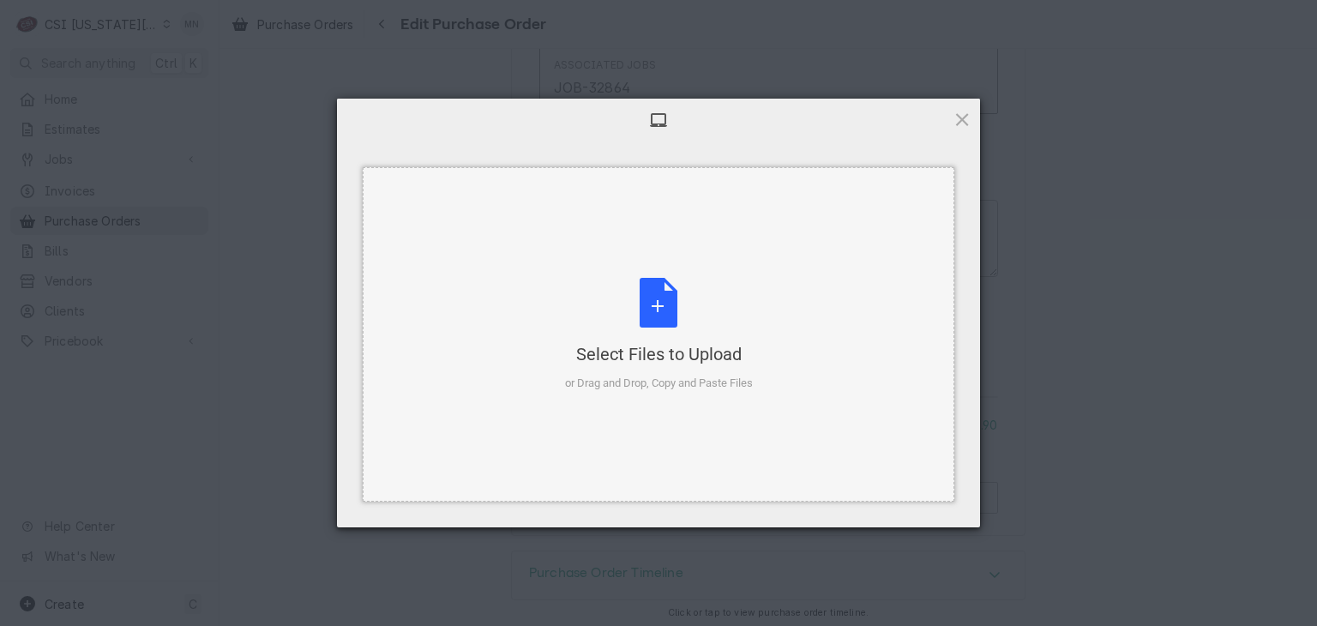
click at [647, 384] on div "or Drag and Drop, Copy and Paste Files" at bounding box center [659, 383] width 188 height 17
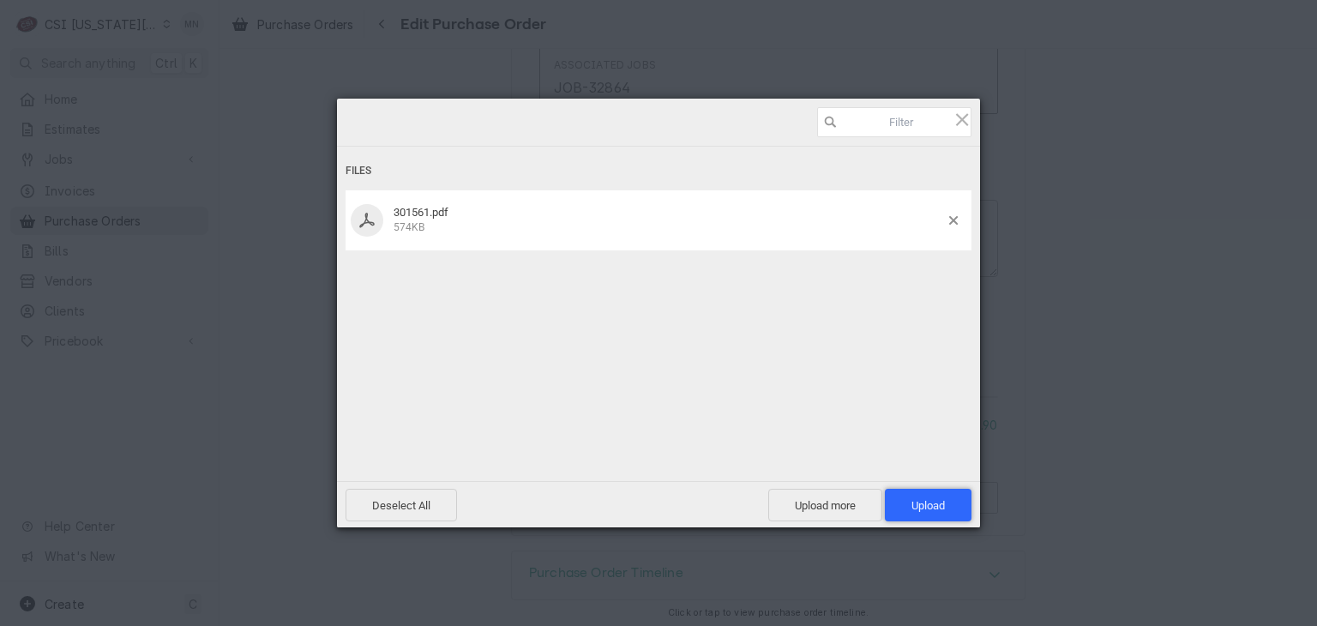
click at [942, 494] on span "Upload 1" at bounding box center [928, 505] width 87 height 33
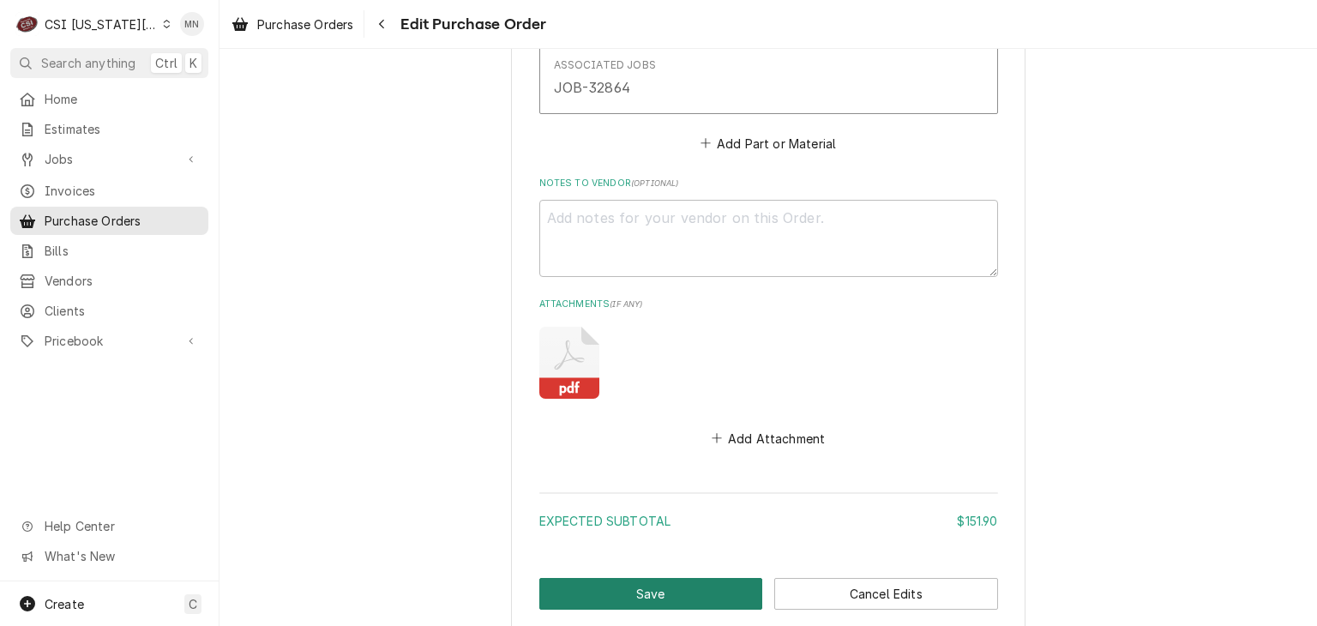
click at [616, 579] on button "Save" at bounding box center [651, 594] width 224 height 32
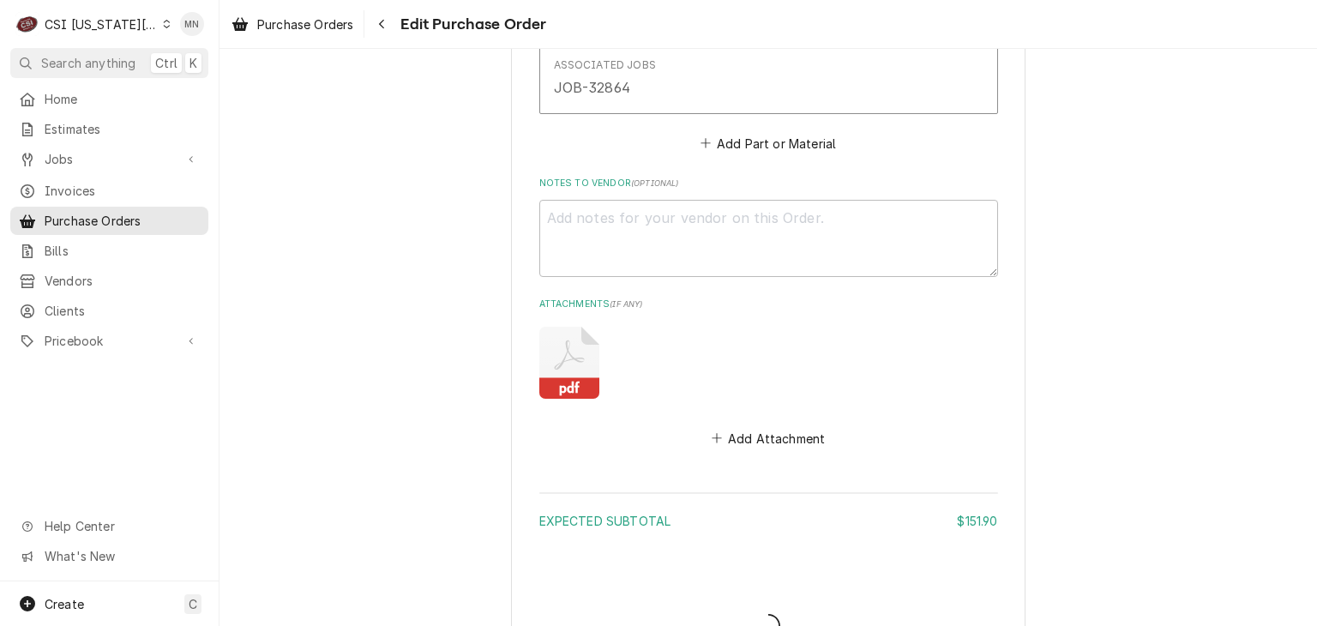
type textarea "x"
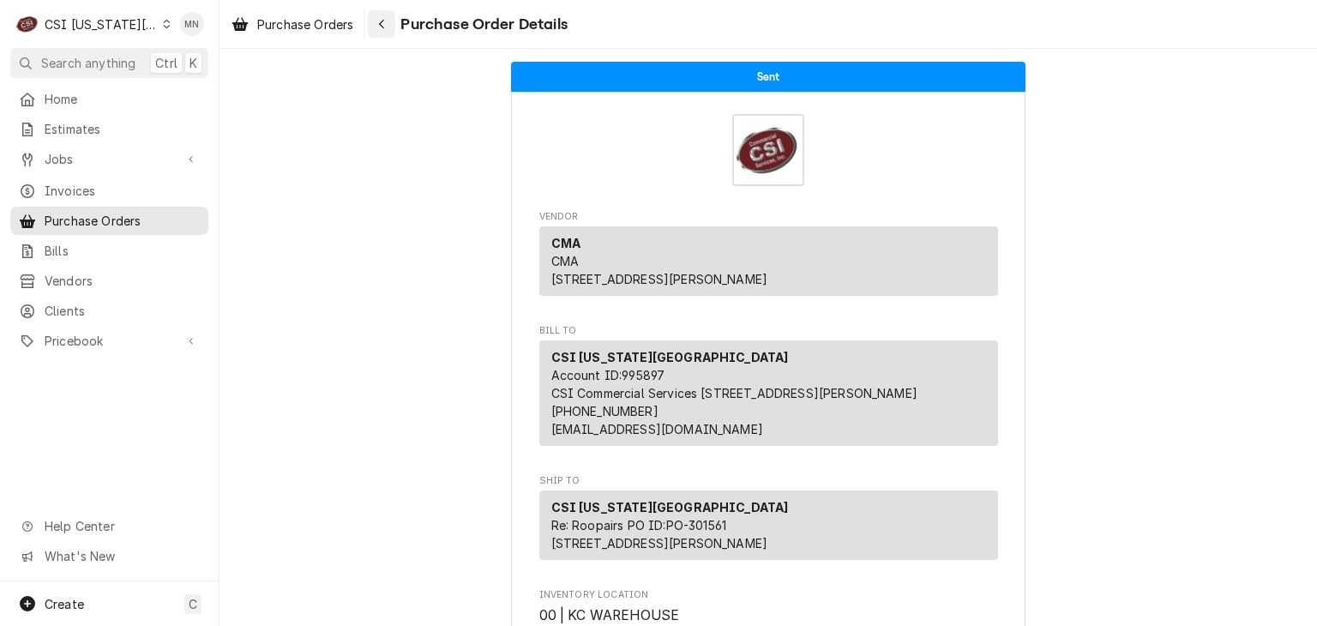
click at [388, 20] on div "Navigate back" at bounding box center [381, 23] width 17 height 17
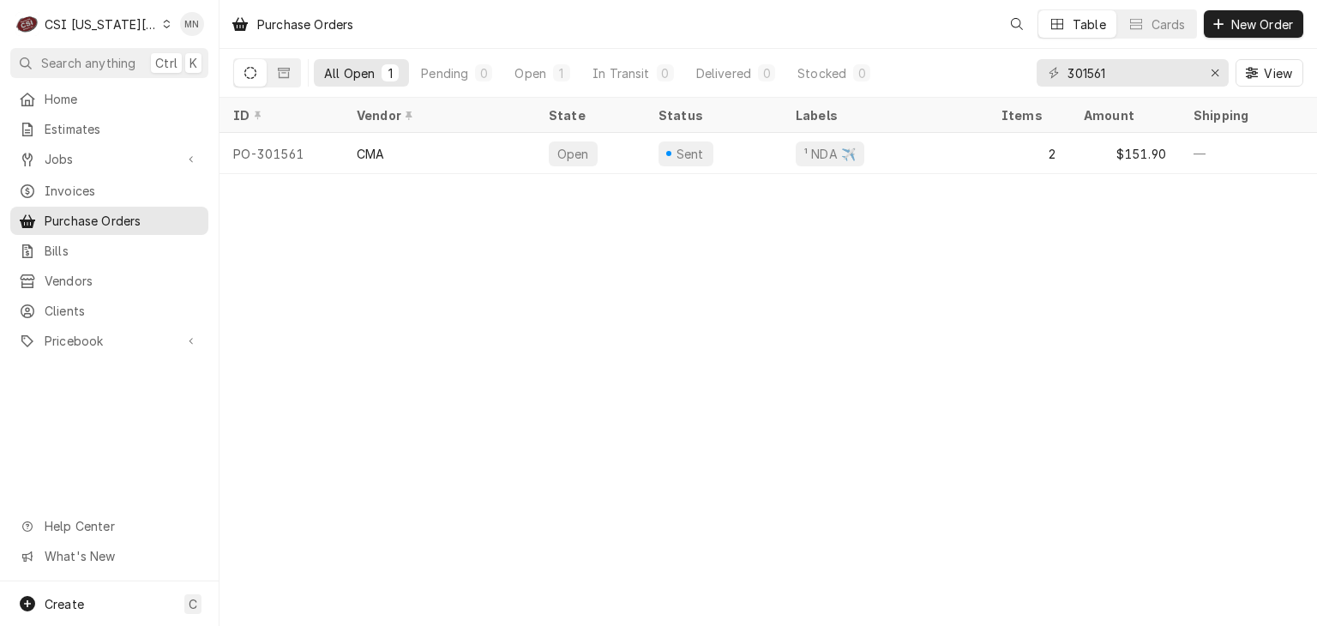
click at [107, 27] on div "CSI [US_STATE][GEOGRAPHIC_DATA]" at bounding box center [101, 24] width 113 height 18
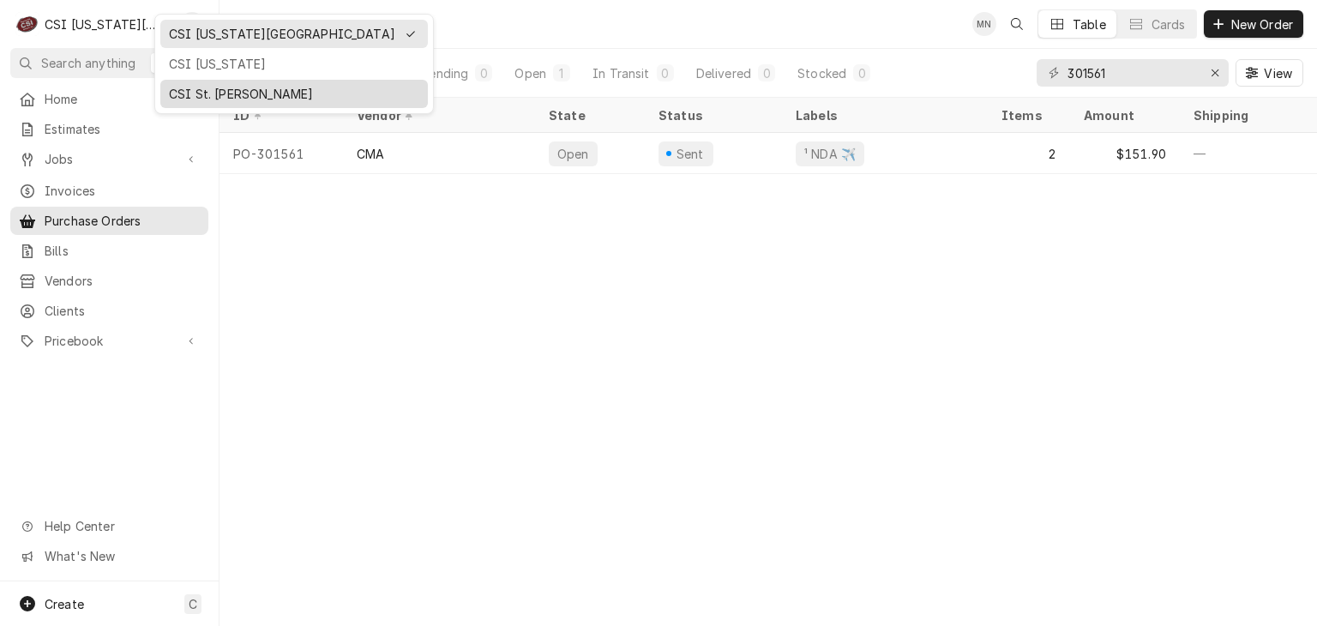
click at [189, 87] on div "CSI St. [PERSON_NAME]" at bounding box center [294, 94] width 250 height 18
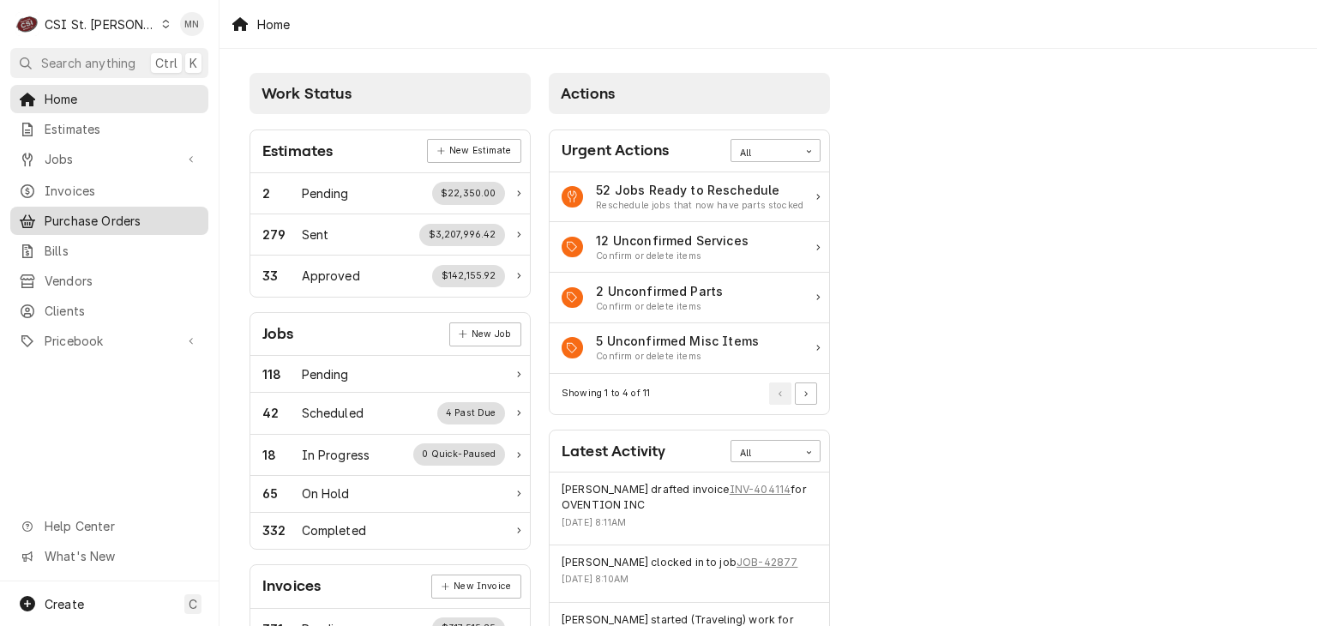
click at [106, 217] on span "Purchase Orders" at bounding box center [122, 221] width 155 height 18
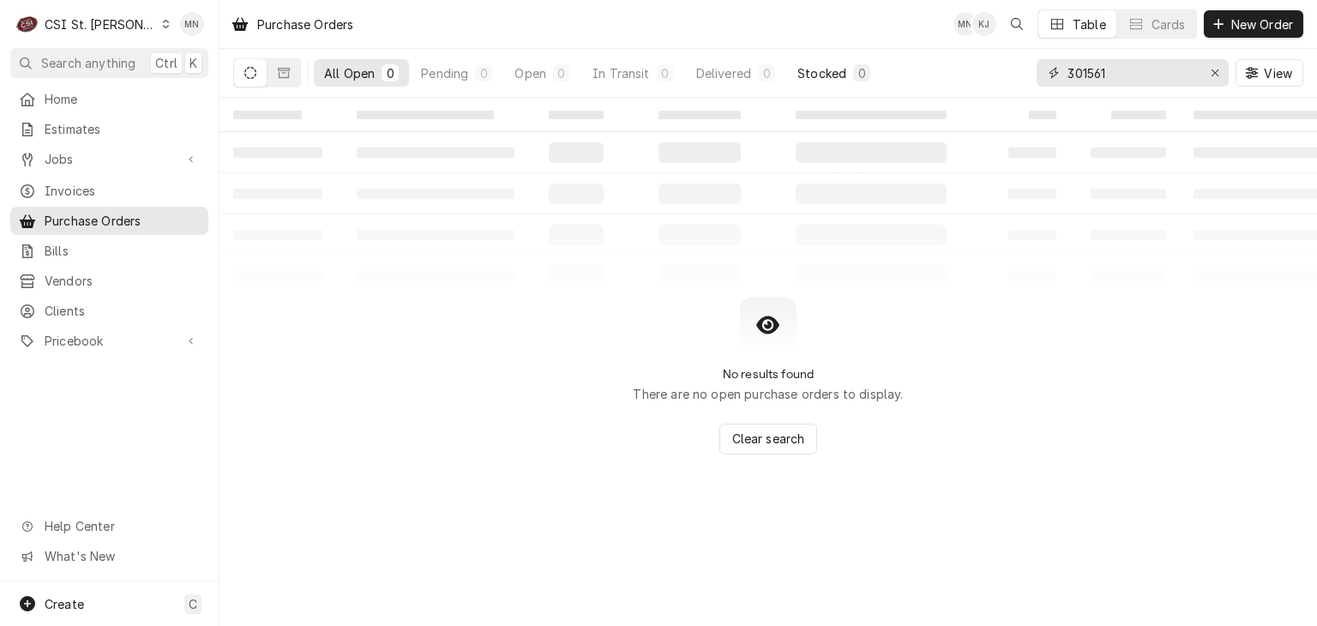
drag, startPoint x: 1139, startPoint y: 73, endPoint x: 836, endPoint y: 72, distance: 302.7
click at [855, 73] on div "All Open 0 Pending 0 Open 0 In Transit 0 Delivered 0 Stocked 0 301561 View" at bounding box center [768, 73] width 1070 height 48
type input "401248"
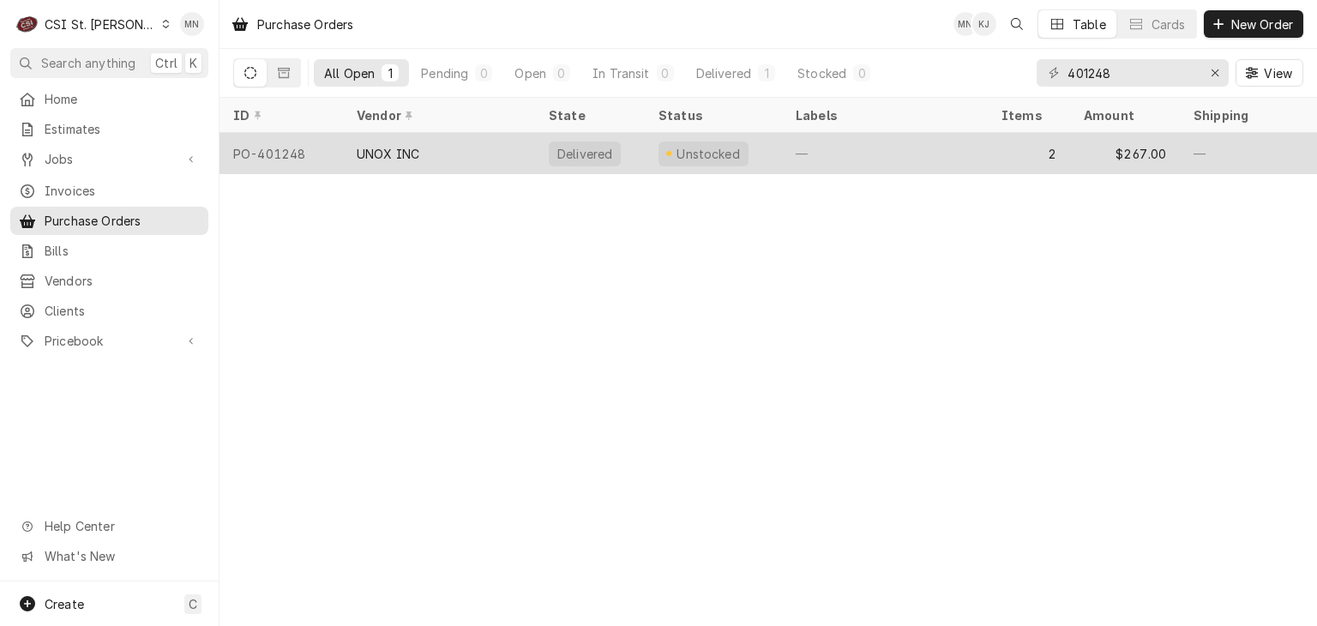
click at [388, 155] on div "UNOX INC" at bounding box center [388, 154] width 63 height 18
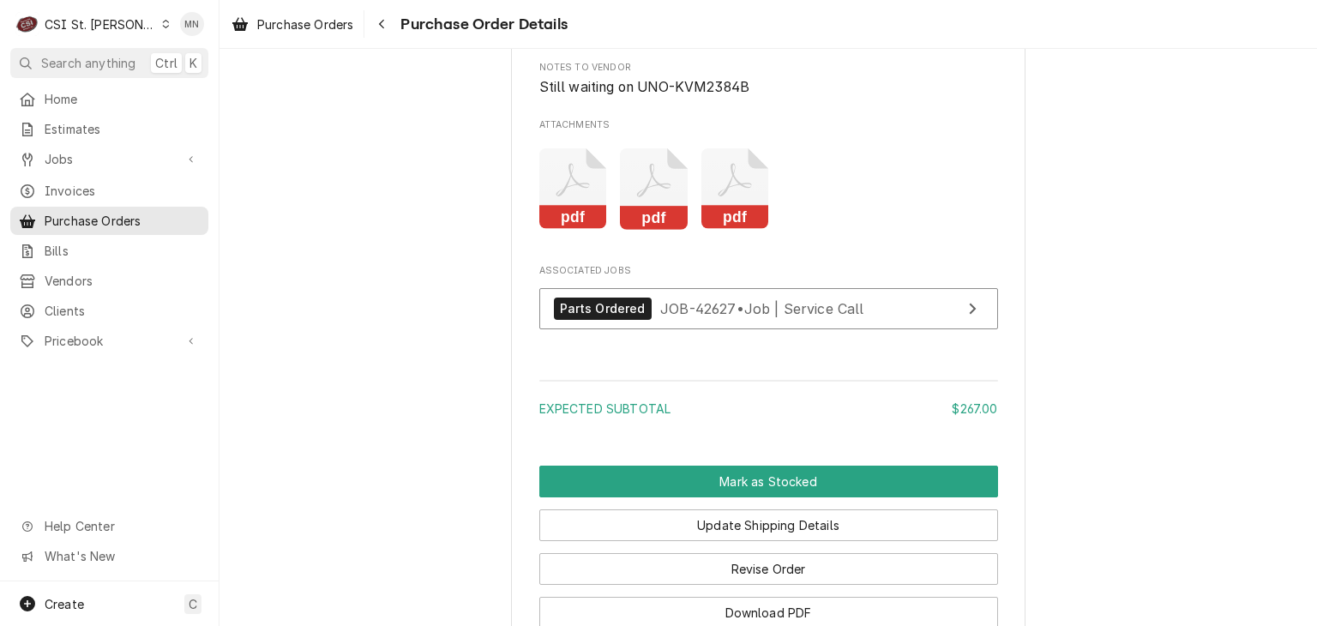
scroll to position [2058, 0]
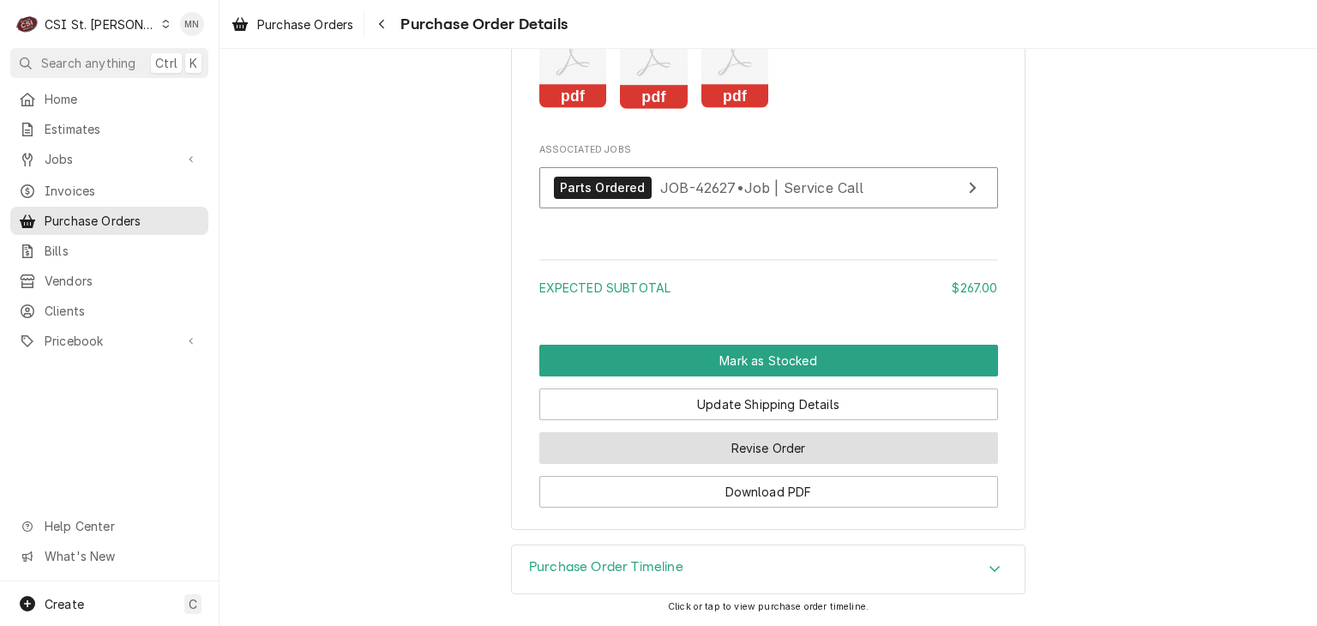
click at [794, 451] on button "Revise Order" at bounding box center [768, 448] width 459 height 32
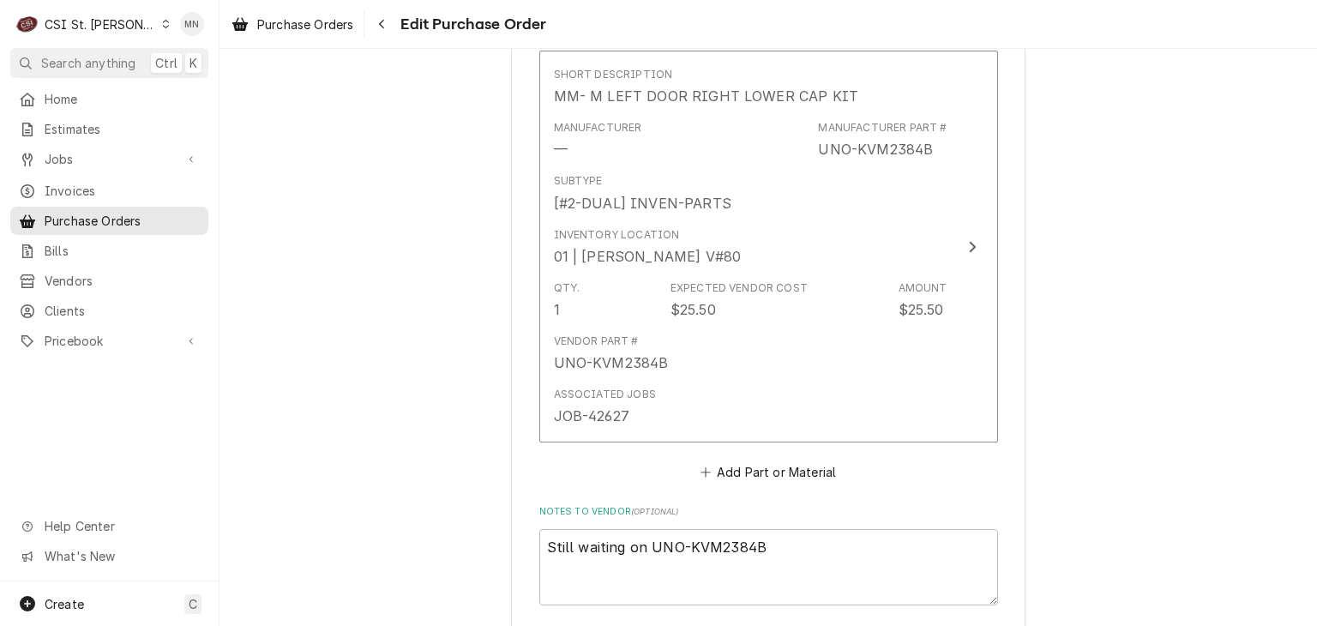
scroll to position [1797, 0]
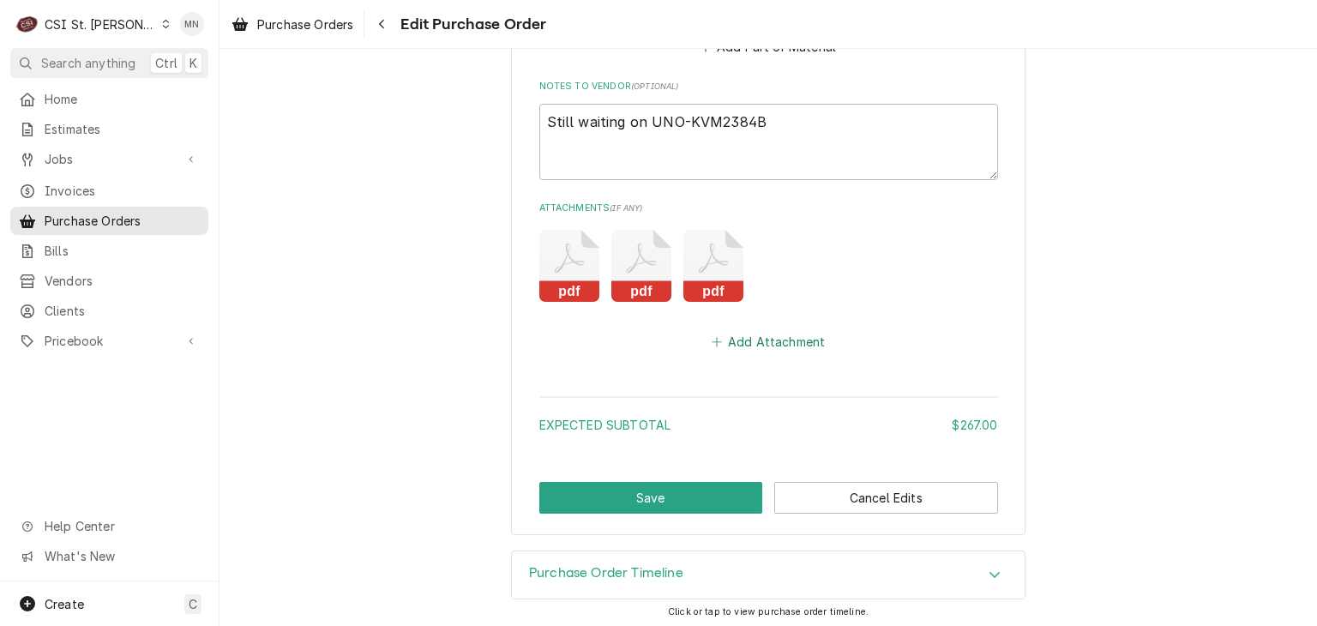
click at [750, 344] on button "Add Attachment" at bounding box center [768, 342] width 120 height 24
type textarea "x"
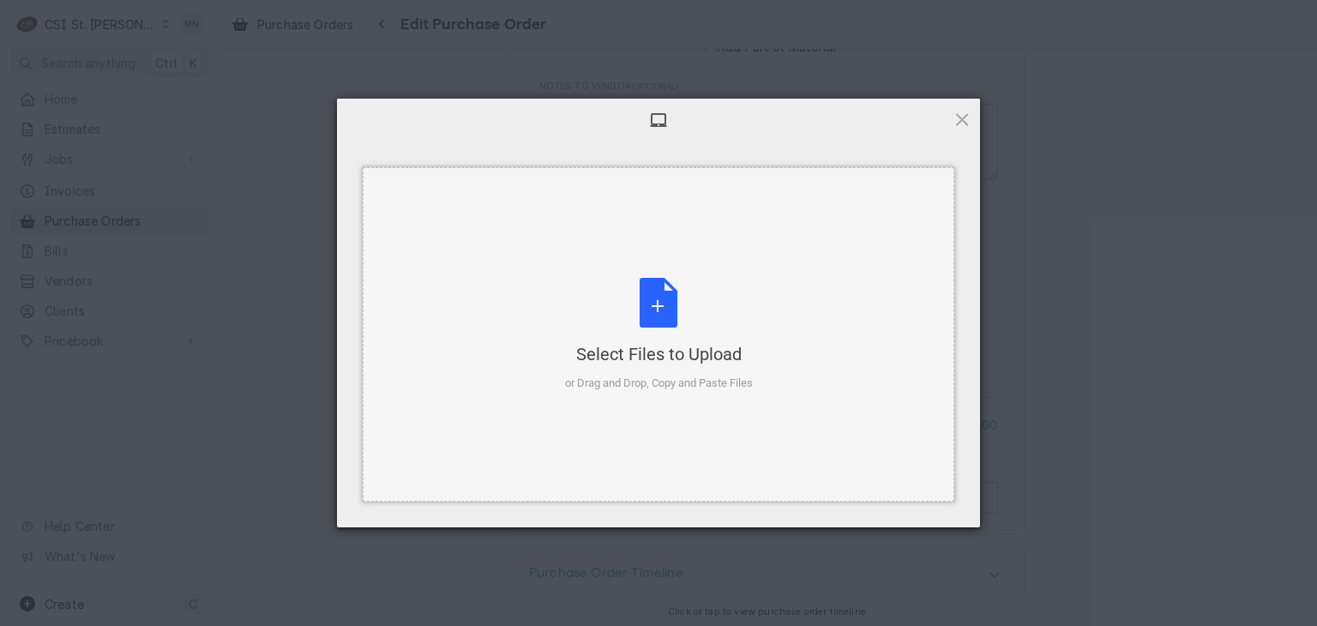
click at [671, 318] on div "Select Files to Upload or Drag and Drop, Copy and Paste Files" at bounding box center [659, 335] width 188 height 114
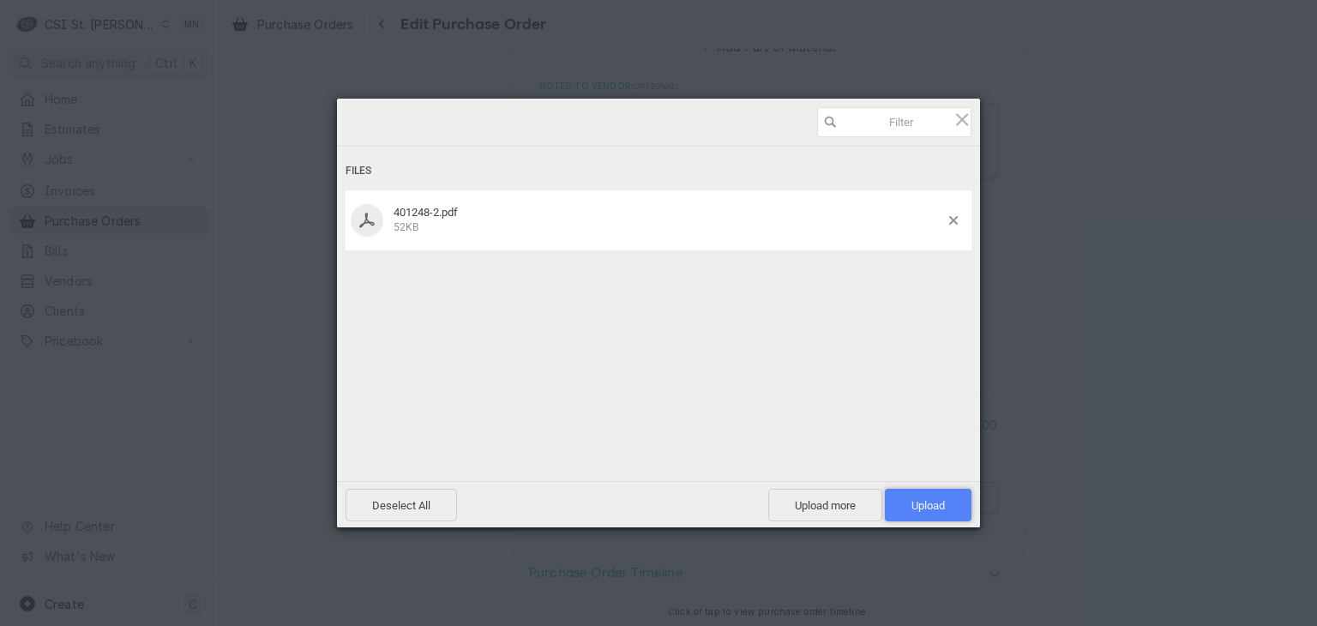
click at [923, 511] on span "Upload 1" at bounding box center [927, 505] width 33 height 13
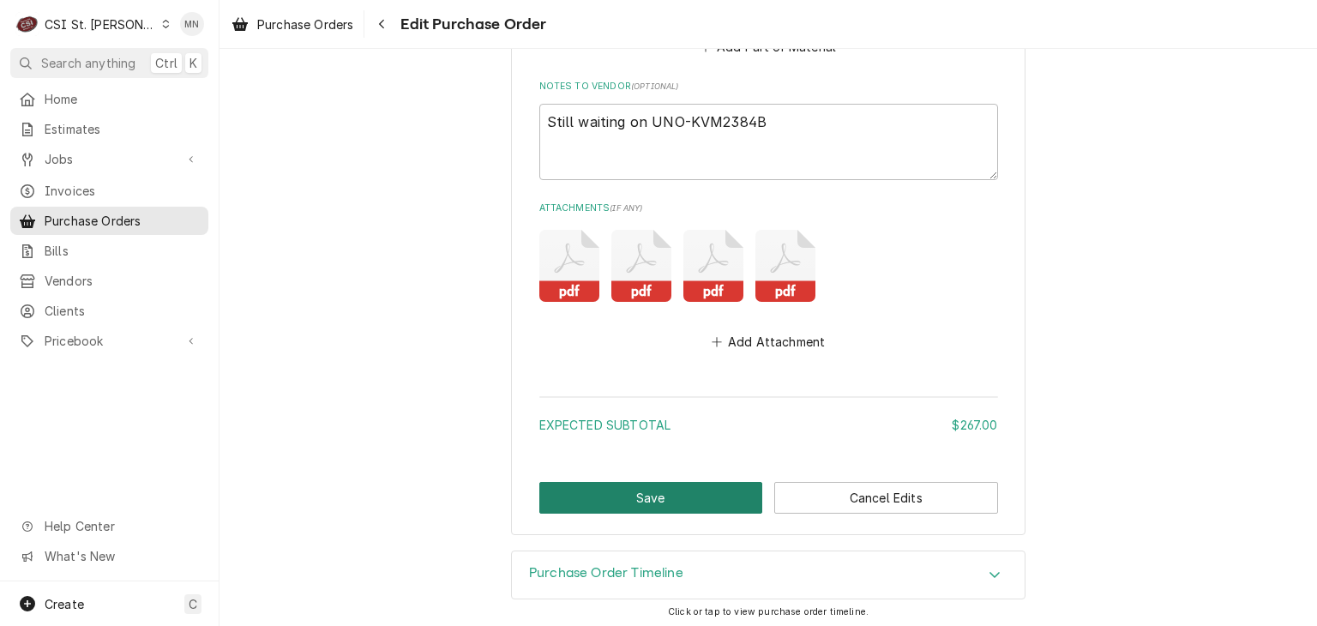
click at [692, 496] on button "Save" at bounding box center [651, 498] width 224 height 32
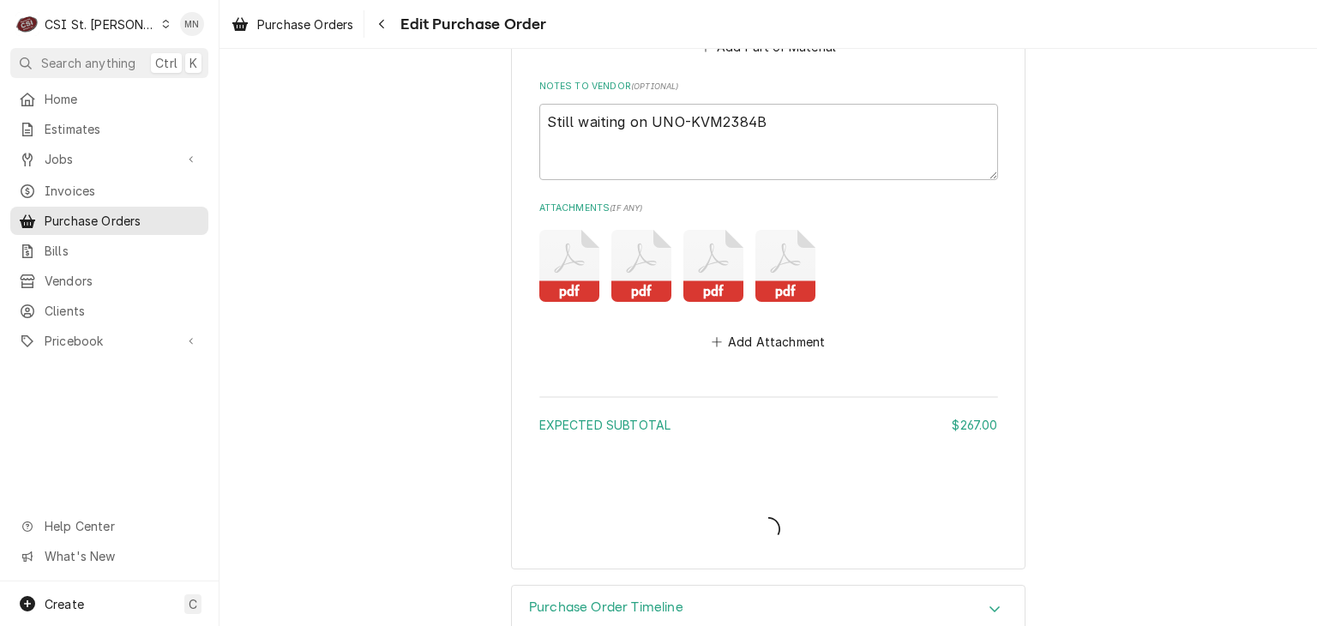
type textarea "x"
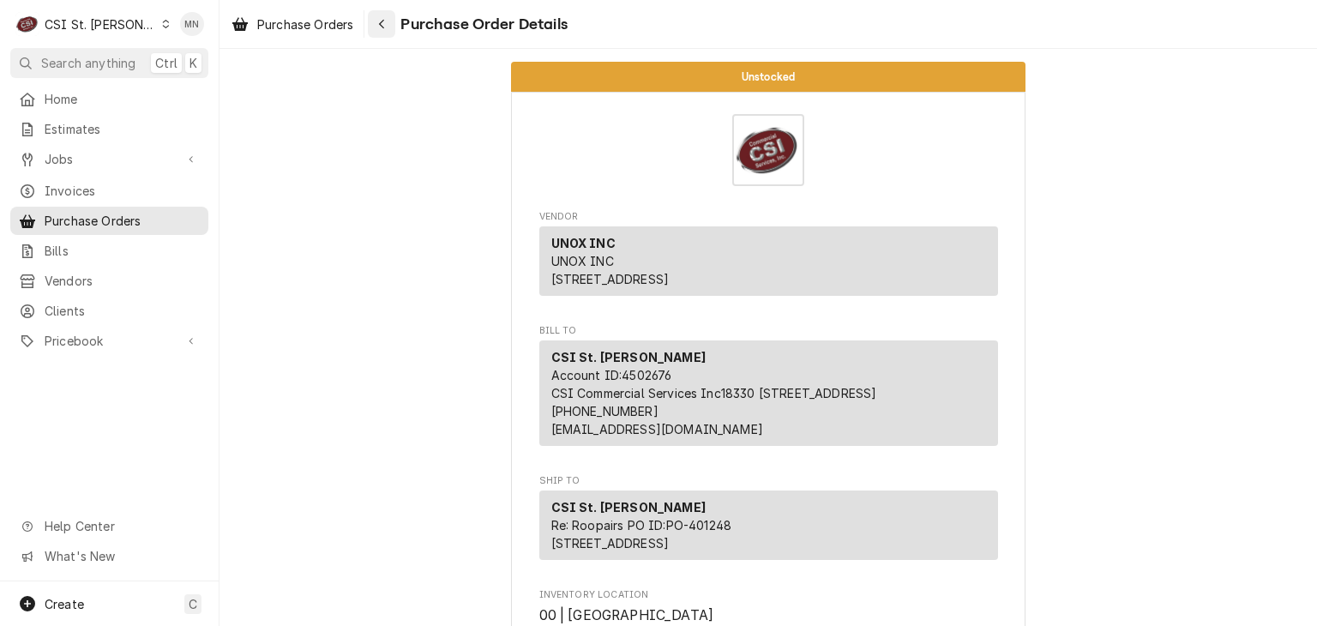
click at [384, 22] on icon "Navigate back" at bounding box center [382, 24] width 8 height 12
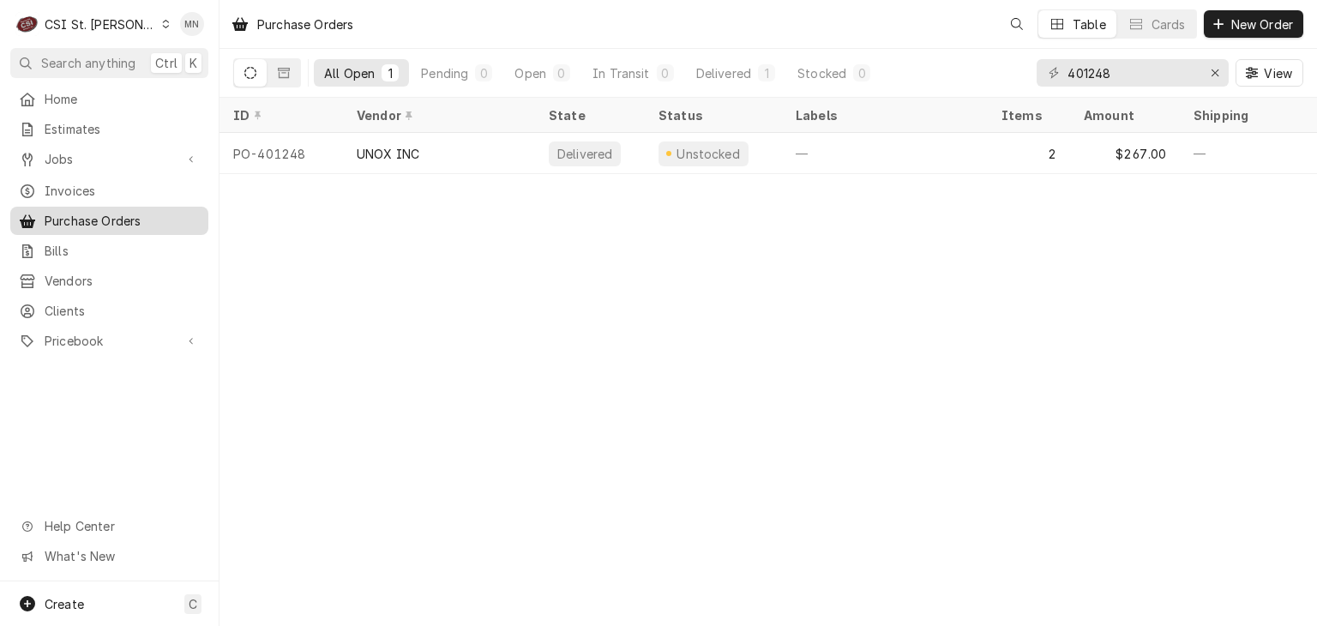
click at [77, 212] on span "Purchase Orders" at bounding box center [122, 221] width 155 height 18
drag, startPoint x: 1128, startPoint y: 70, endPoint x: 866, endPoint y: 77, distance: 261.6
click at [875, 77] on div "All Open 1 Pending 0 Open 0 In Transit 0 Delivered 1 Stocked 0 401248 View" at bounding box center [768, 73] width 1070 height 48
type input "401311"
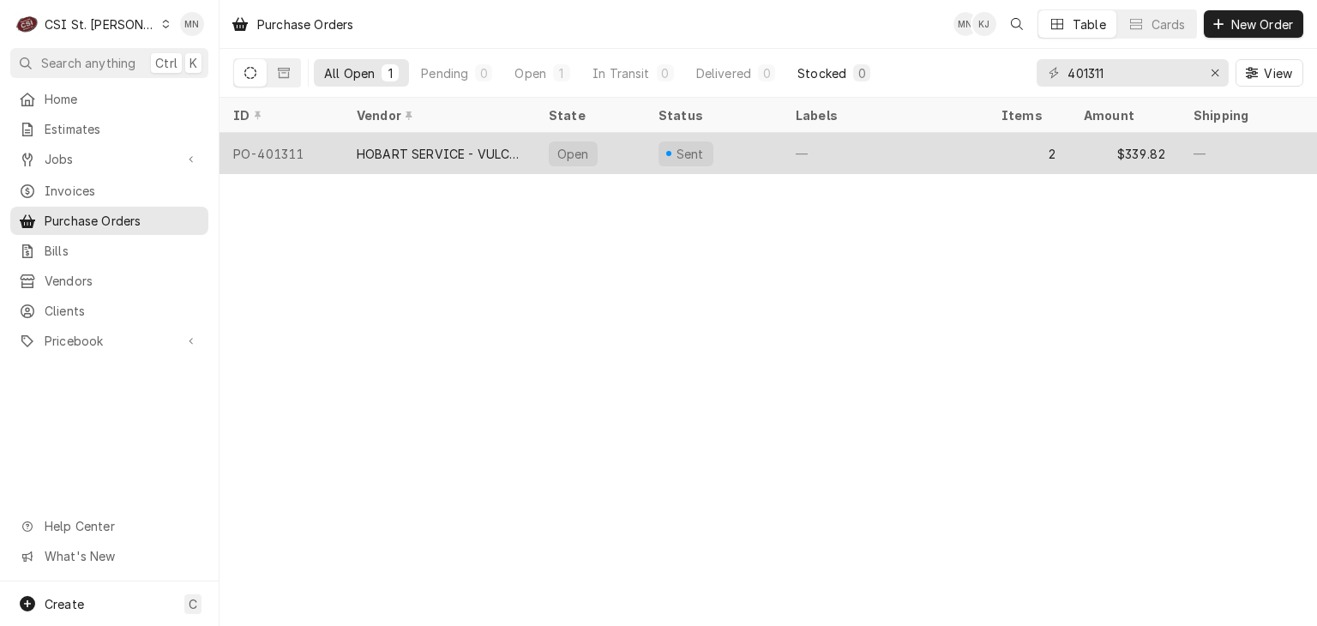
click at [464, 145] on div "HOBART SERVICE - VULCAN" at bounding box center [439, 154] width 165 height 18
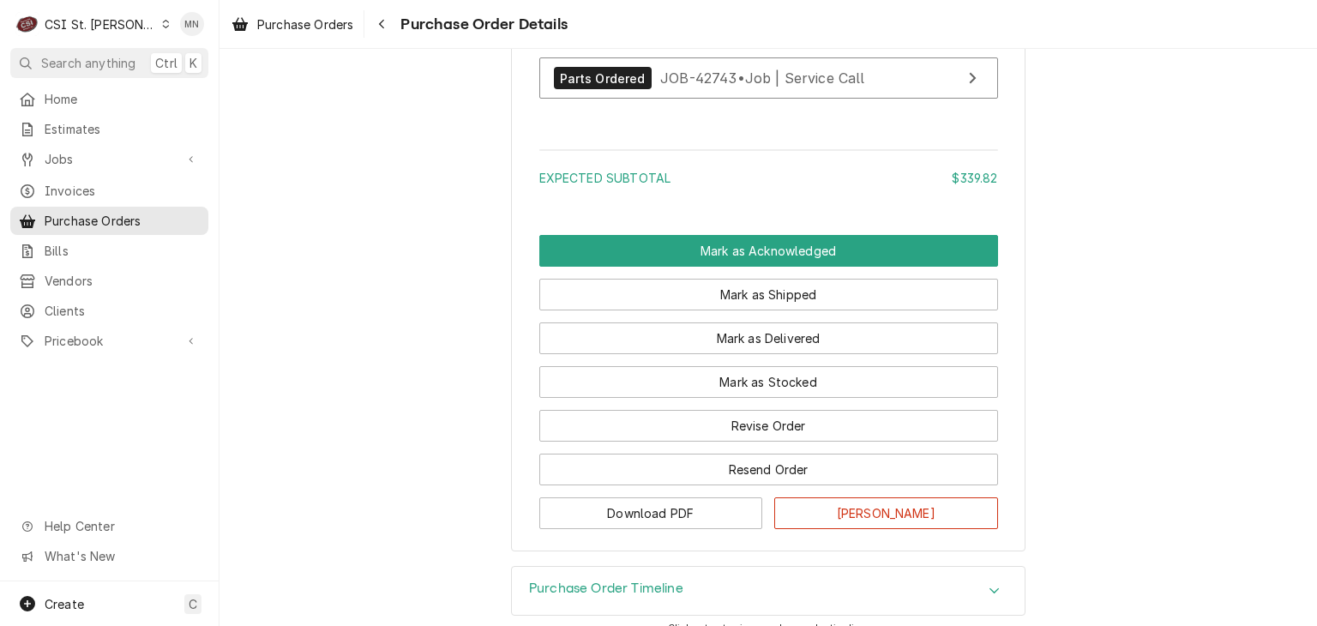
scroll to position [1768, 0]
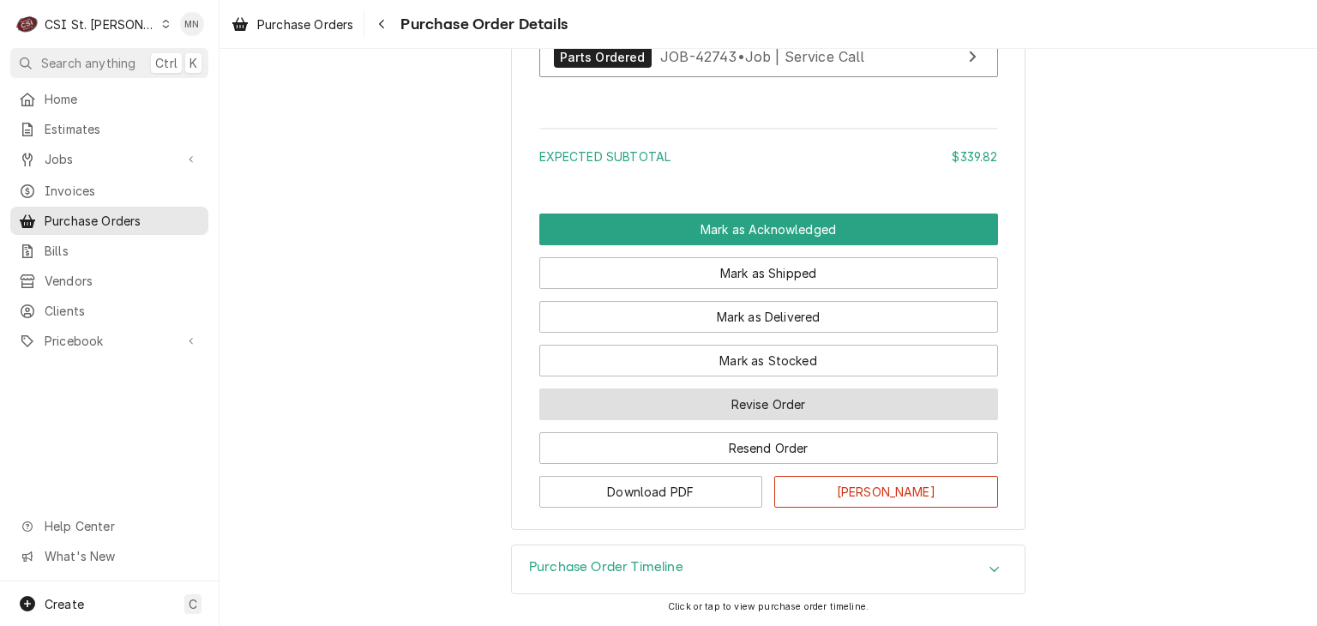
click at [761, 412] on button "Revise Order" at bounding box center [768, 404] width 459 height 32
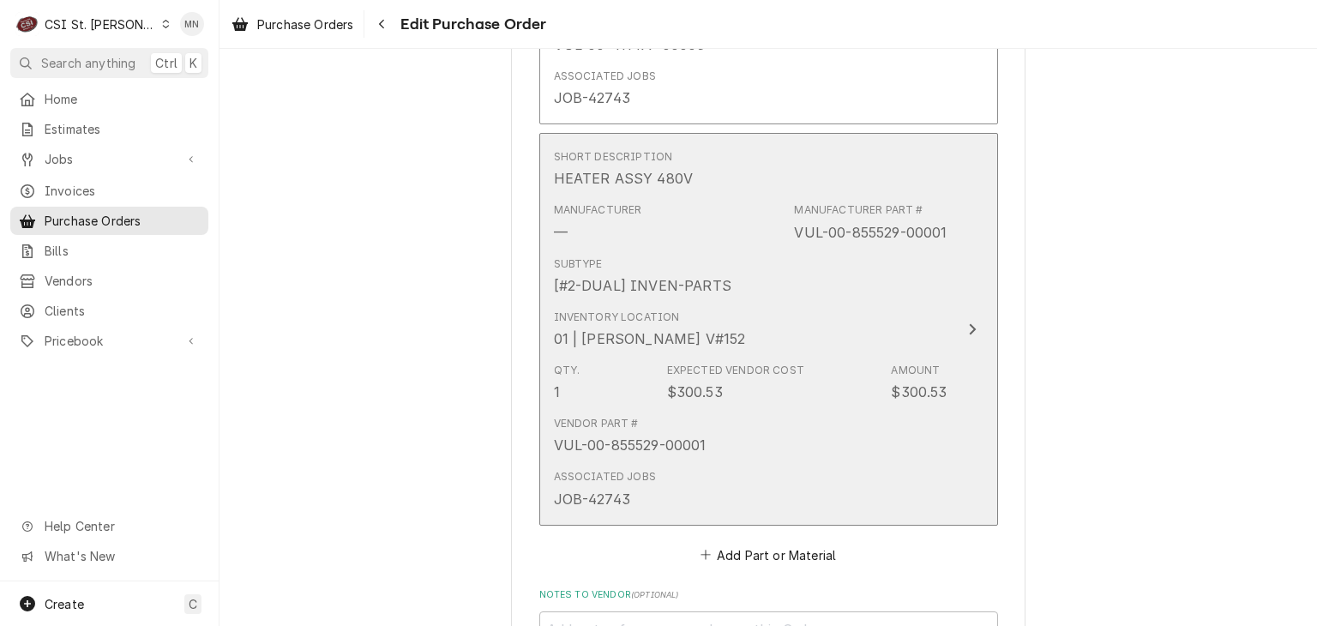
scroll to position [1543, 0]
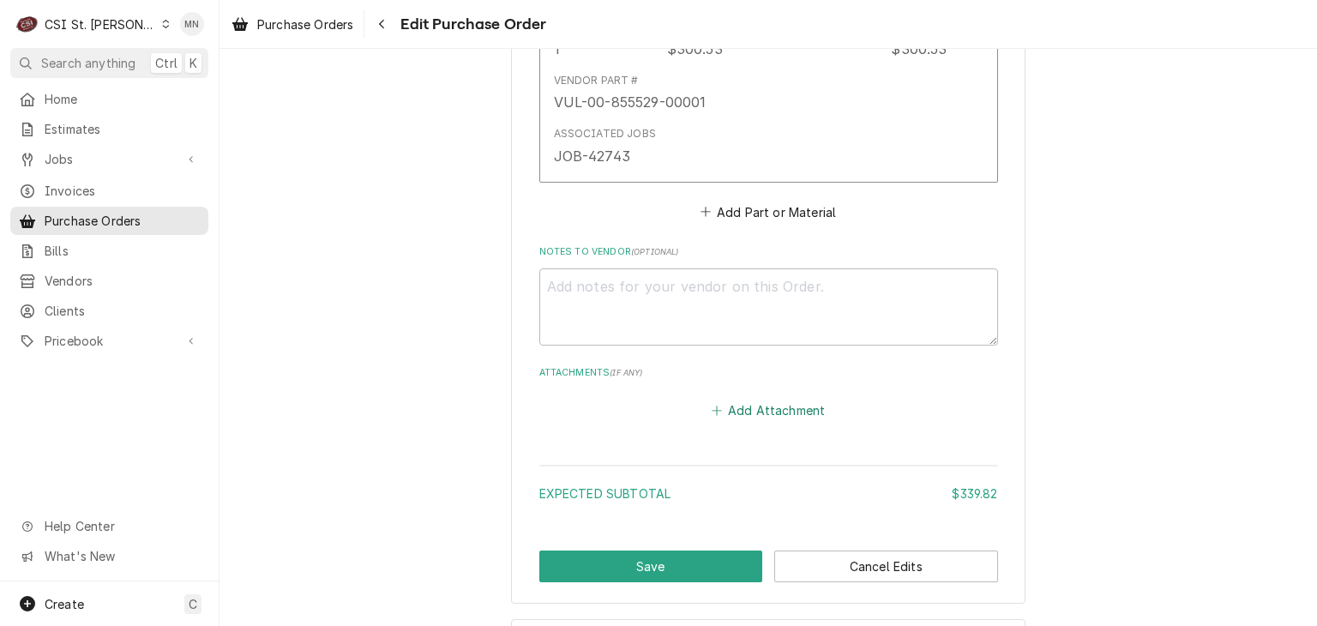
click at [772, 415] on button "Add Attachment" at bounding box center [768, 411] width 120 height 24
type textarea "x"
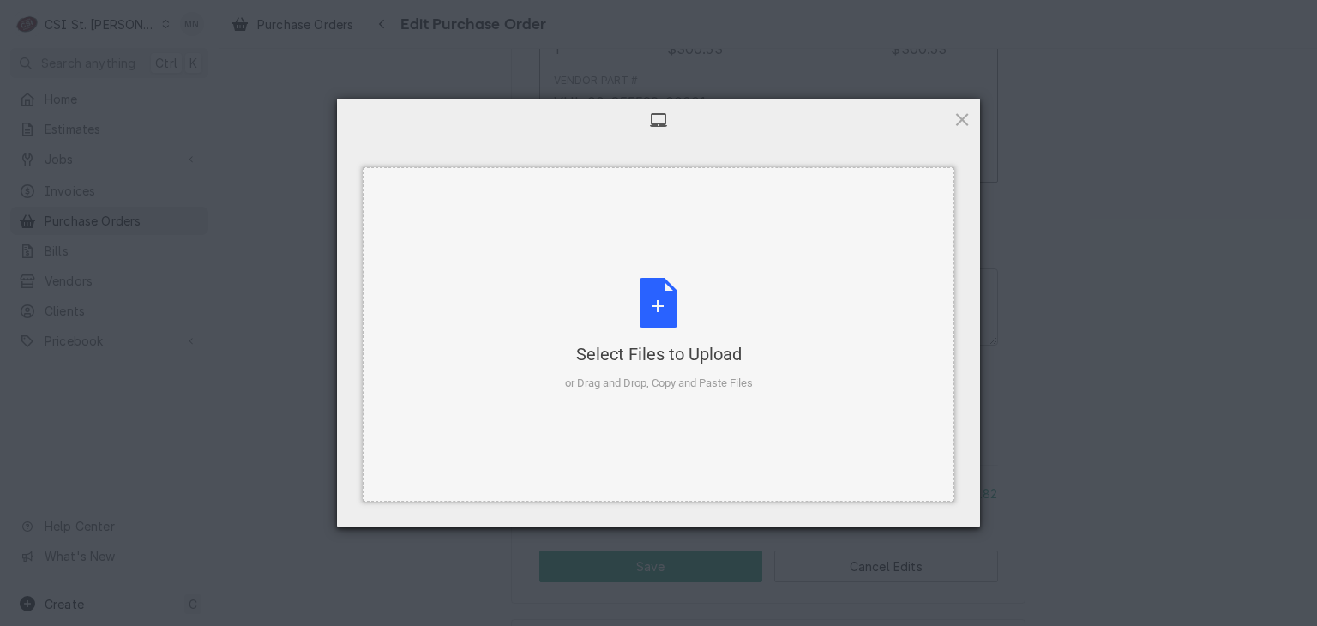
click at [660, 333] on div "Select Files to Upload or Drag and Drop, Copy and Paste Files" at bounding box center [659, 335] width 188 height 114
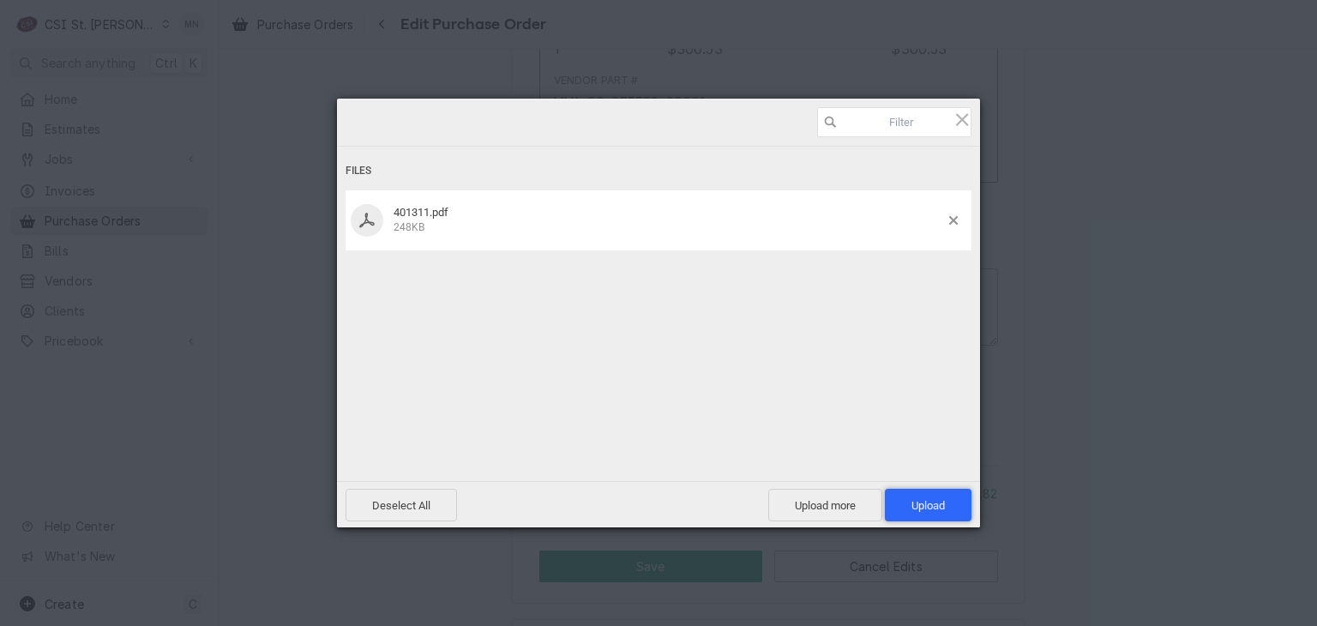
click at [934, 510] on span "Upload 1" at bounding box center [927, 505] width 33 height 13
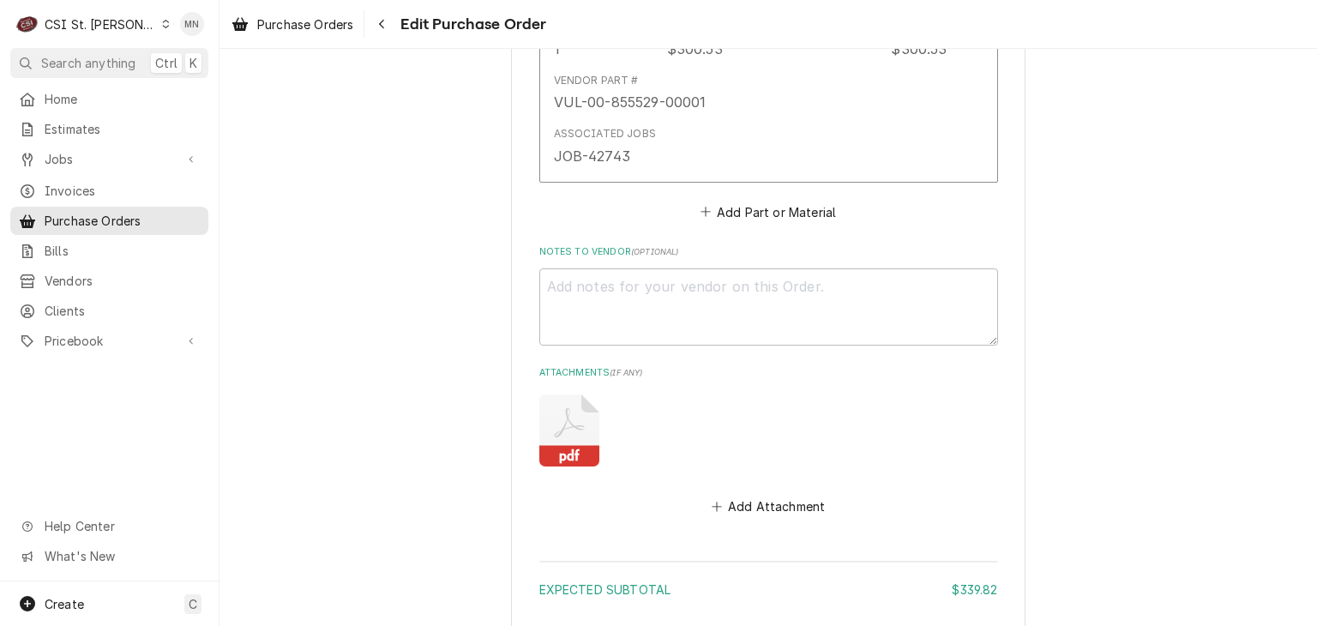
scroll to position [1708, 0]
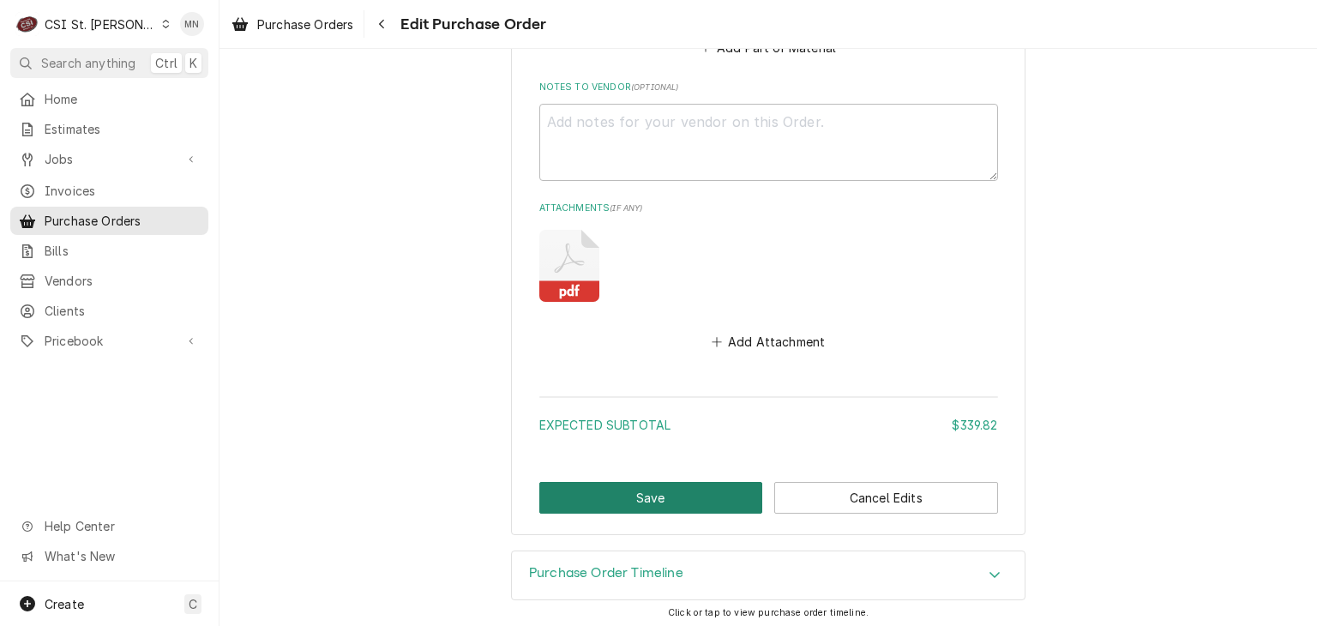
click at [628, 498] on button "Save" at bounding box center [651, 498] width 224 height 32
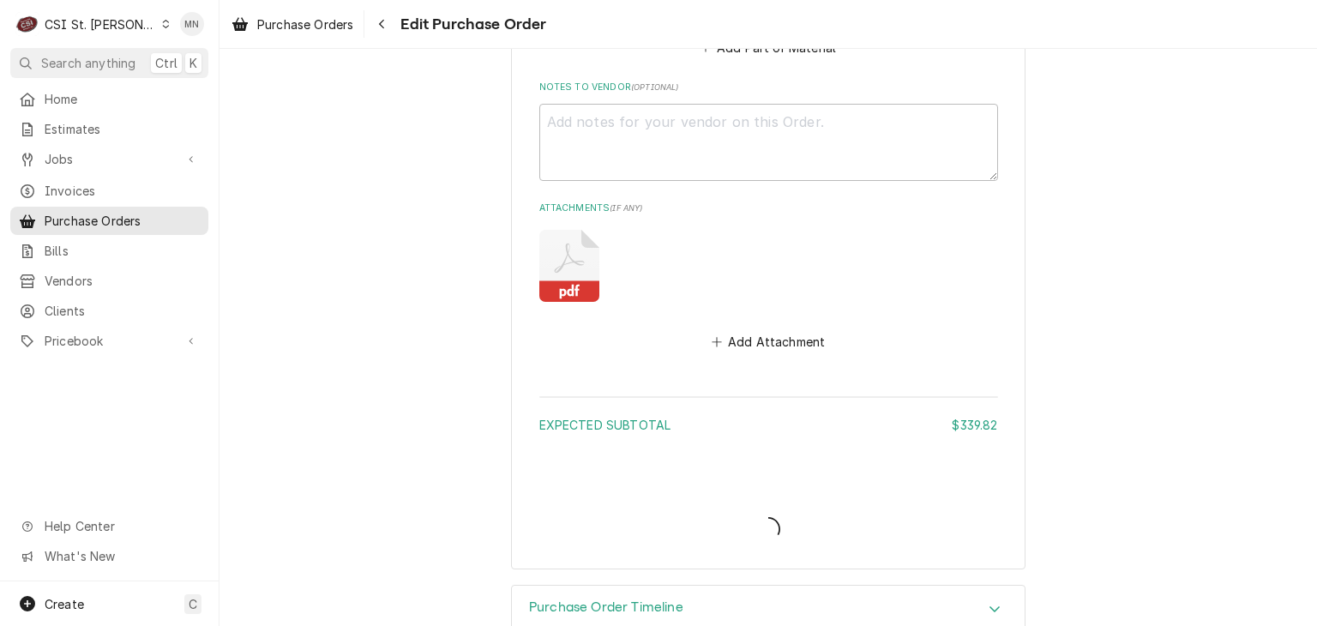
type textarea "x"
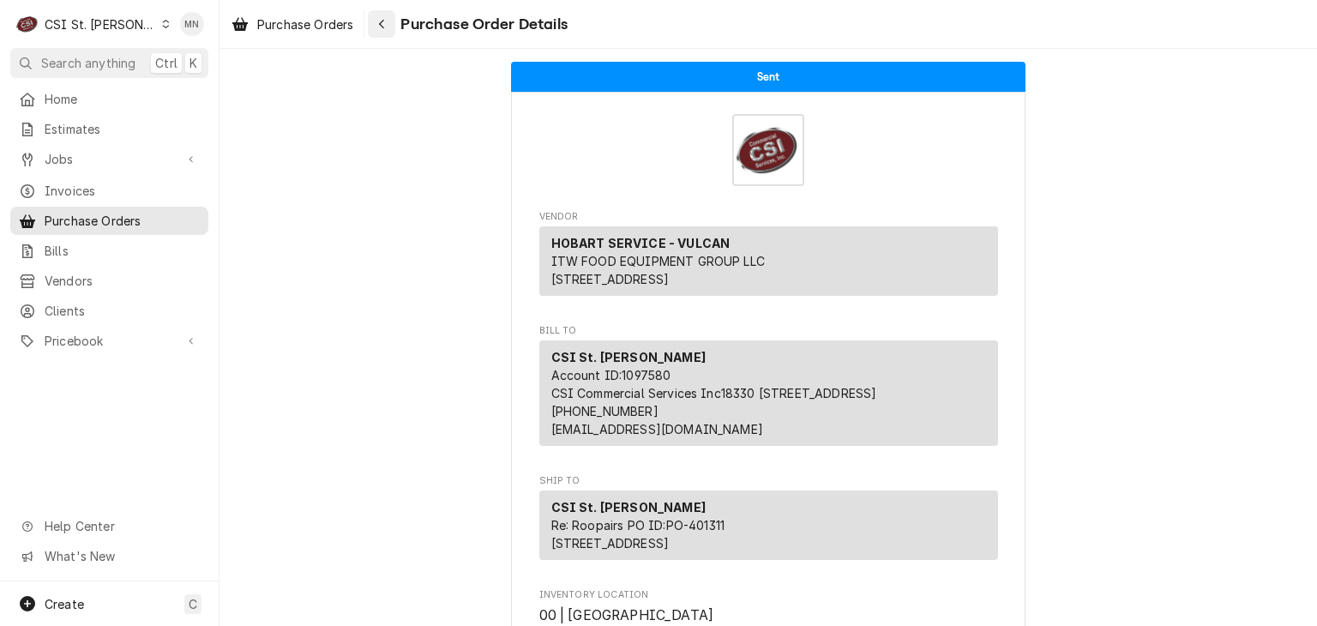
click at [383, 30] on div "Navigate back" at bounding box center [381, 23] width 17 height 17
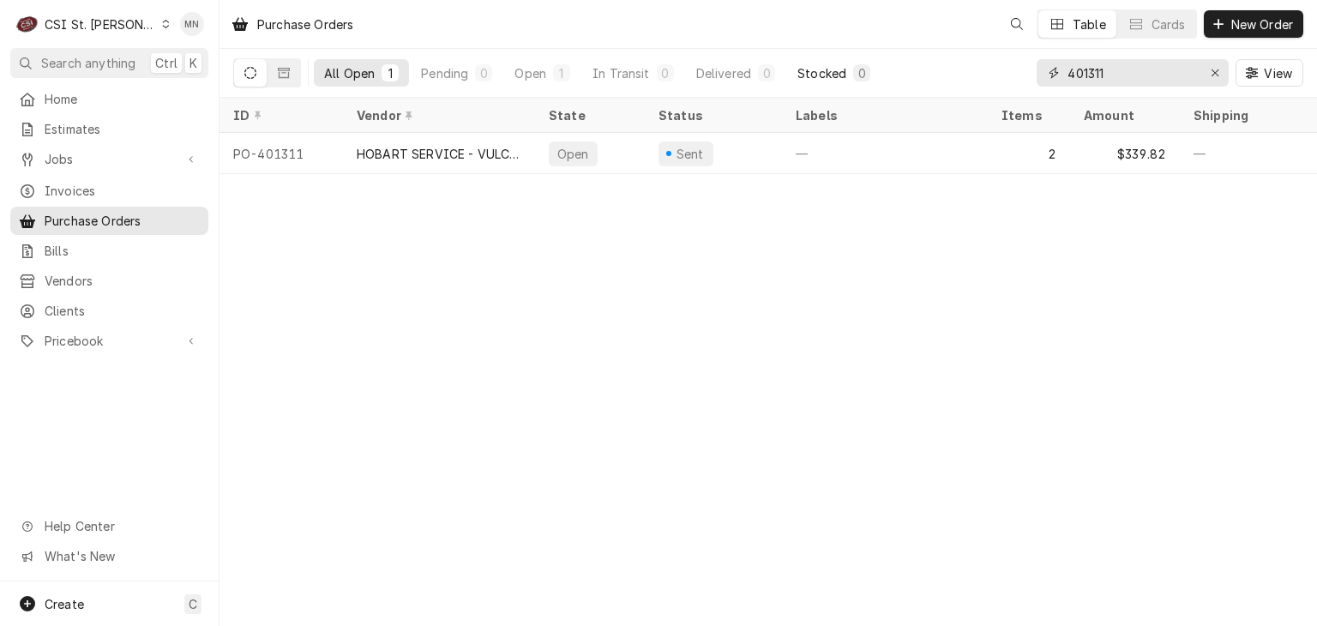
drag, startPoint x: 1149, startPoint y: 68, endPoint x: 830, endPoint y: 85, distance: 319.4
click at [836, 85] on div "All Open 1 Pending 0 Open 1 In Transit 0 Delivered 0 Stocked 0 401311 View" at bounding box center [768, 73] width 1070 height 48
type input "401264"
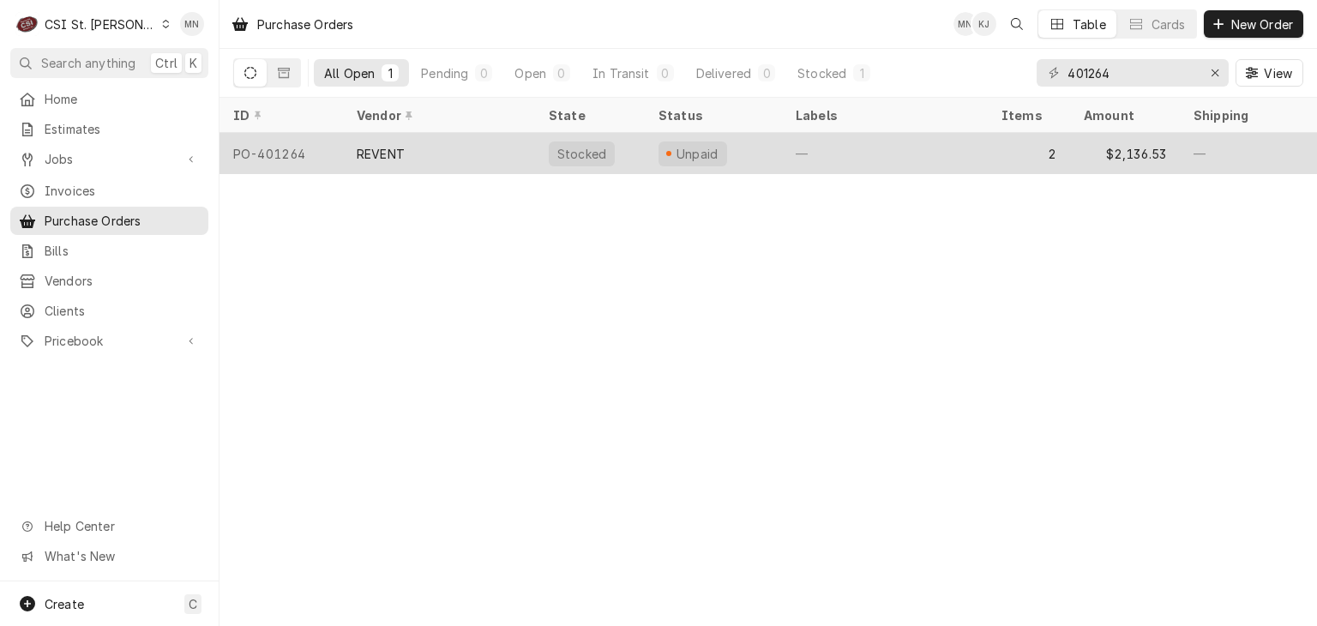
click at [477, 158] on div "REVENT" at bounding box center [439, 153] width 192 height 41
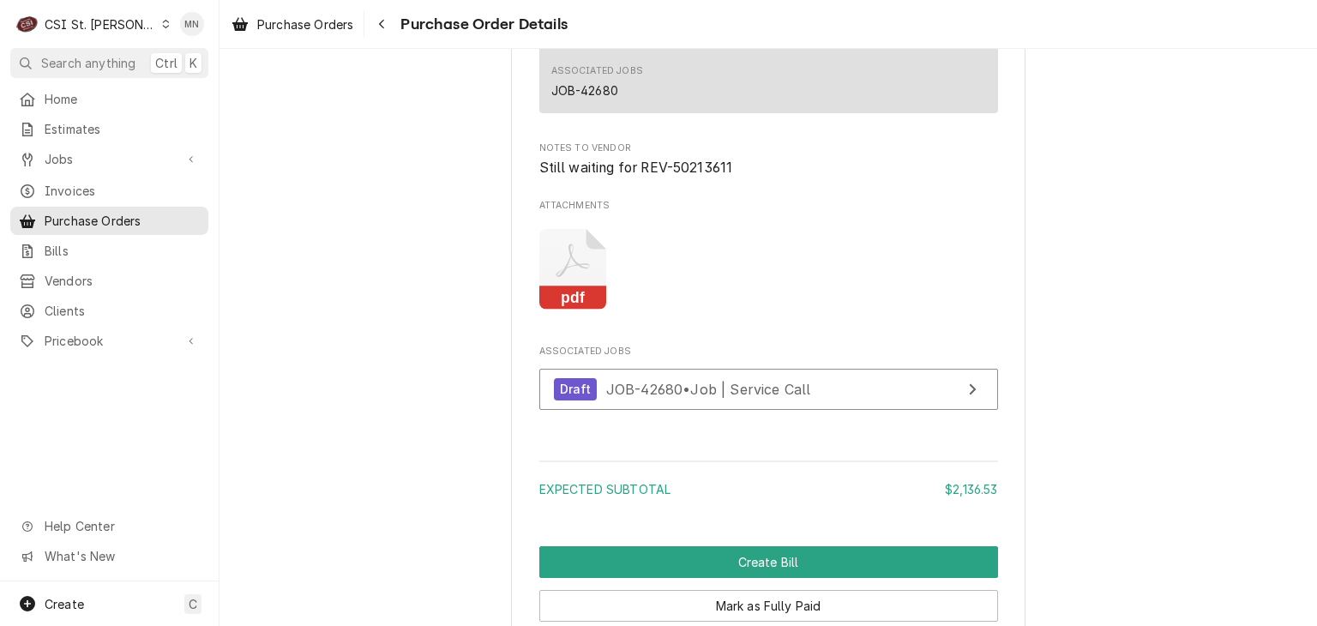
scroll to position [1972, 0]
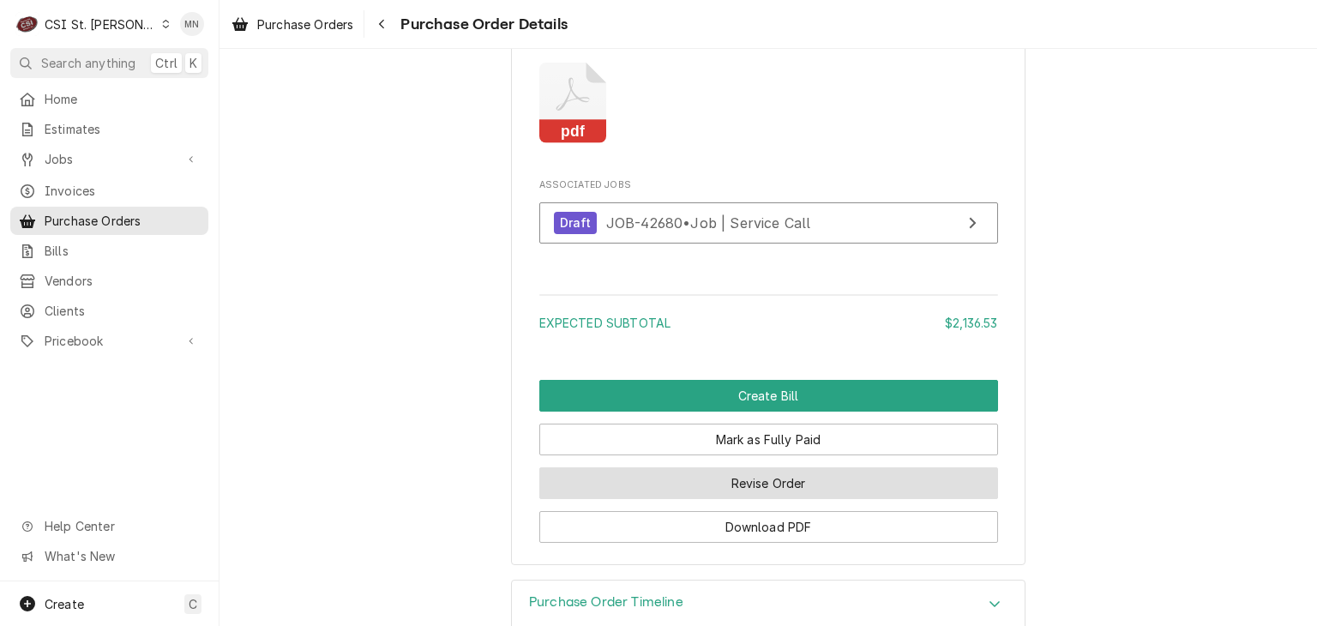
click at [775, 499] on button "Revise Order" at bounding box center [768, 483] width 459 height 32
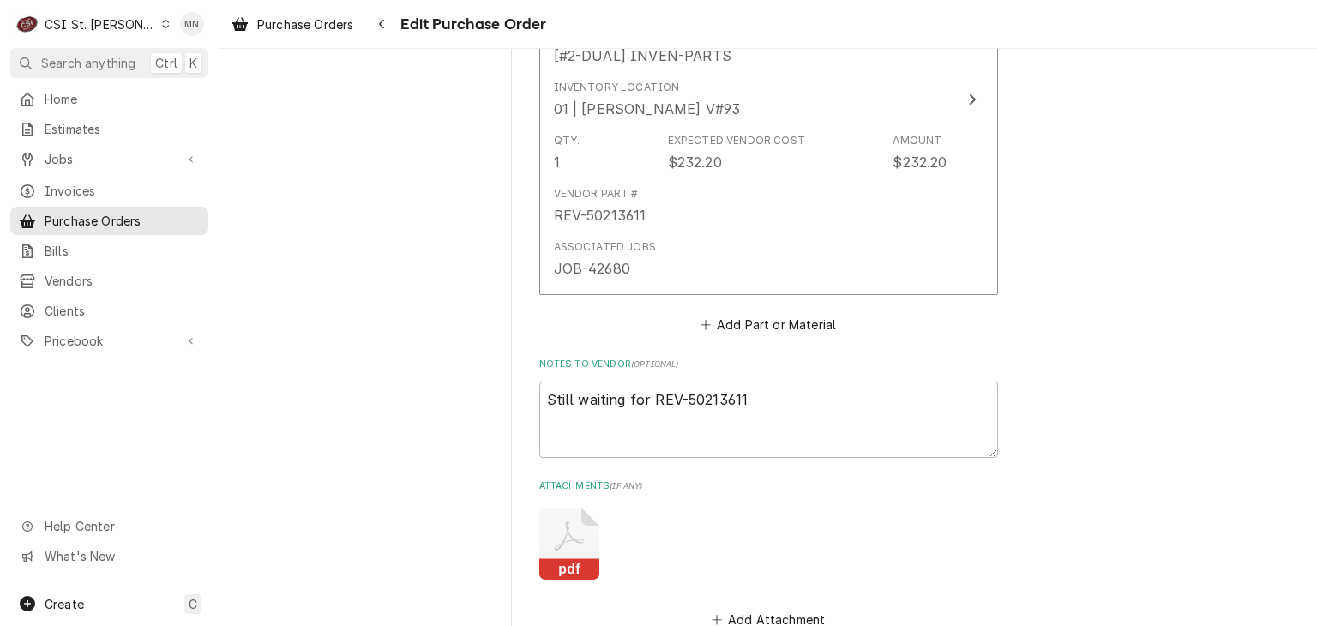
scroll to position [1715, 0]
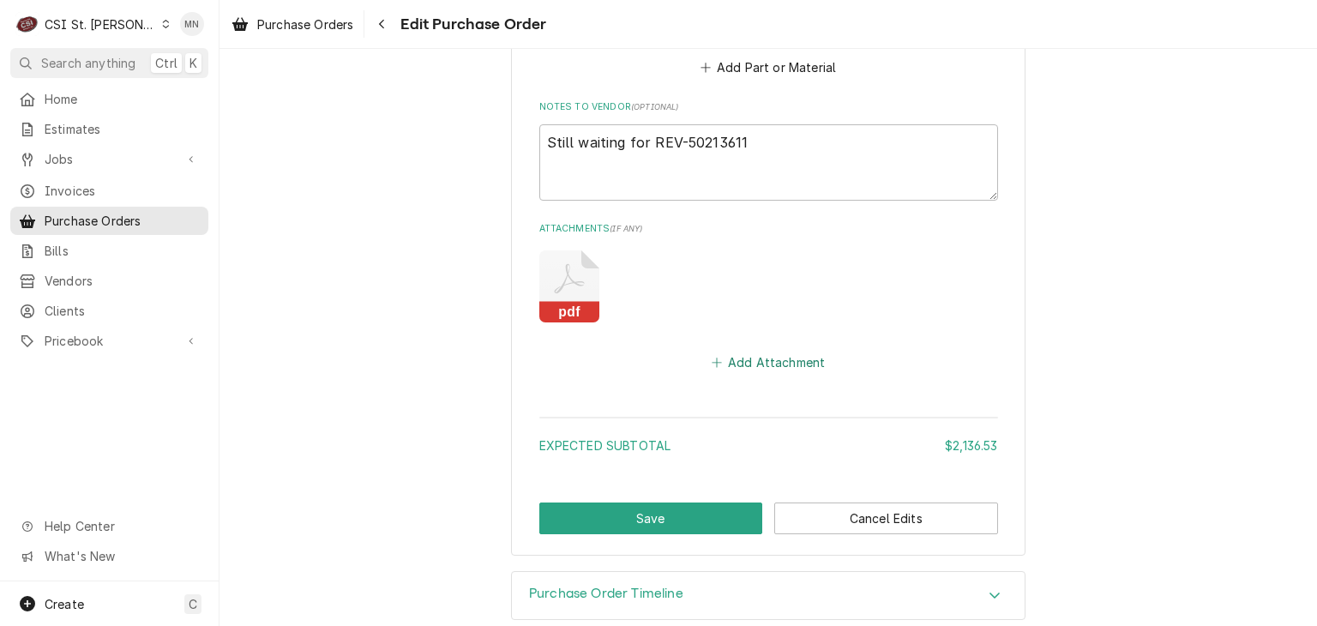
click at [750, 351] on button "Add Attachment" at bounding box center [768, 363] width 120 height 24
type textarea "x"
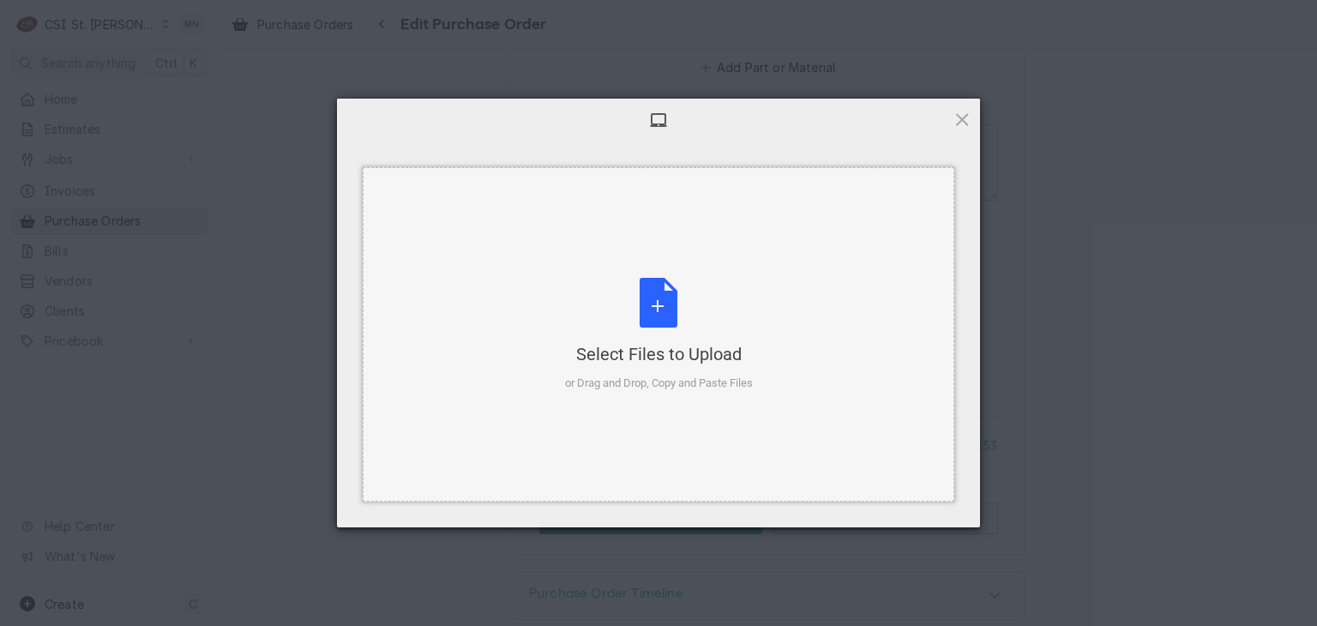
click at [672, 337] on div "Select Files to Upload or Drag and Drop, Copy and Paste Files" at bounding box center [659, 335] width 188 height 114
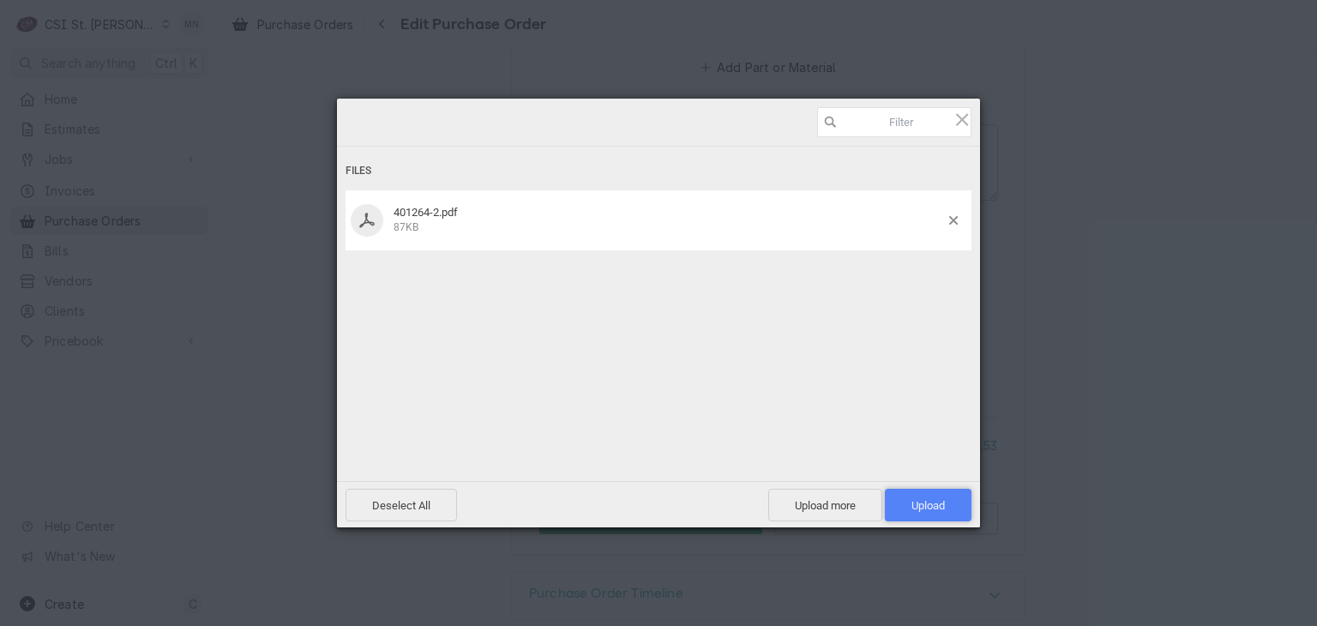
click at [920, 508] on span "Upload 1" at bounding box center [927, 505] width 33 height 13
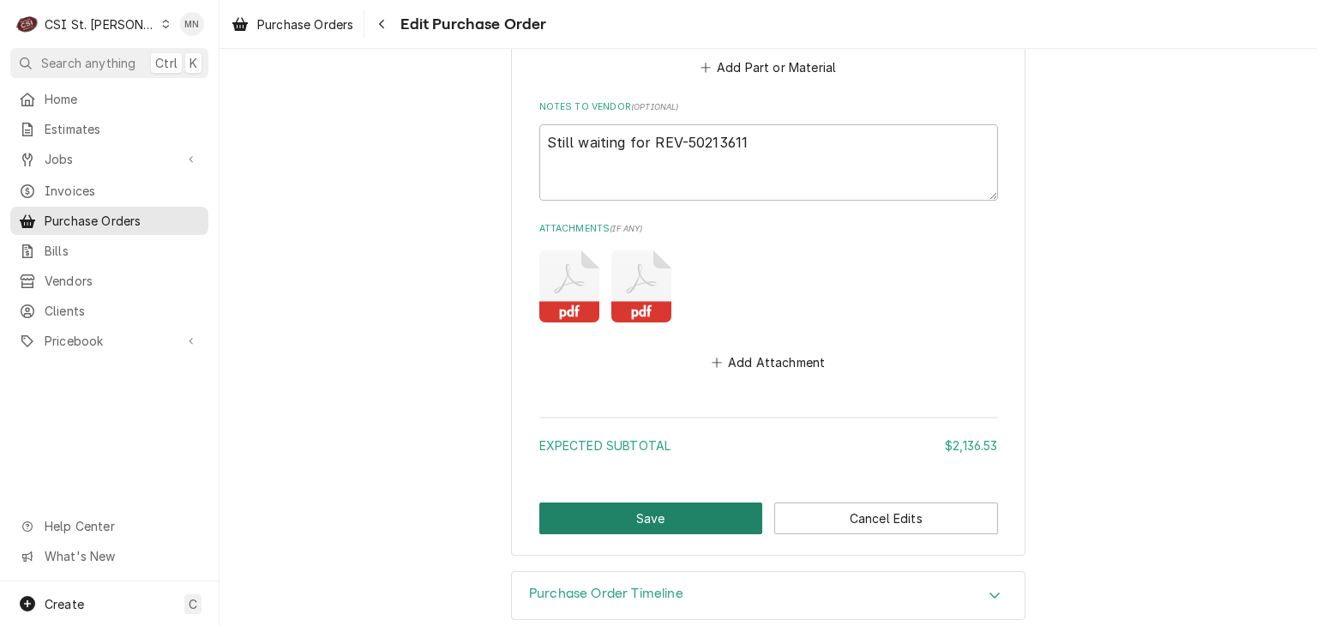
click at [683, 502] on button "Save" at bounding box center [651, 518] width 224 height 32
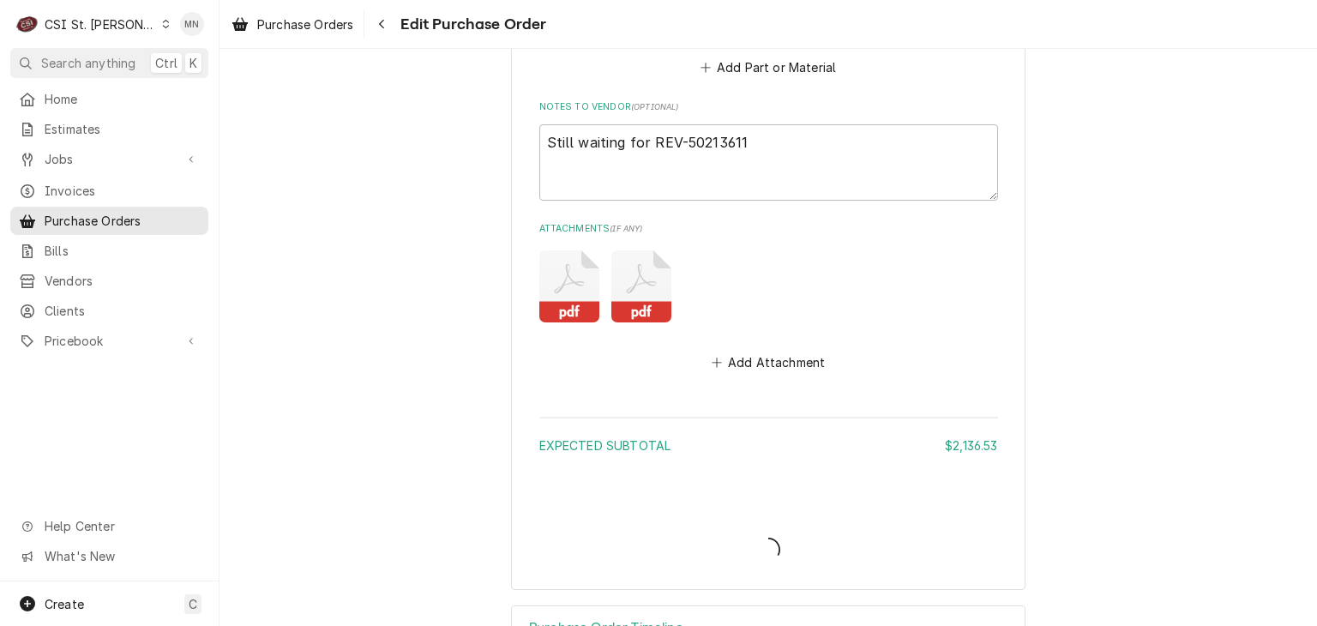
type textarea "x"
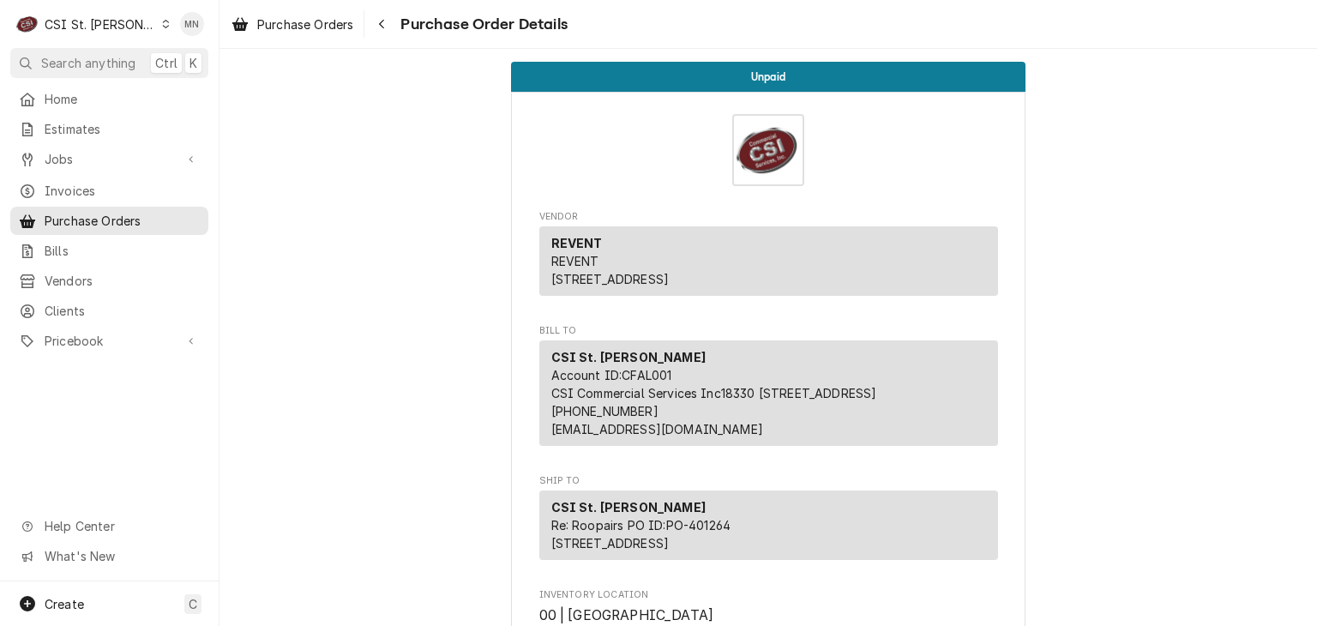
click at [103, 18] on div "CSI St. [PERSON_NAME]" at bounding box center [100, 24] width 111 height 18
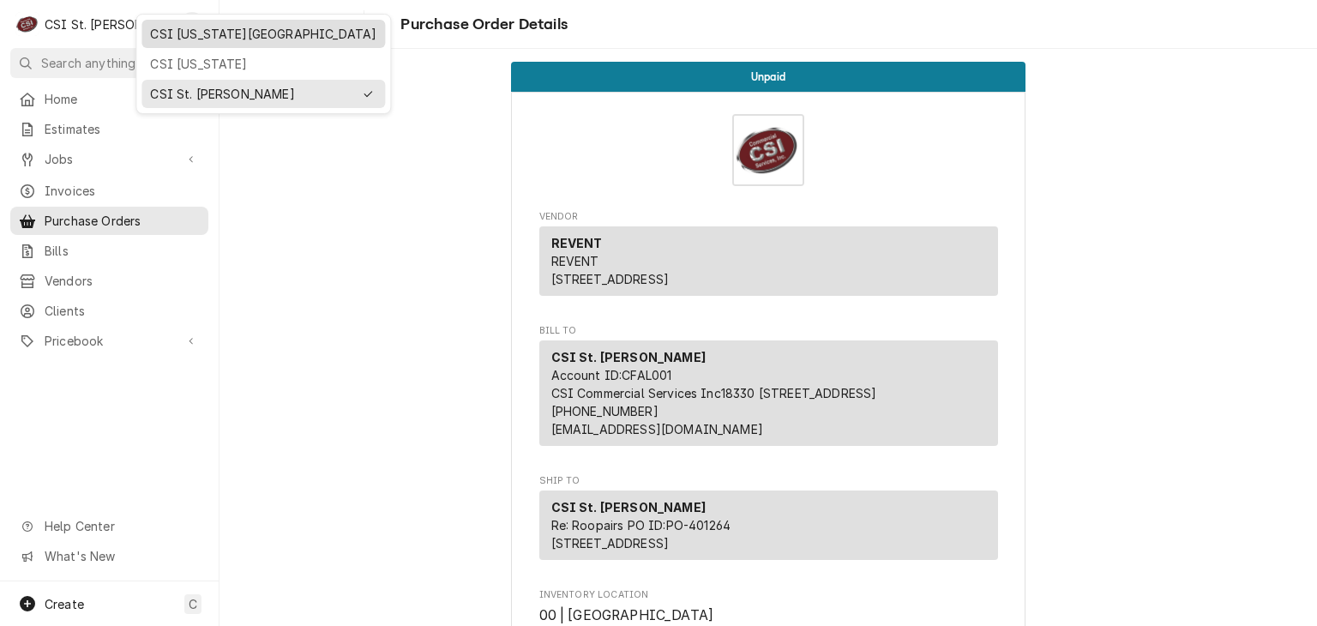
click at [189, 30] on div "CSI [US_STATE][GEOGRAPHIC_DATA]" at bounding box center [263, 34] width 226 height 18
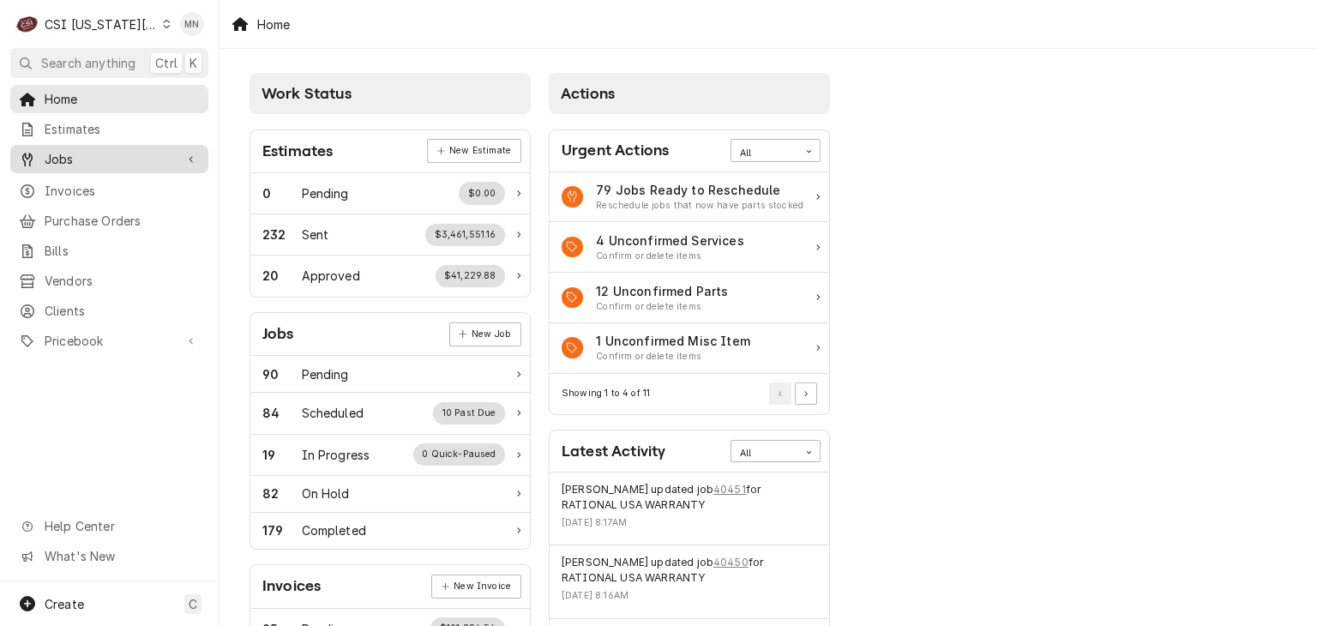
click at [78, 162] on span "Jobs" at bounding box center [109, 159] width 129 height 18
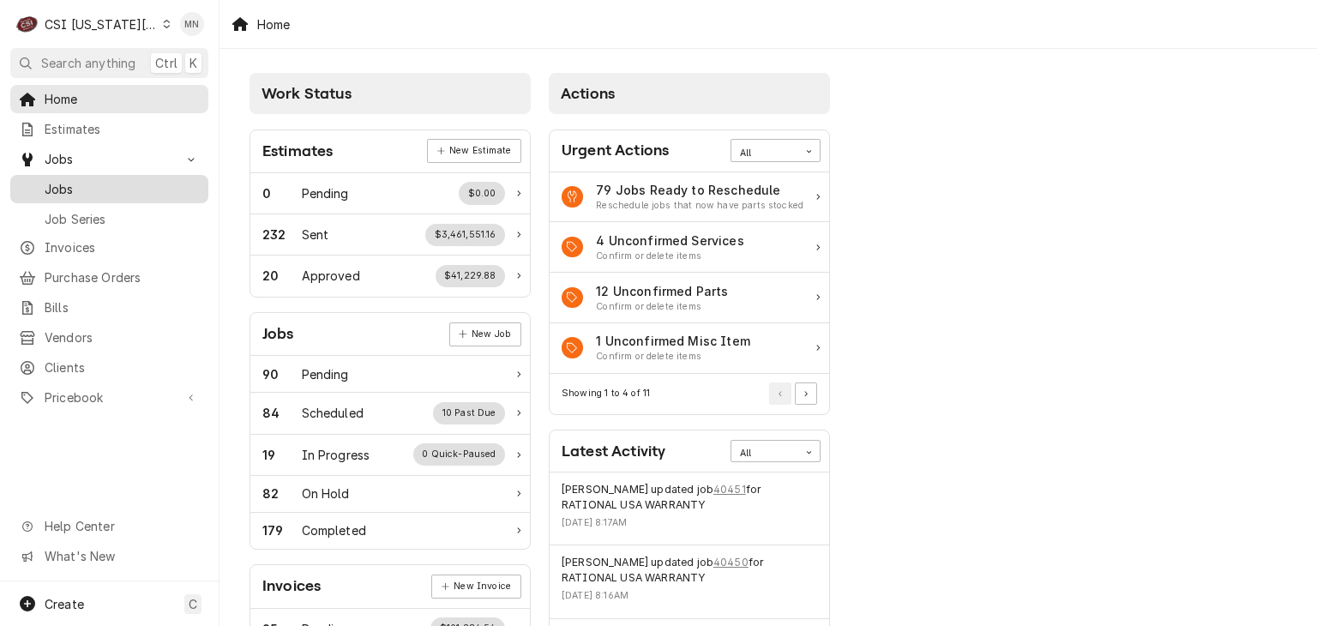
click at [65, 182] on span "Jobs" at bounding box center [122, 189] width 155 height 18
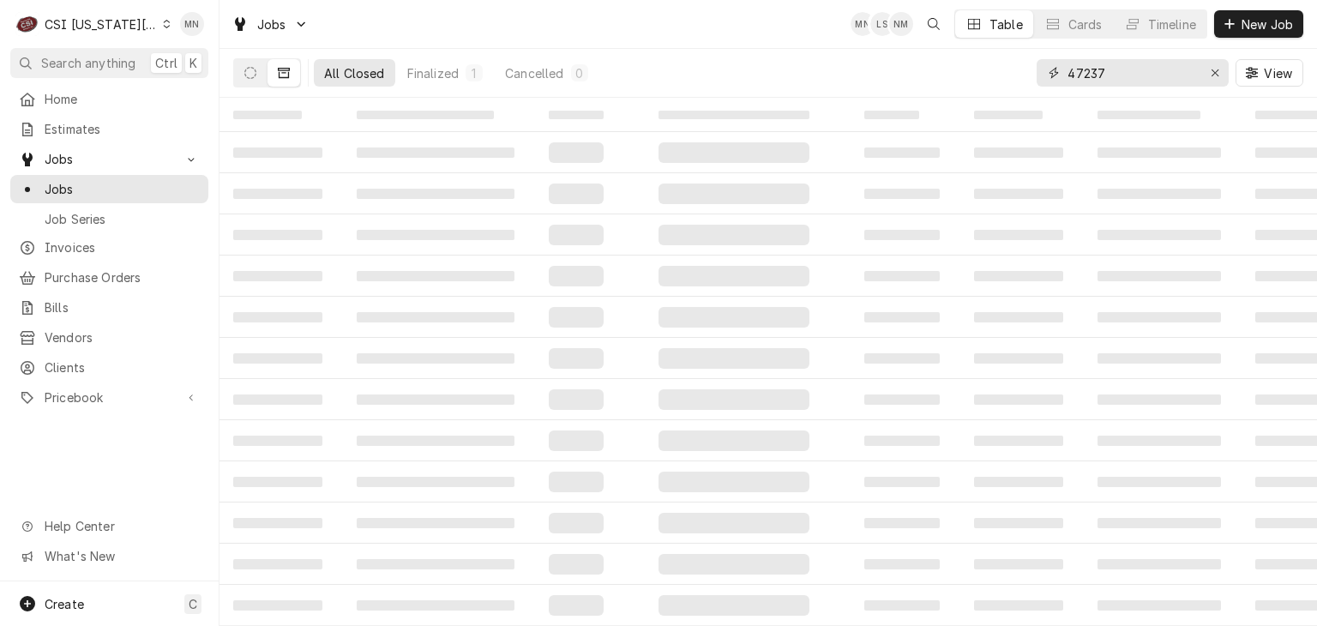
drag, startPoint x: 1115, startPoint y: 80, endPoint x: 922, endPoint y: 87, distance: 193.0
click at [923, 87] on div "All Closed Finalized 1 Cancelled 0 47237 View" at bounding box center [768, 73] width 1070 height 48
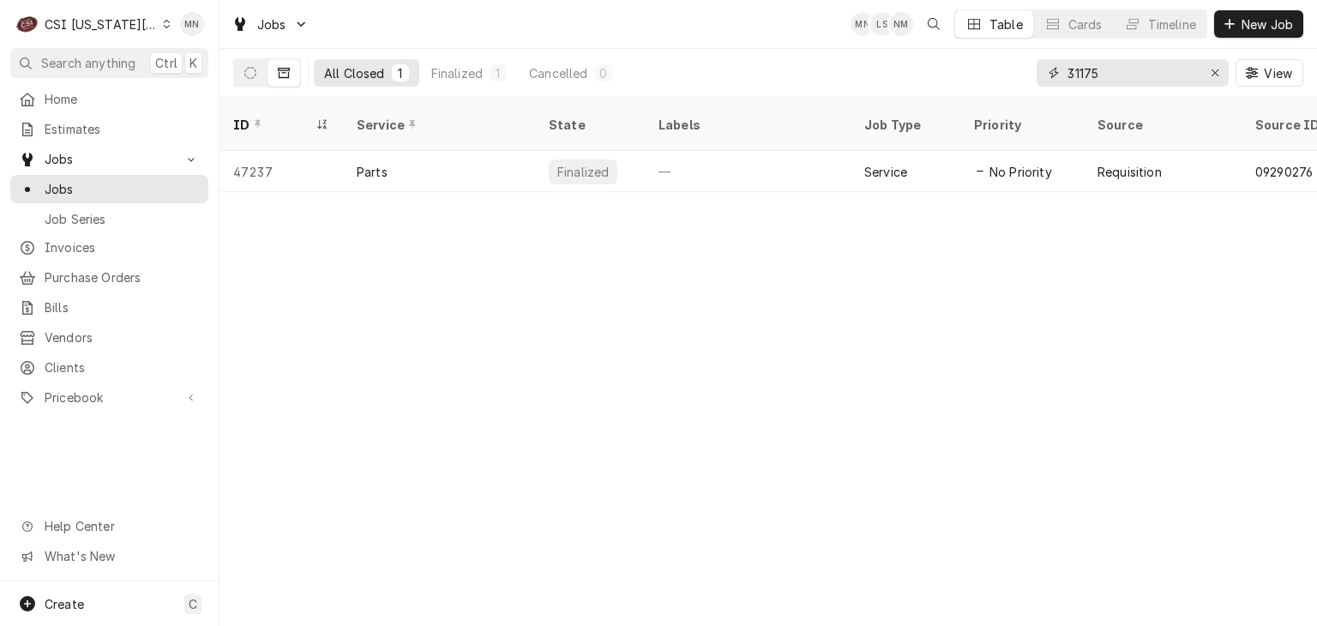
type input "31175"
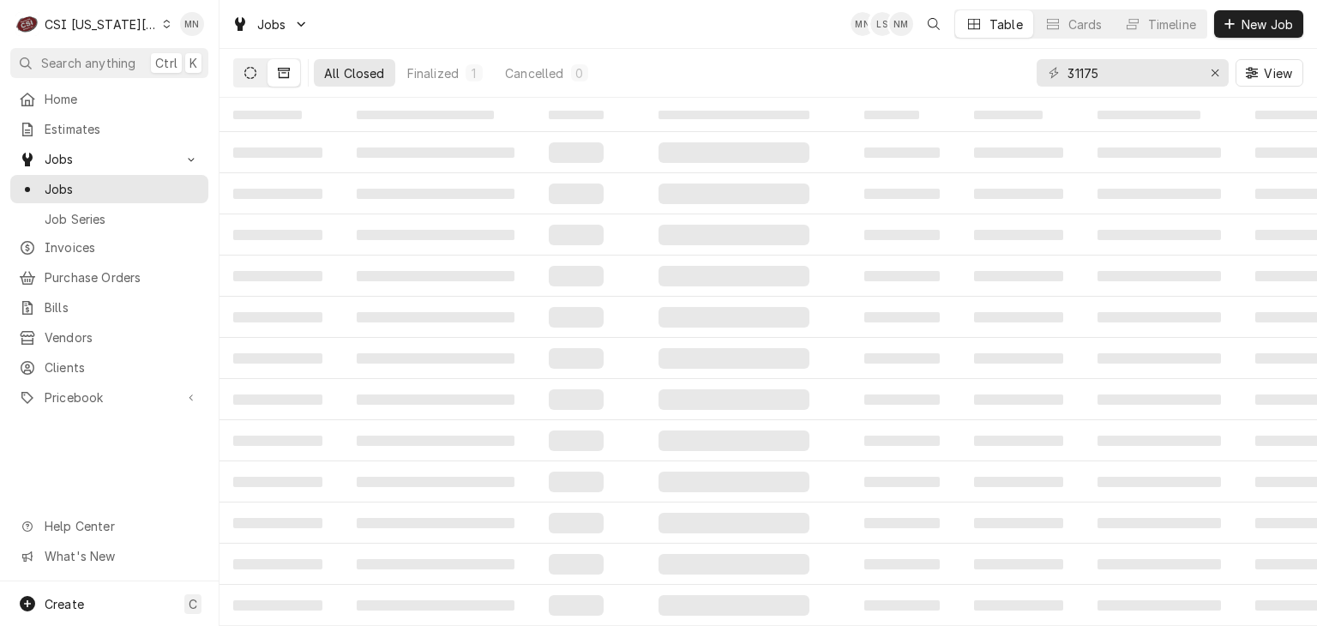
click at [252, 78] on icon "Dynamic Content Wrapper" at bounding box center [250, 73] width 12 height 12
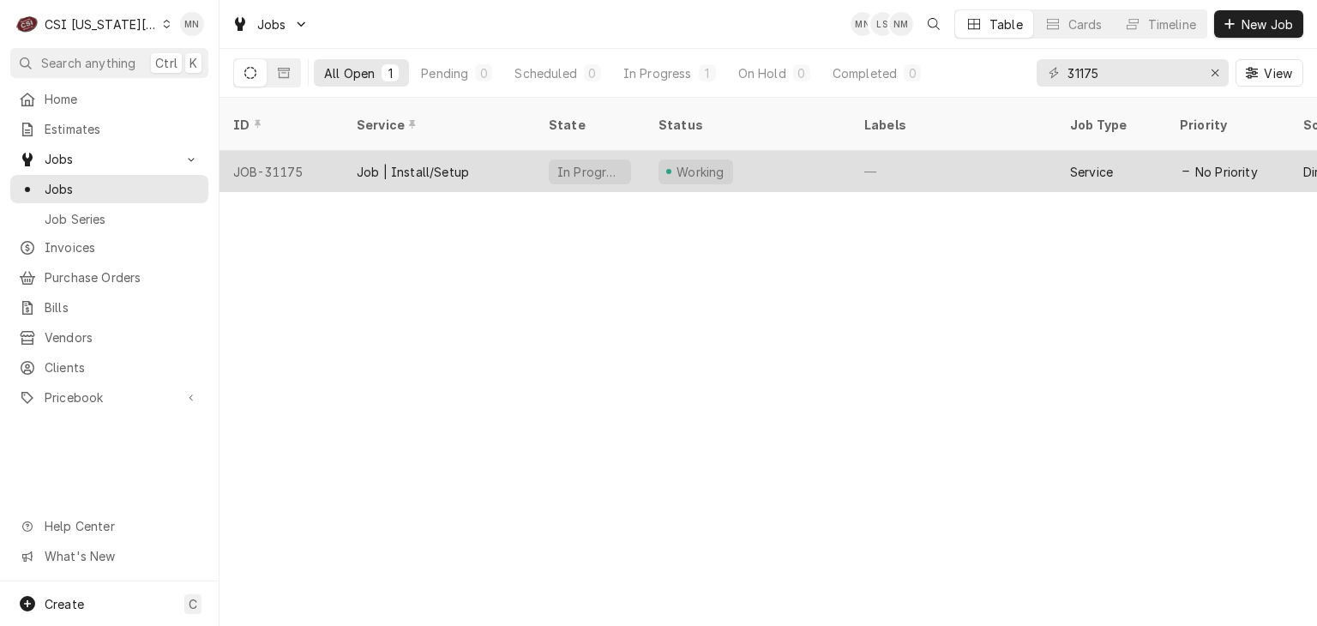
click at [297, 151] on div "JOB-31175" at bounding box center [280, 171] width 123 height 41
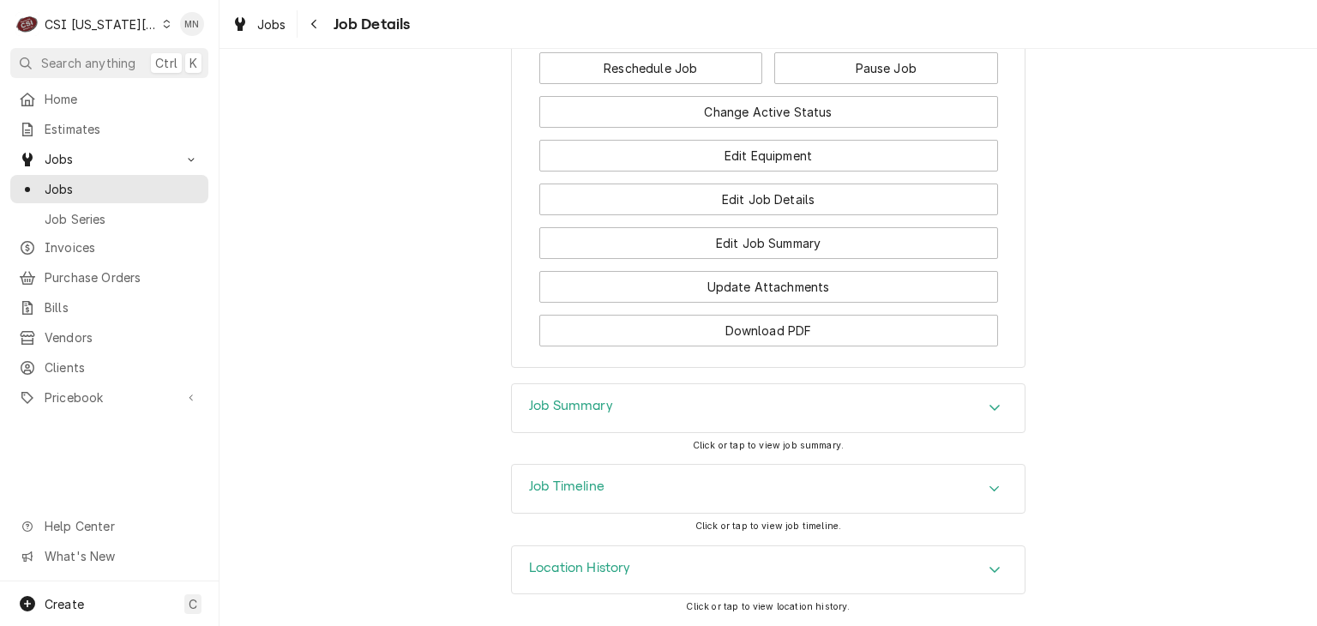
scroll to position [2493, 0]
click at [796, 402] on div "Job Summary" at bounding box center [768, 408] width 513 height 48
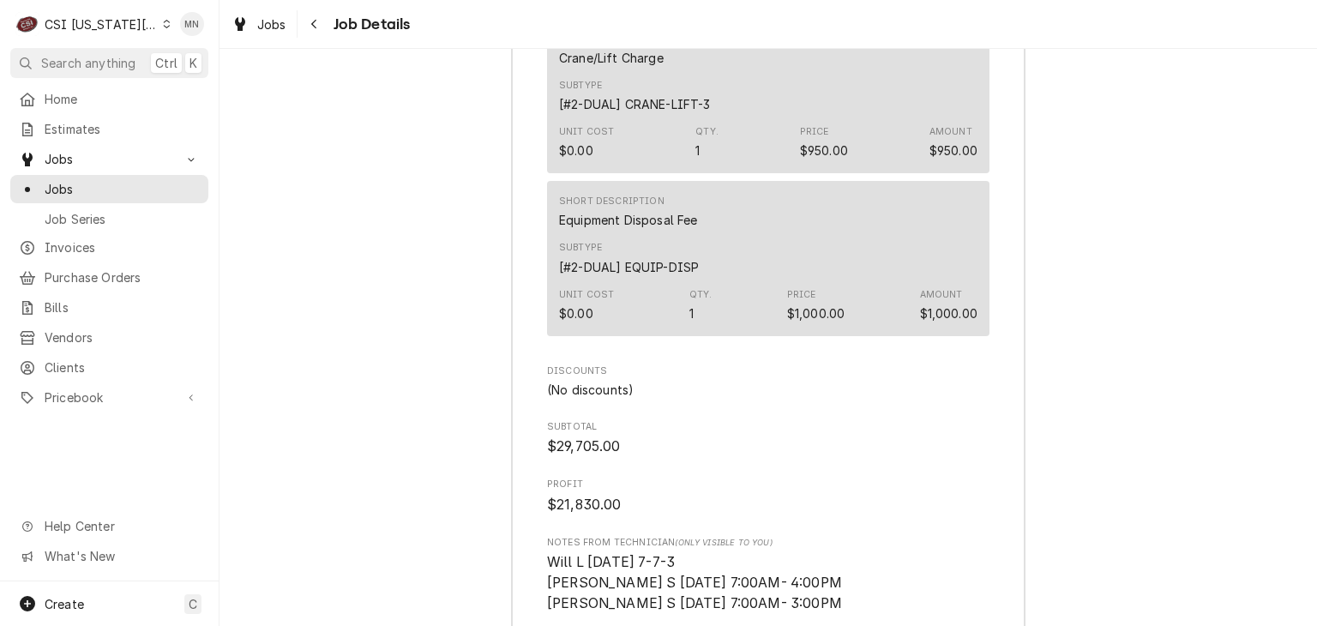
scroll to position [4836, 0]
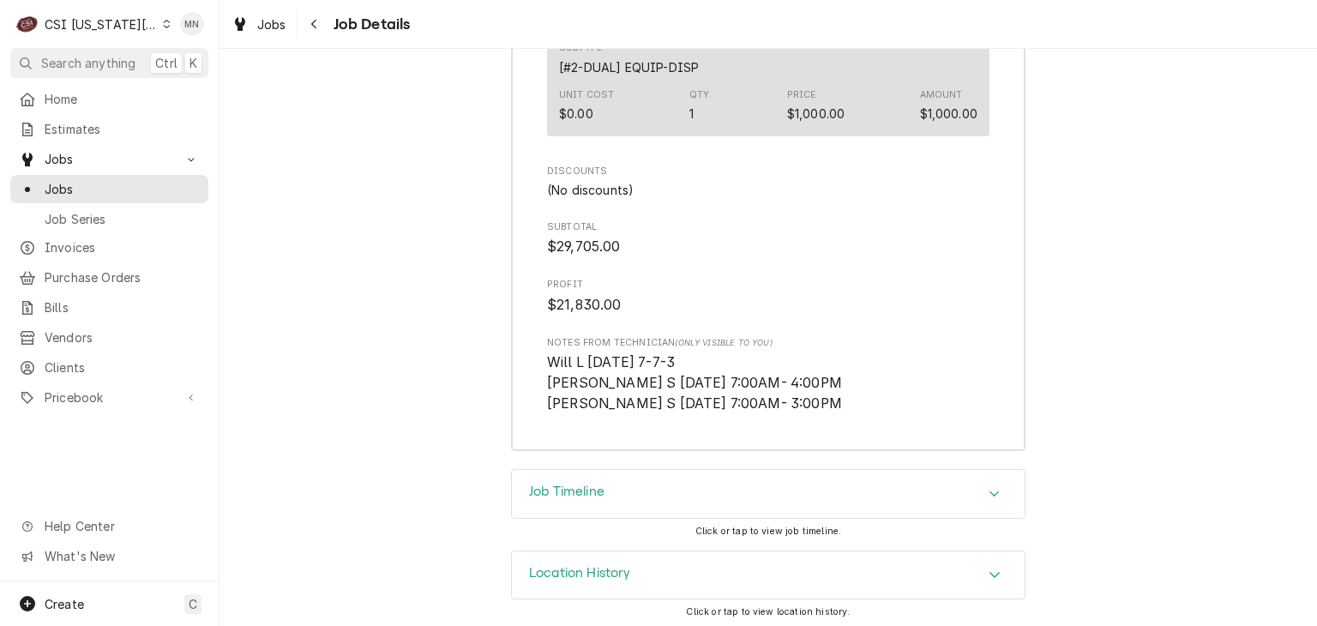
click at [737, 496] on div "Job Timeline" at bounding box center [768, 494] width 513 height 48
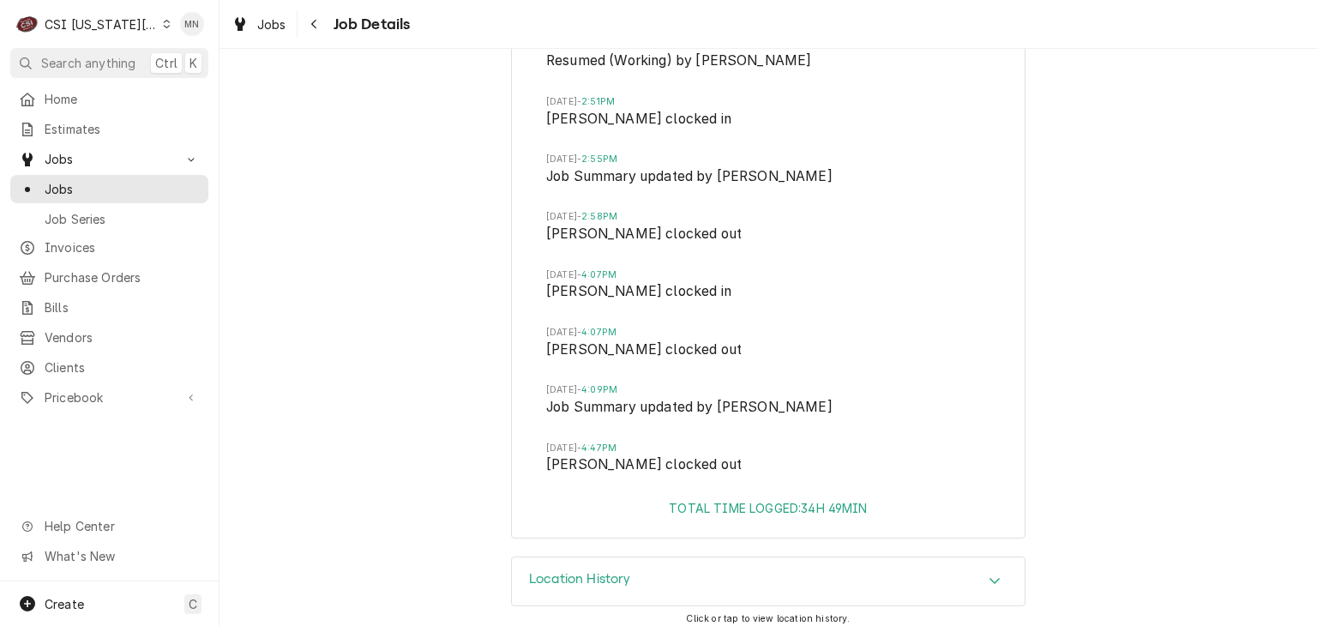
scroll to position [6458, 0]
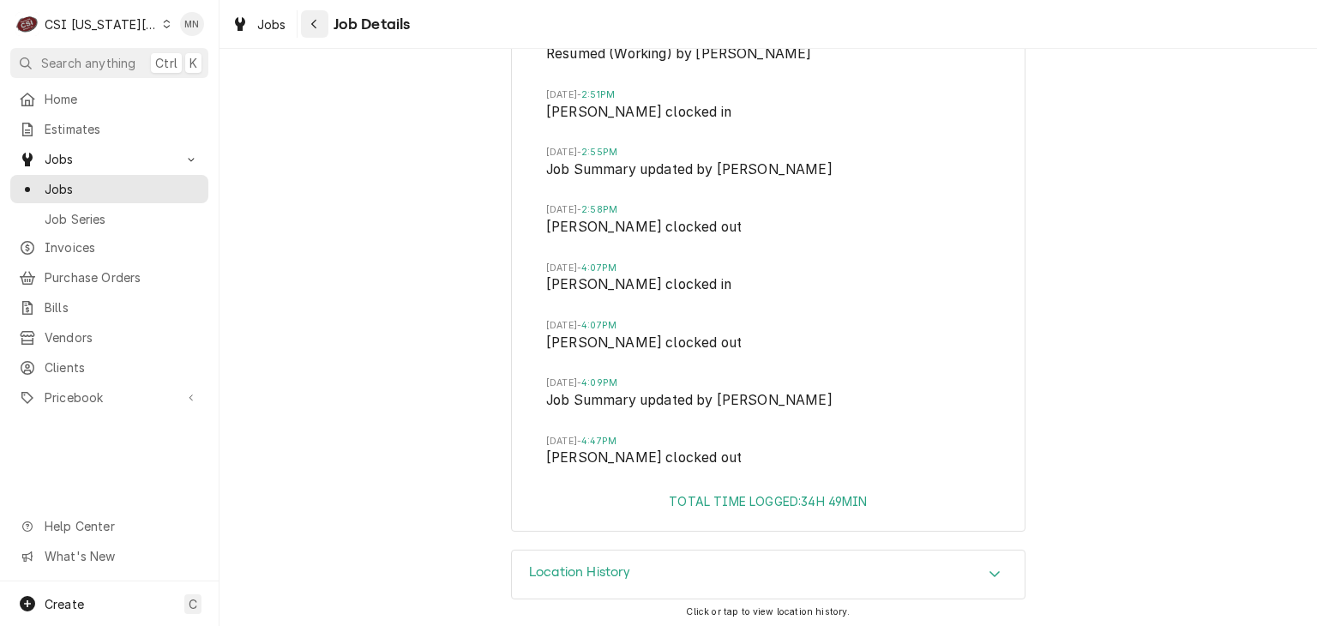
click at [321, 28] on div "Navigate back" at bounding box center [314, 23] width 17 height 17
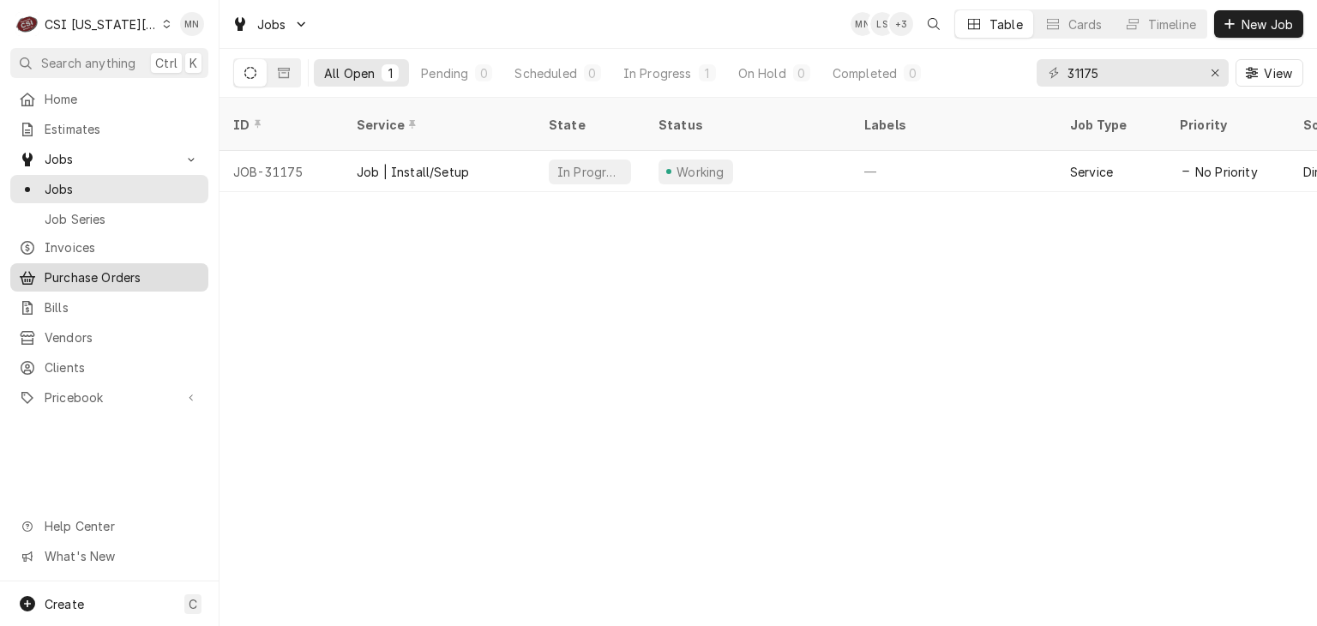
click at [102, 274] on span "Purchase Orders" at bounding box center [122, 277] width 155 height 18
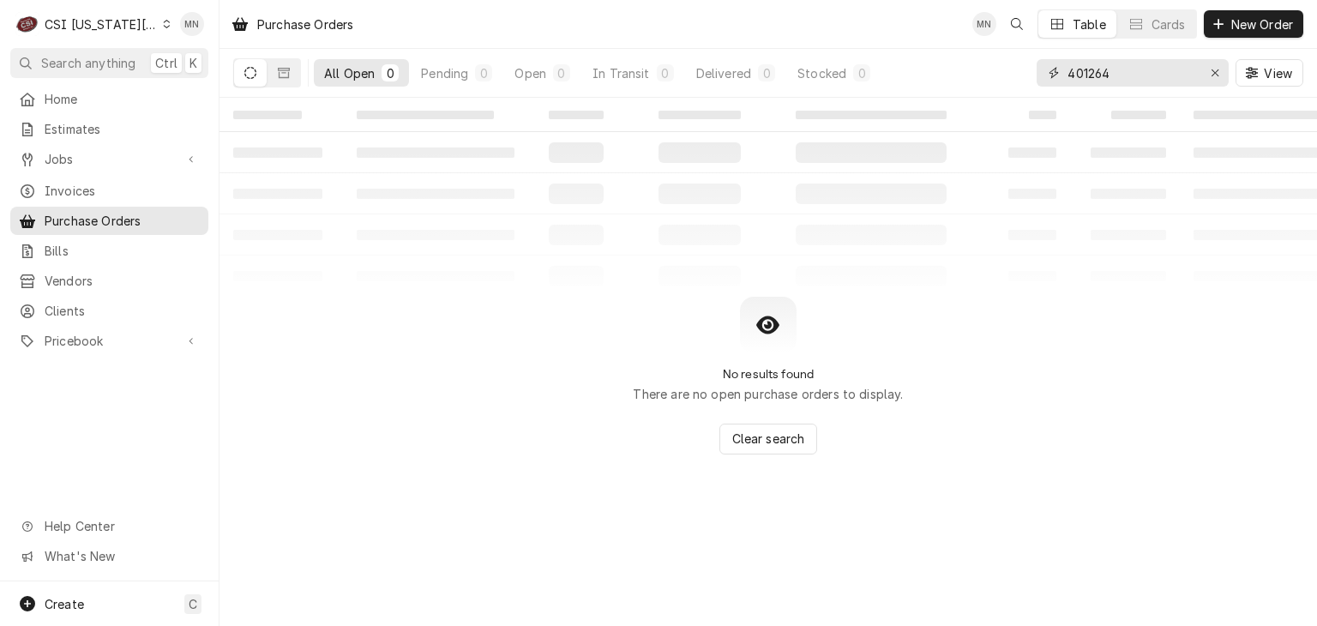
drag, startPoint x: 1152, startPoint y: 80, endPoint x: 899, endPoint y: 79, distance: 253.8
click at [899, 79] on div "All Open 0 Pending 0 Open 0 In Transit 0 Delivered 0 Stocked 0 401264 View" at bounding box center [768, 73] width 1070 height 48
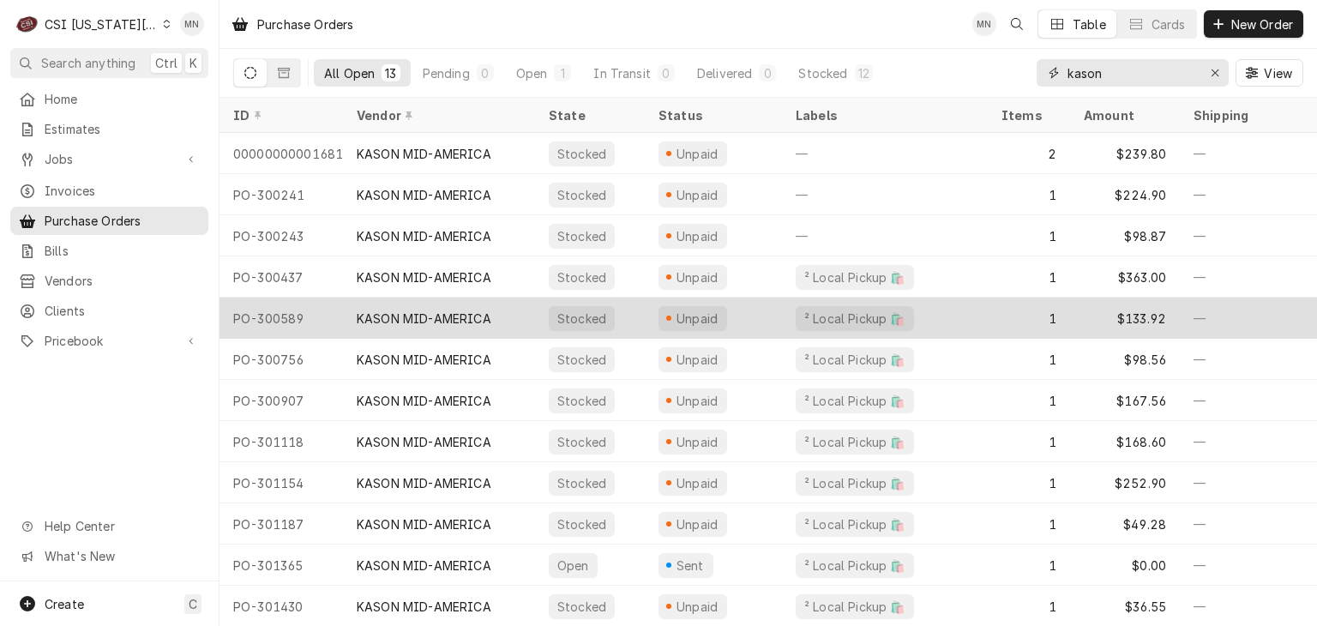
scroll to position [52, 0]
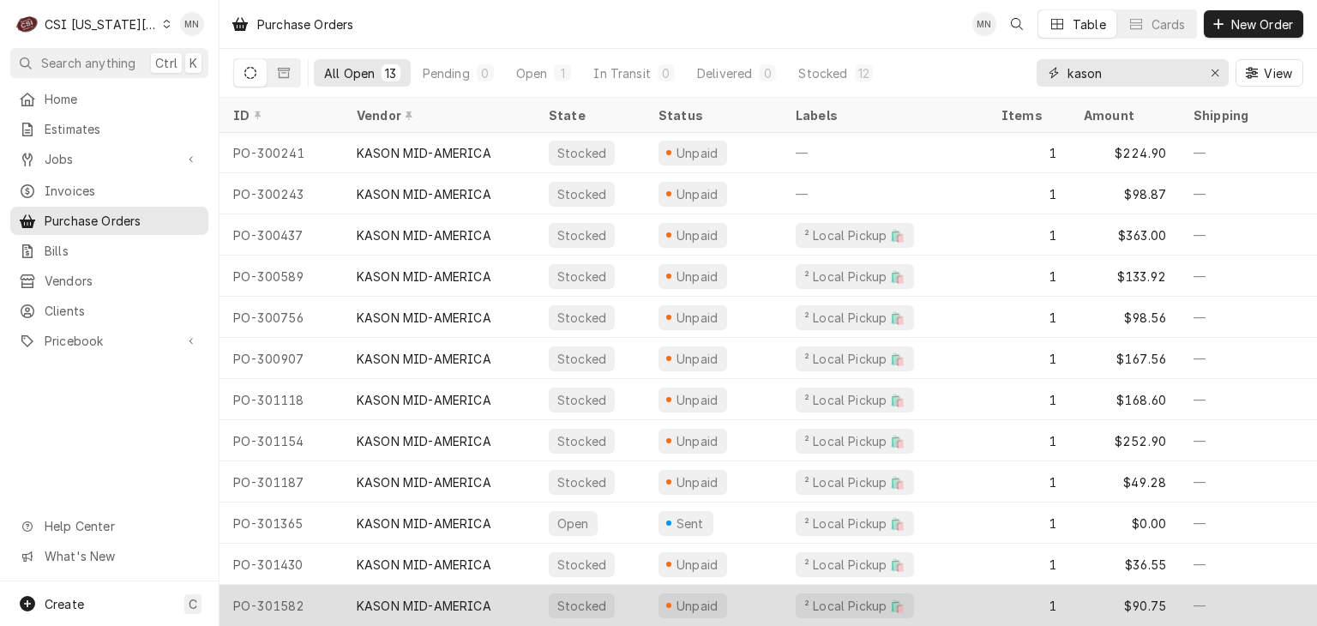
type input "kason"
click at [282, 587] on div "PO-301582" at bounding box center [280, 605] width 123 height 41
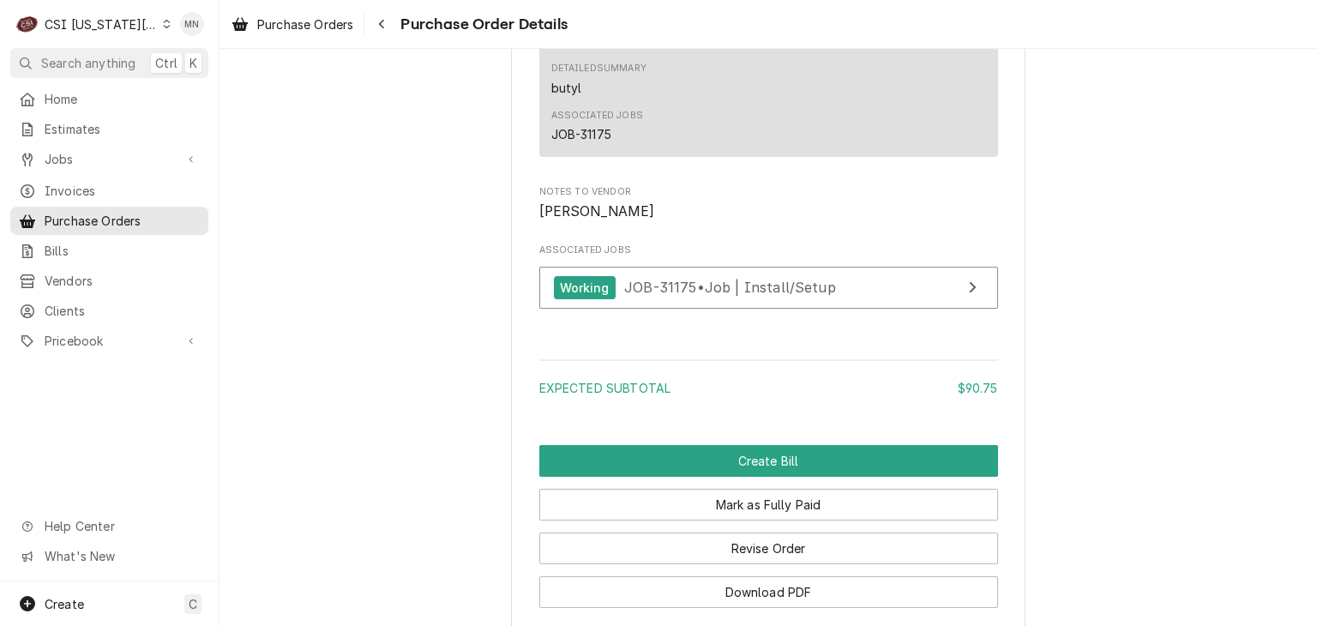
scroll to position [1609, 0]
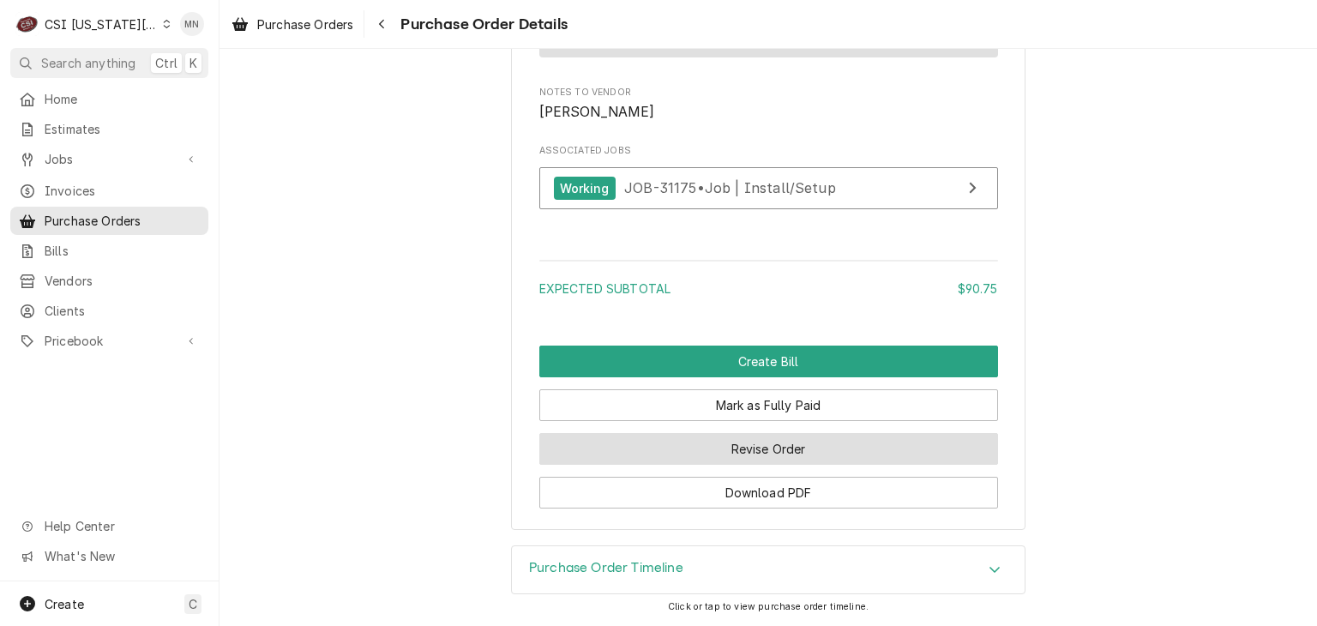
click at [776, 450] on button "Revise Order" at bounding box center [768, 449] width 459 height 32
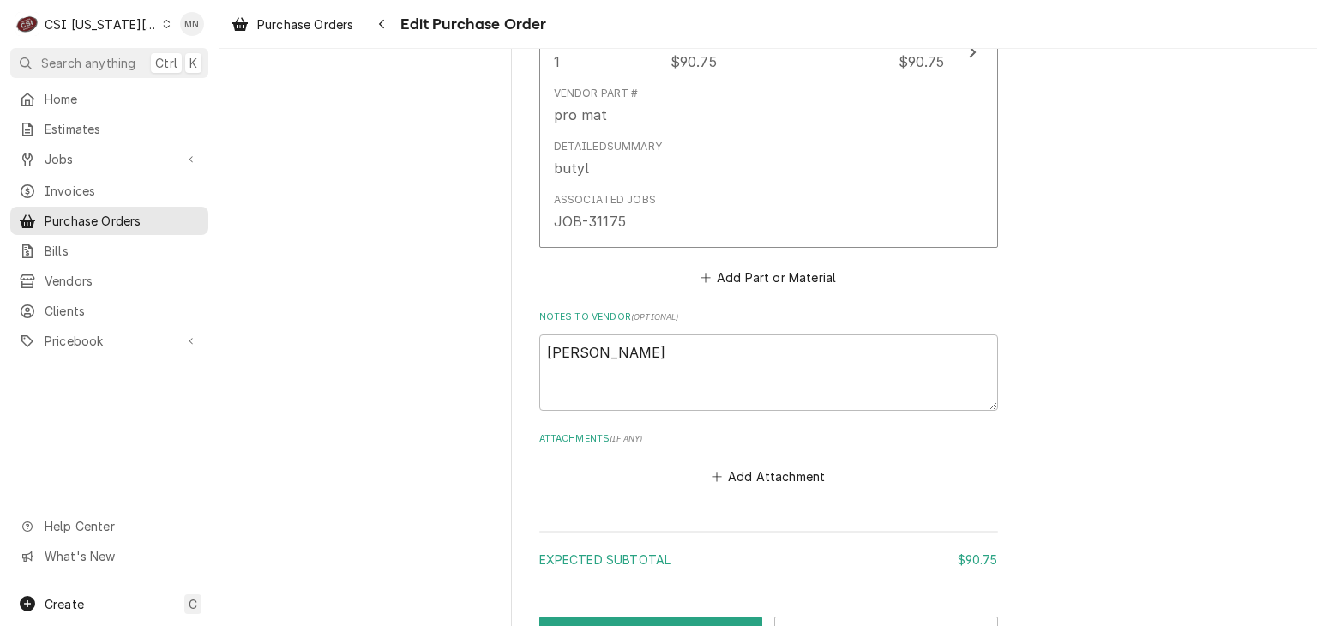
scroll to position [1078, 0]
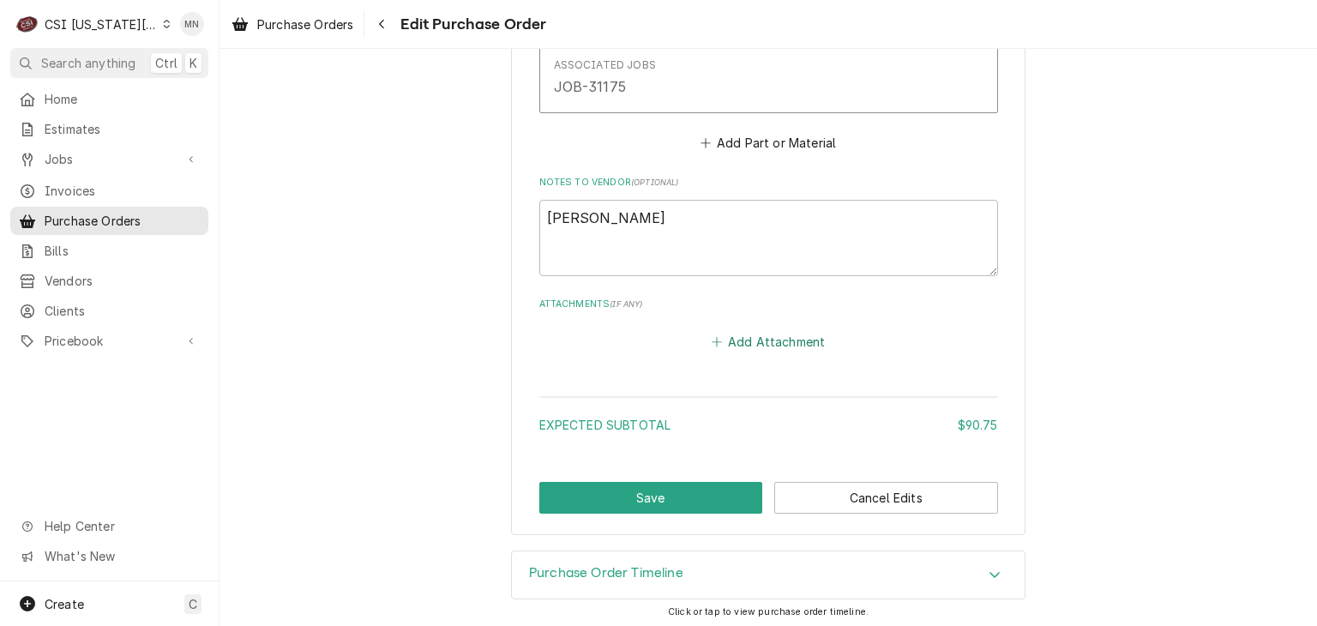
click at [767, 342] on button "Add Attachment" at bounding box center [768, 342] width 120 height 24
type textarea "x"
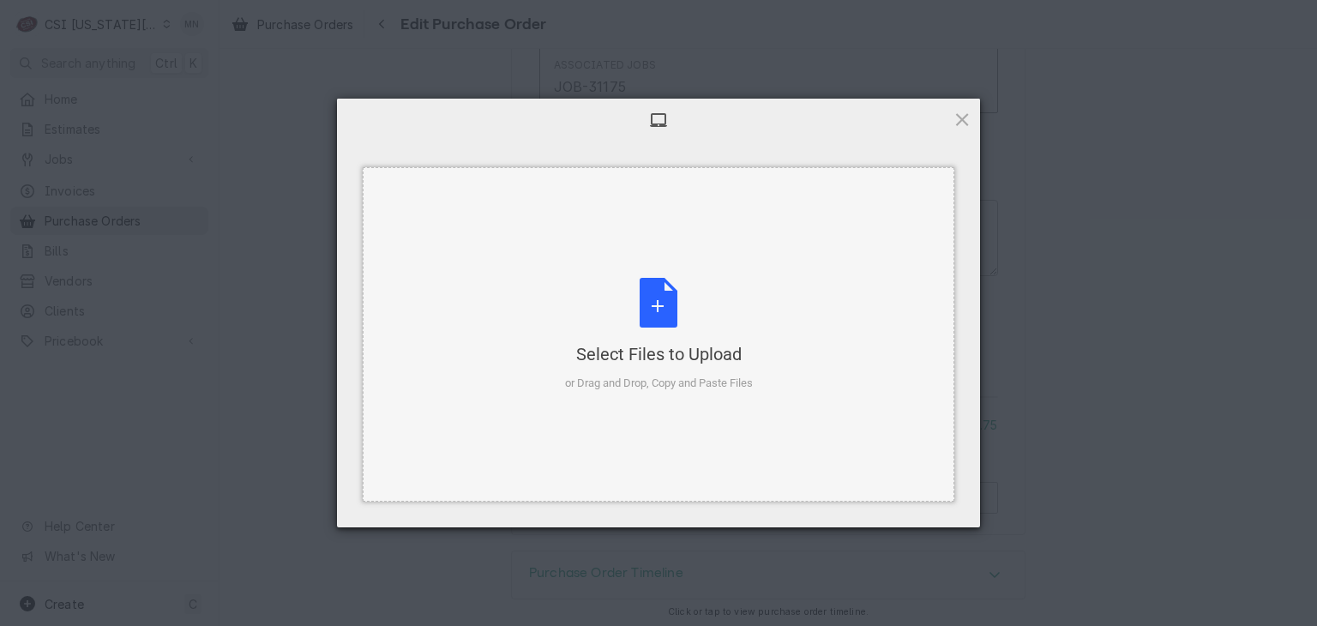
click at [638, 315] on div "Select Files to Upload or Drag and Drop, Copy and Paste Files" at bounding box center [659, 335] width 188 height 114
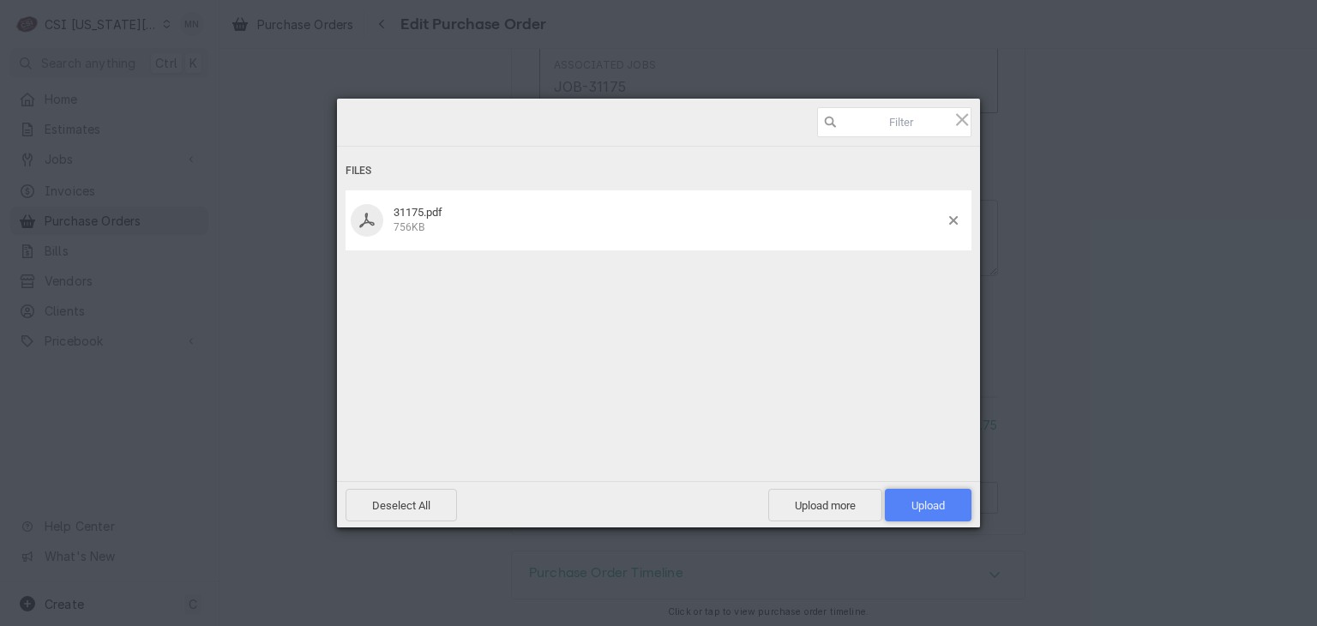
click at [917, 496] on span "Upload 1" at bounding box center [928, 505] width 87 height 33
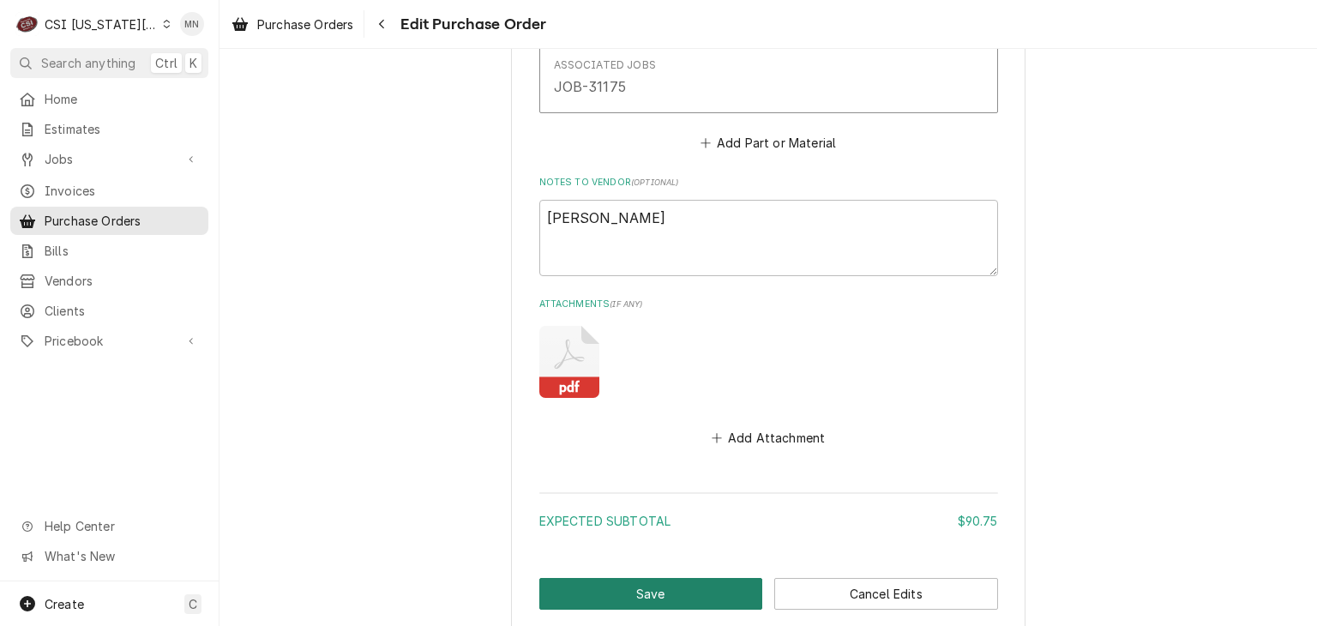
click at [658, 582] on button "Save" at bounding box center [651, 594] width 224 height 32
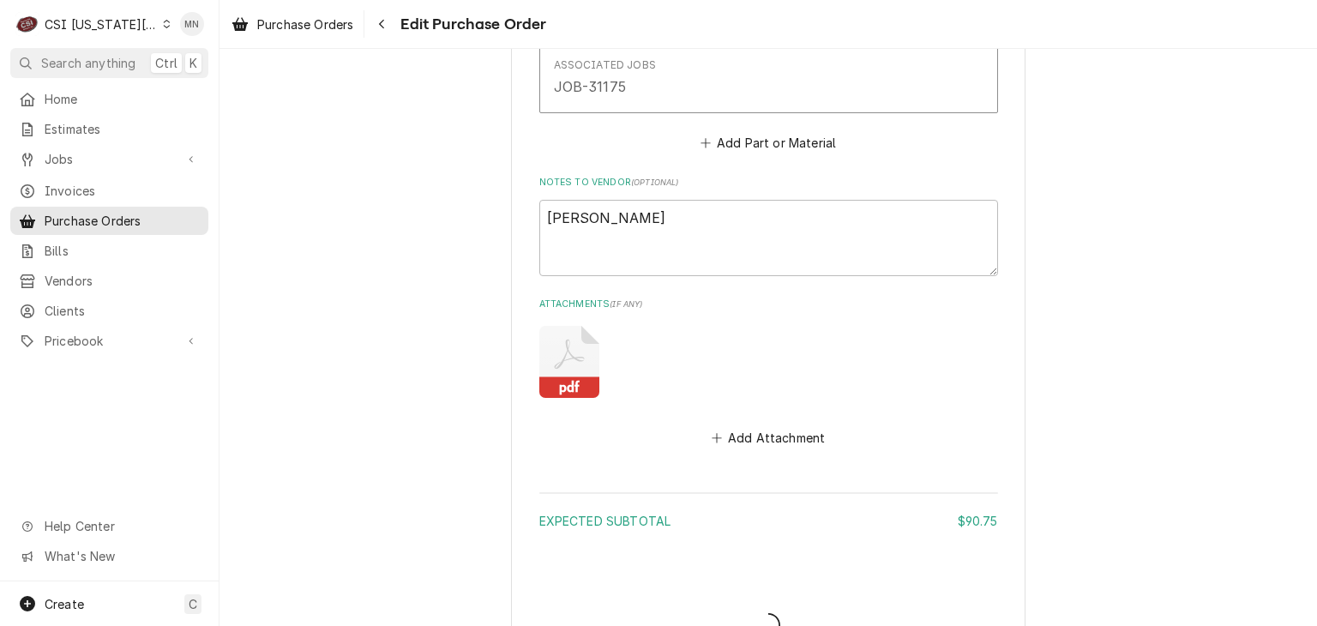
type textarea "x"
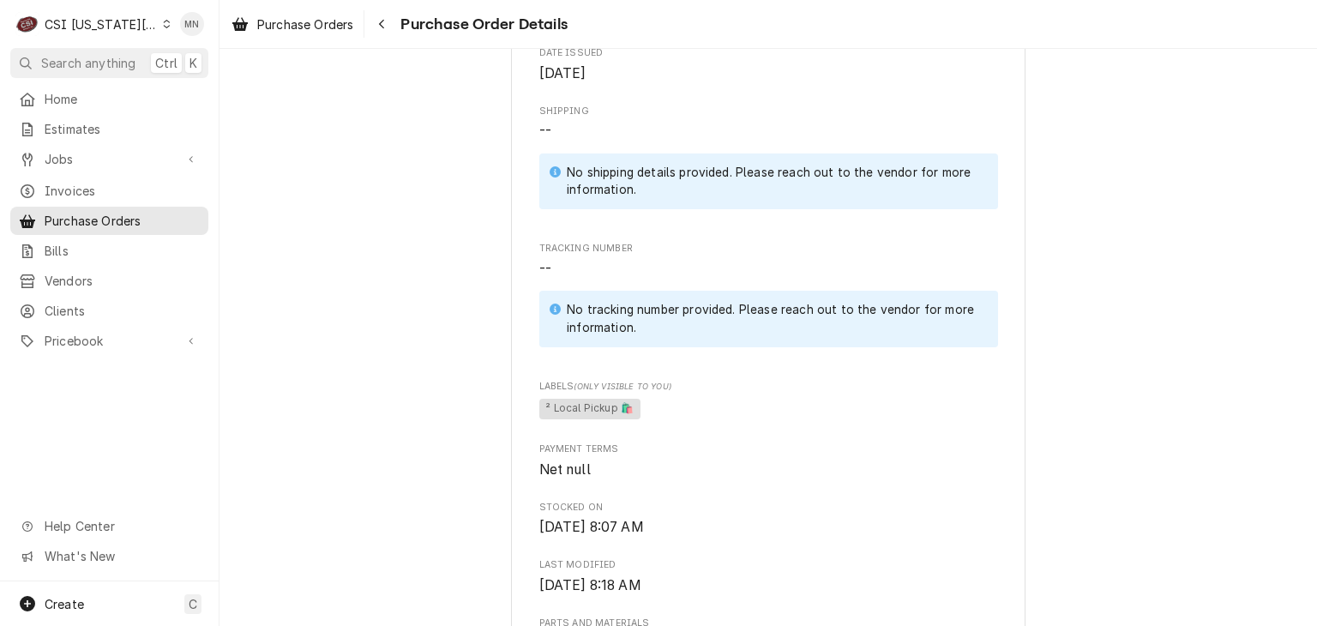
scroll to position [297, 0]
